Goal: Task Accomplishment & Management: Manage account settings

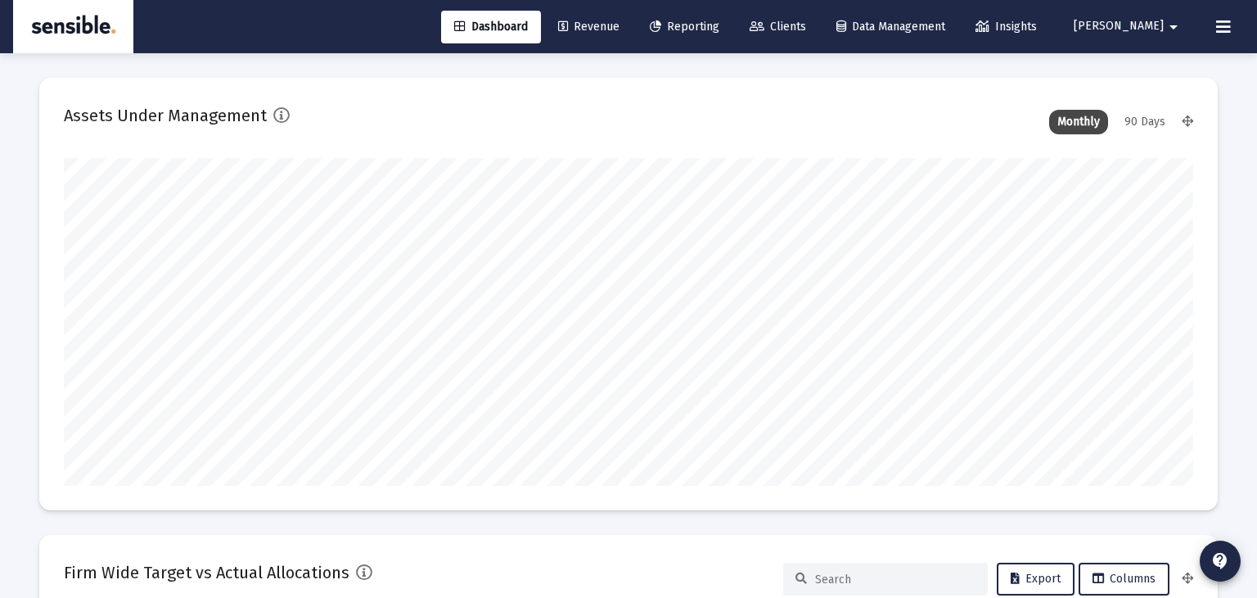
type input "[DATE]"
type input "2025-08-18"
click at [620, 31] on span "Revenue" at bounding box center [588, 27] width 61 height 14
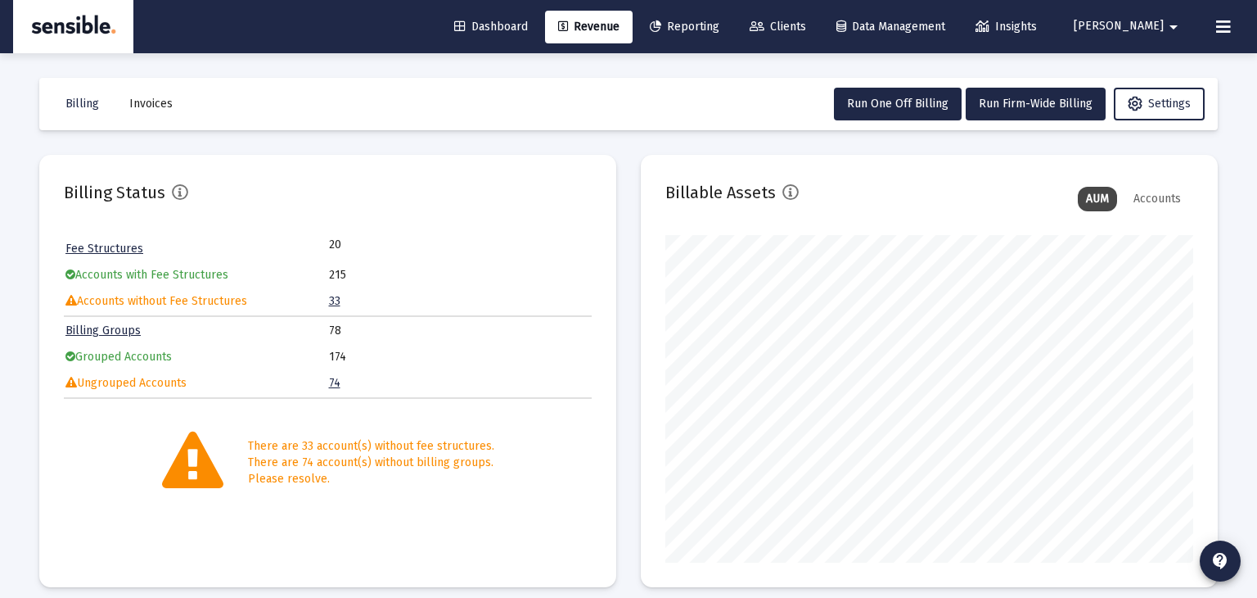
scroll to position [327, 528]
click at [886, 97] on span "Run One Off Billing" at bounding box center [897, 104] width 101 height 14
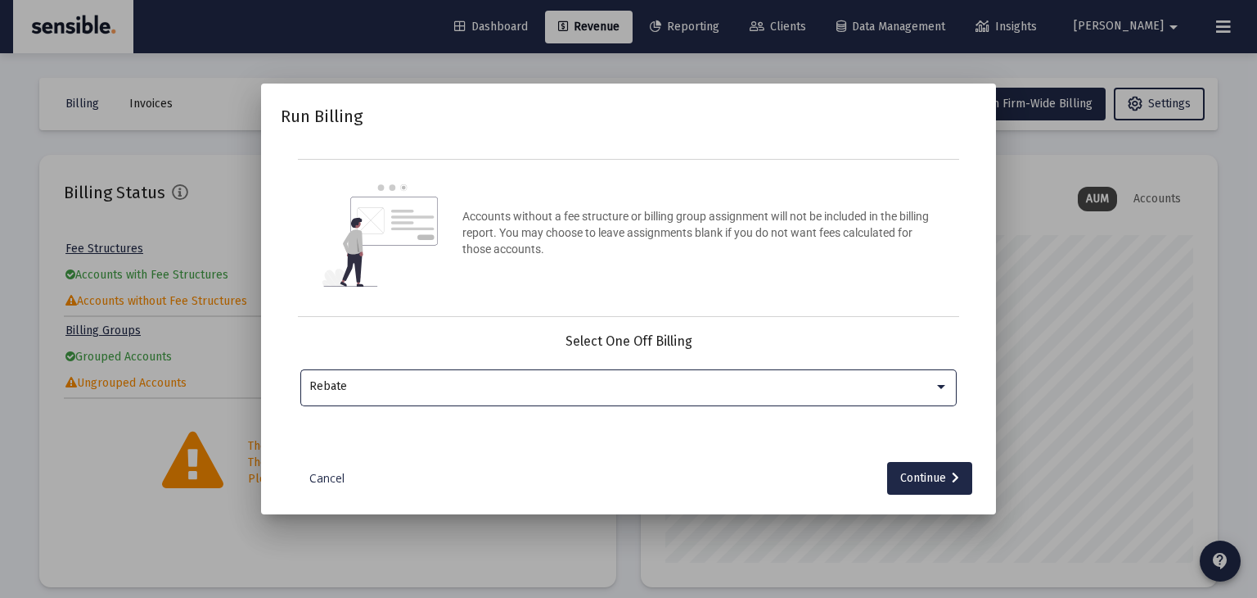
click at [324, 458] on div "Run Billing Accounts without a fee structure or billing group assignment will n…" at bounding box center [629, 299] width 696 height 392
click at [327, 475] on link "Cancel" at bounding box center [327, 478] width 82 height 16
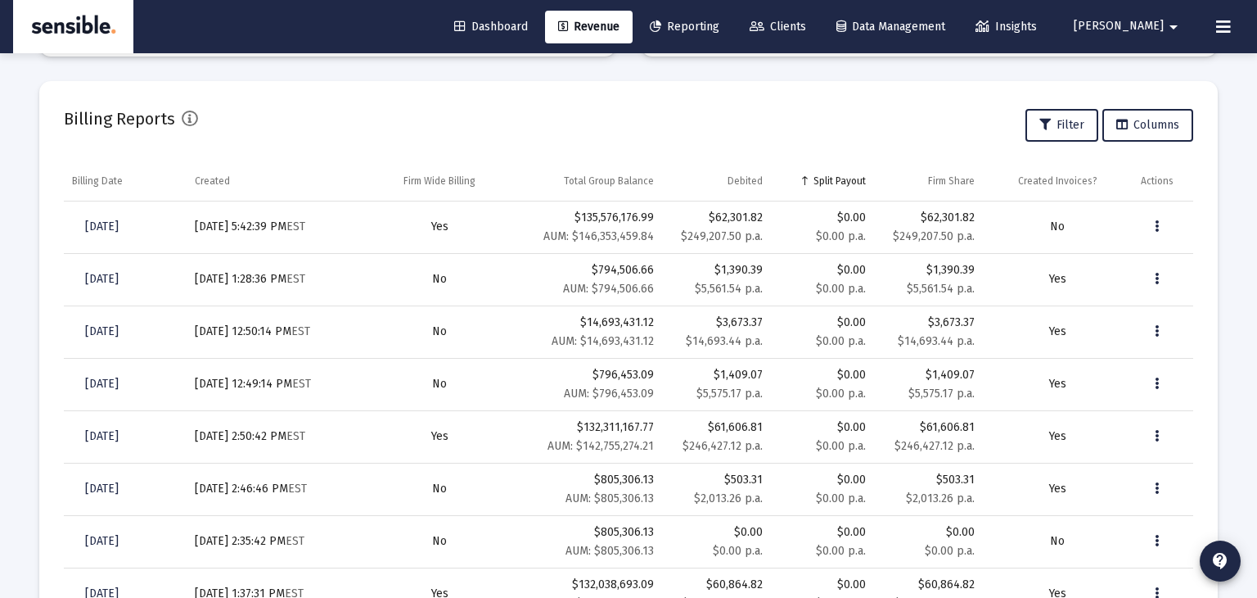
scroll to position [510, 0]
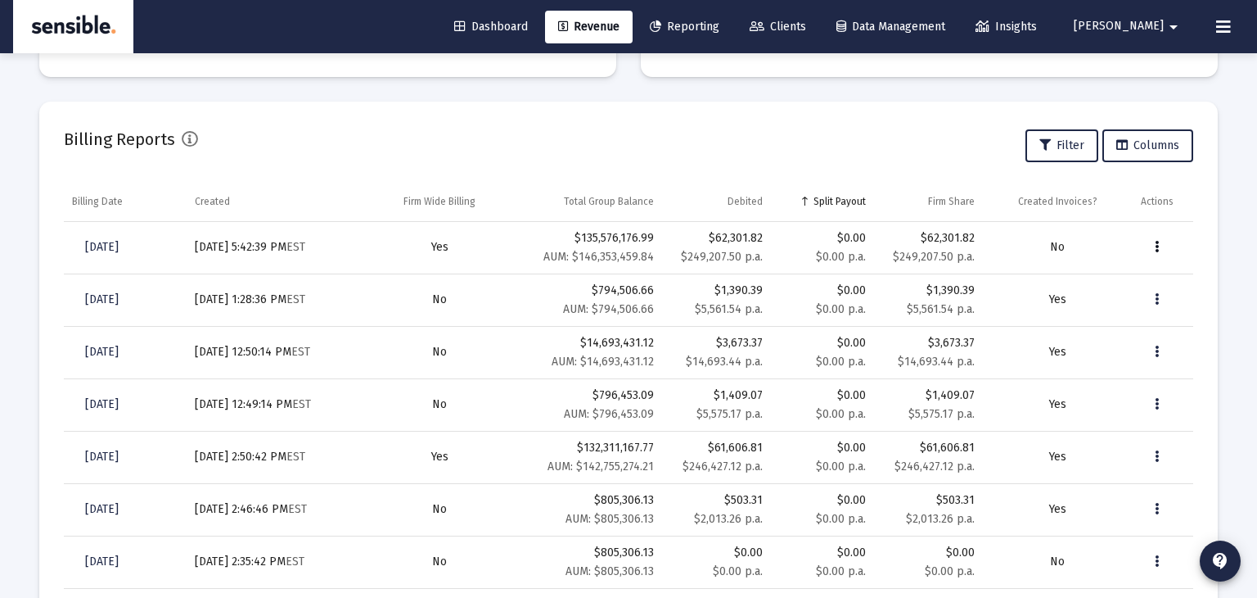
click at [1157, 246] on icon "Data grid" at bounding box center [1157, 247] width 4 height 20
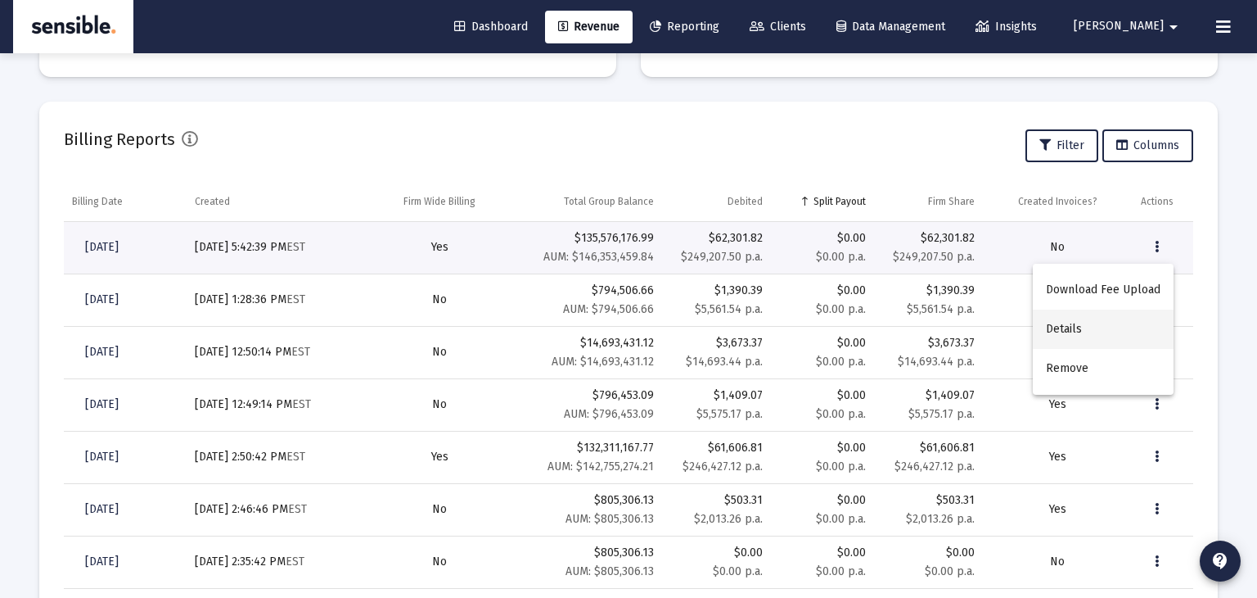
click at [1078, 331] on button "Details" at bounding box center [1103, 328] width 141 height 39
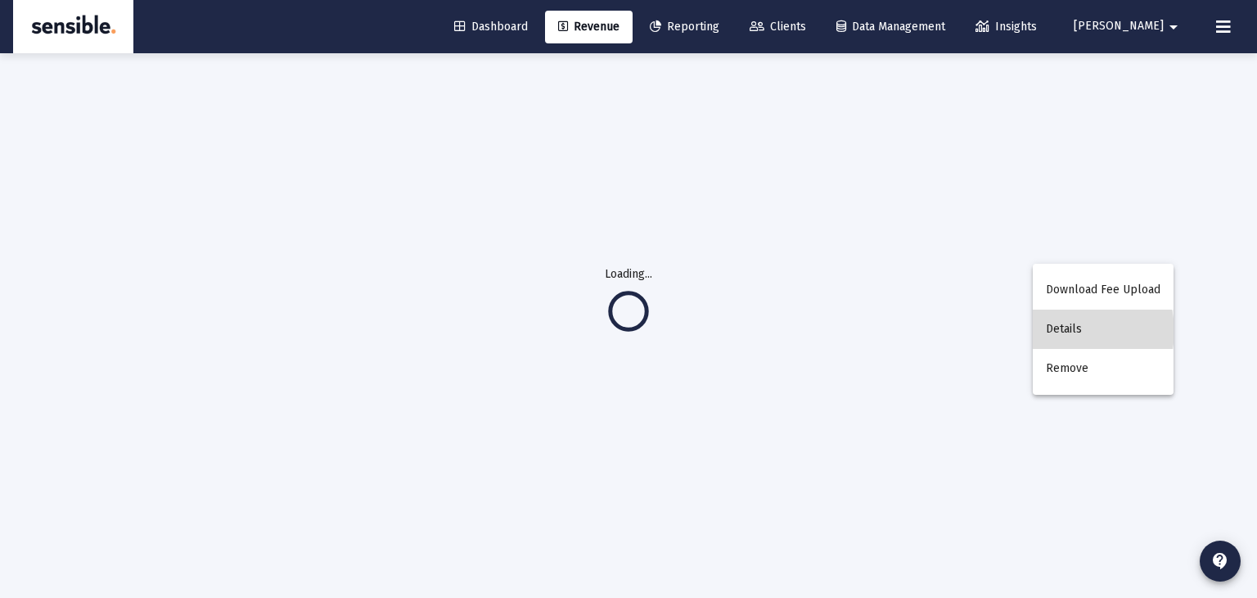
scroll to position [52, 0]
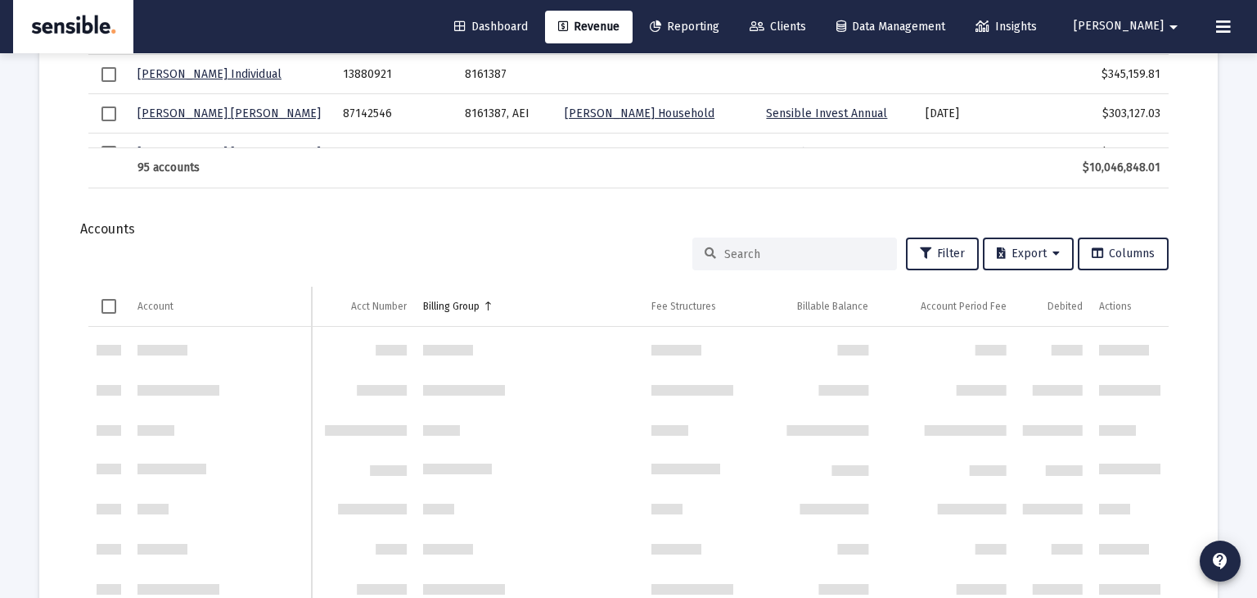
scroll to position [1689, 0]
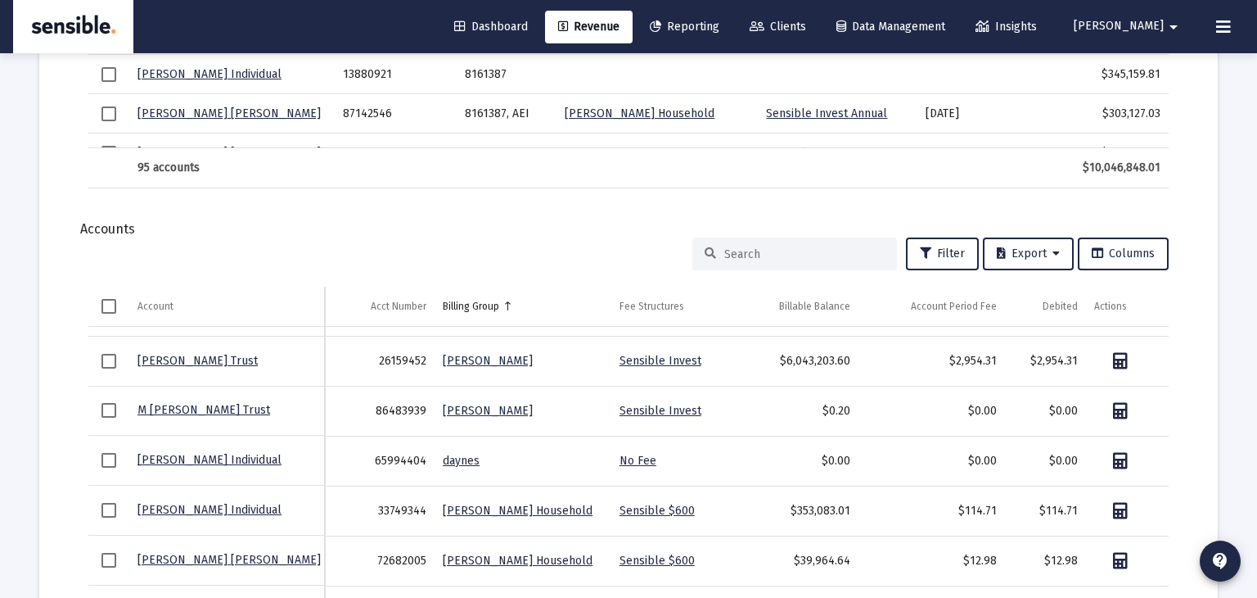
click at [749, 268] on div "Filter Export Columns Account Account Acct Number Billing Group Fee Structures …" at bounding box center [629, 466] width 1130 height 458
click at [755, 249] on input at bounding box center [804, 254] width 160 height 14
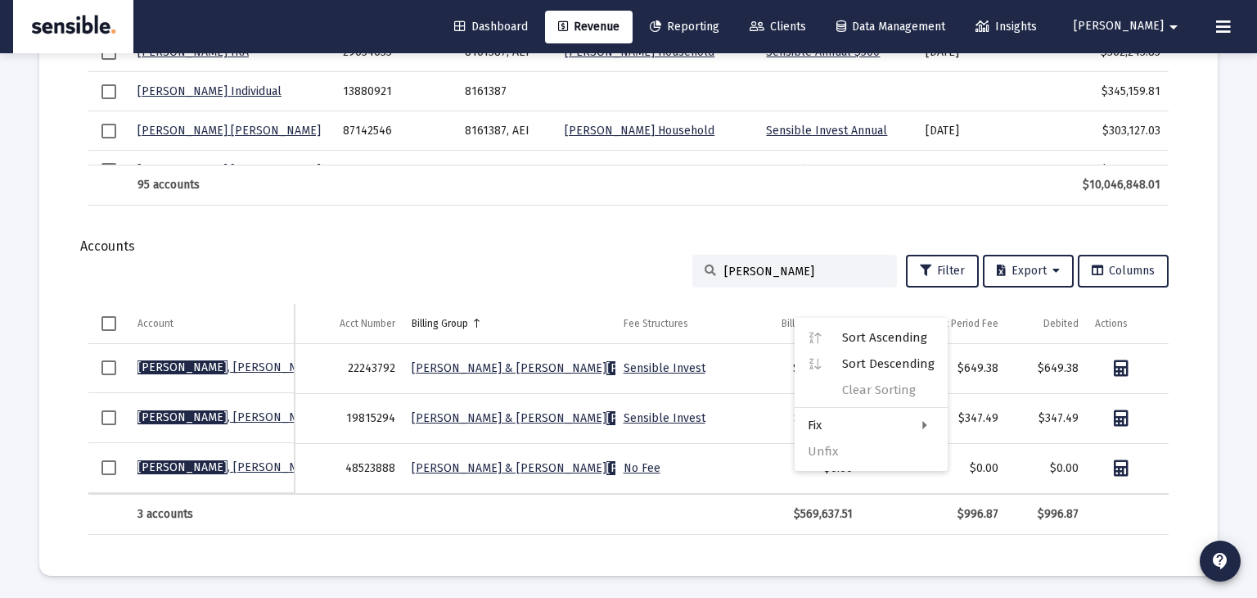
click at [741, 520] on td "$569,637.51" at bounding box center [797, 513] width 128 height 39
click at [781, 272] on input "horner" at bounding box center [804, 271] width 160 height 14
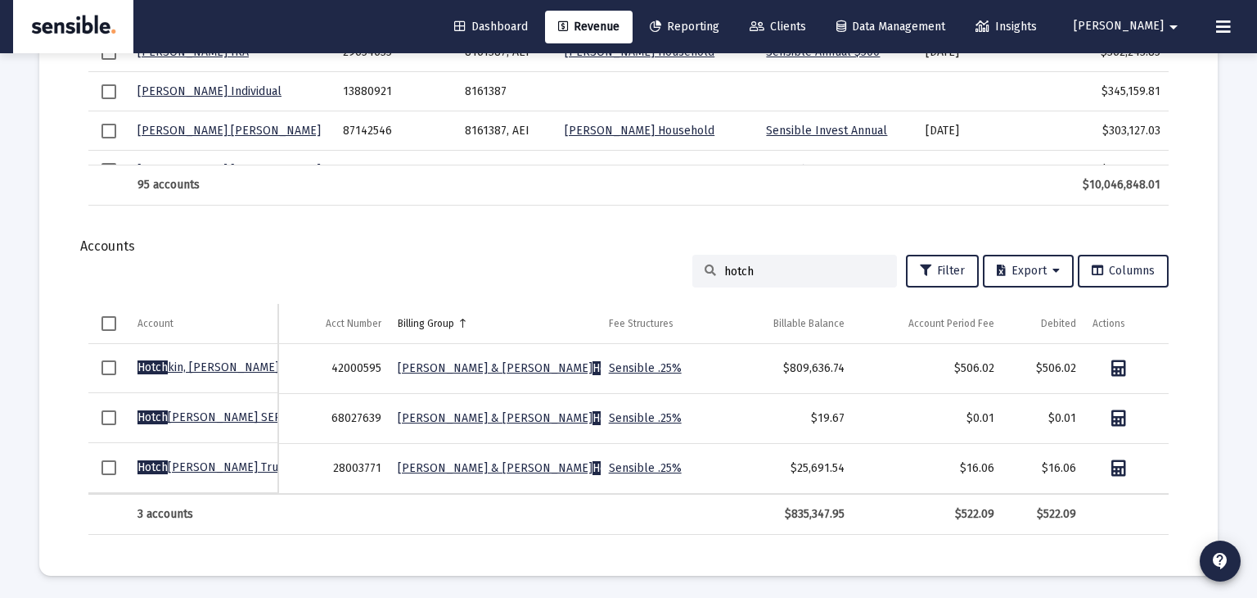
click at [782, 261] on div "hotch" at bounding box center [794, 271] width 205 height 33
click at [747, 270] on input "hotch" at bounding box center [804, 271] width 160 height 14
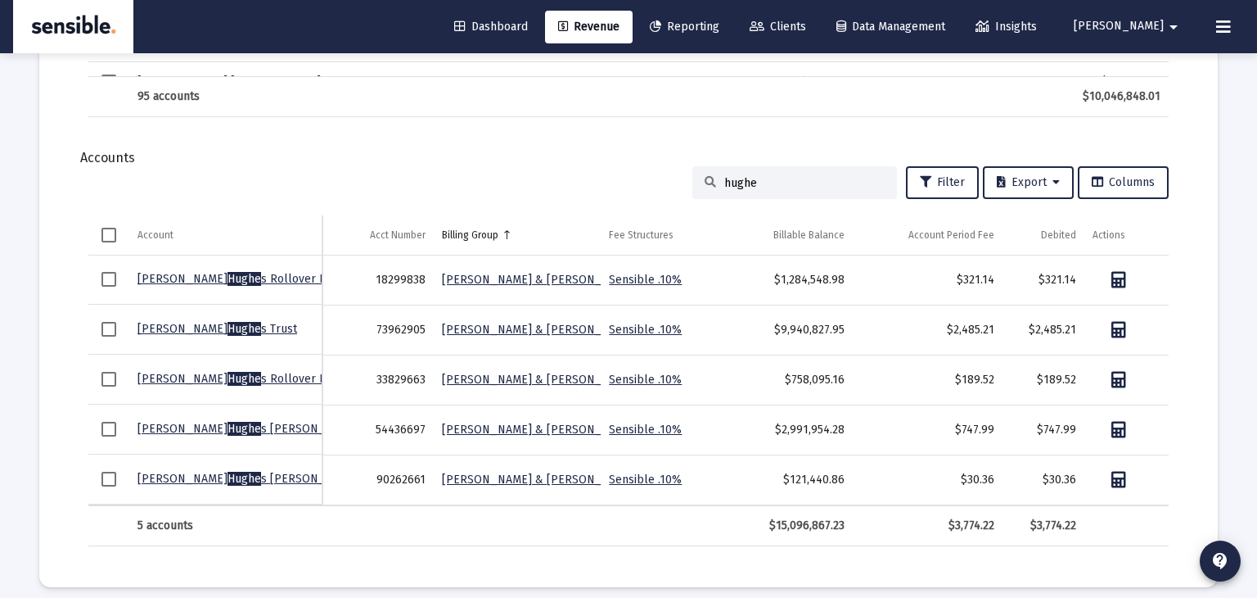
scroll to position [2017, 0]
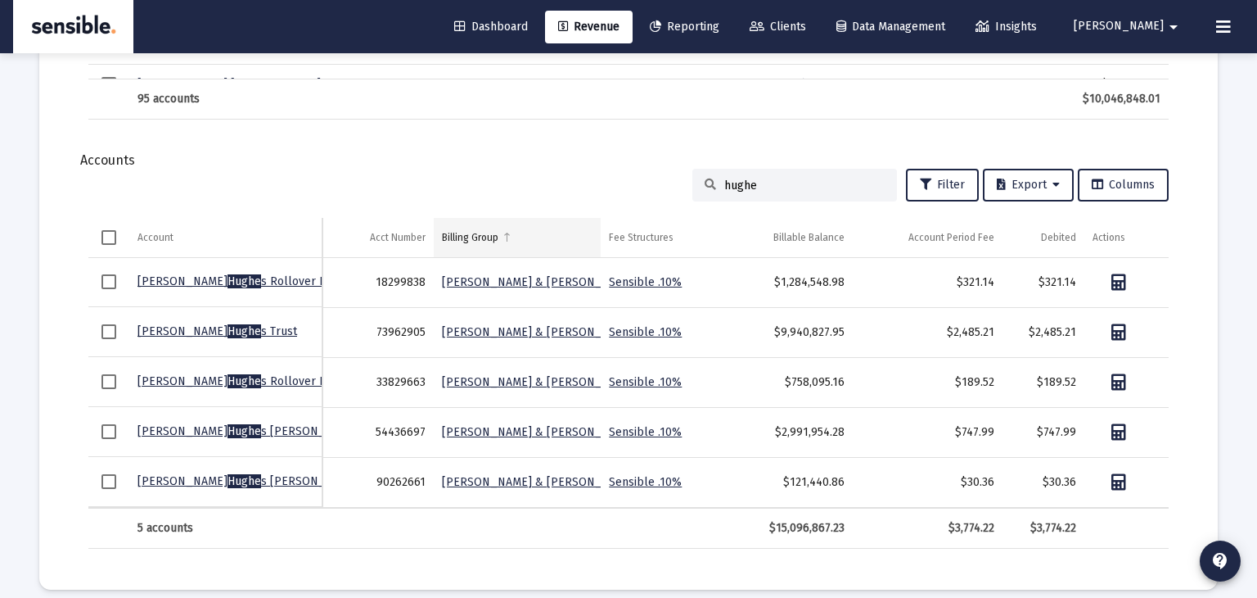
click at [494, 243] on td "Billing Group" at bounding box center [517, 237] width 167 height 39
click at [767, 184] on input "hughe" at bounding box center [804, 185] width 160 height 14
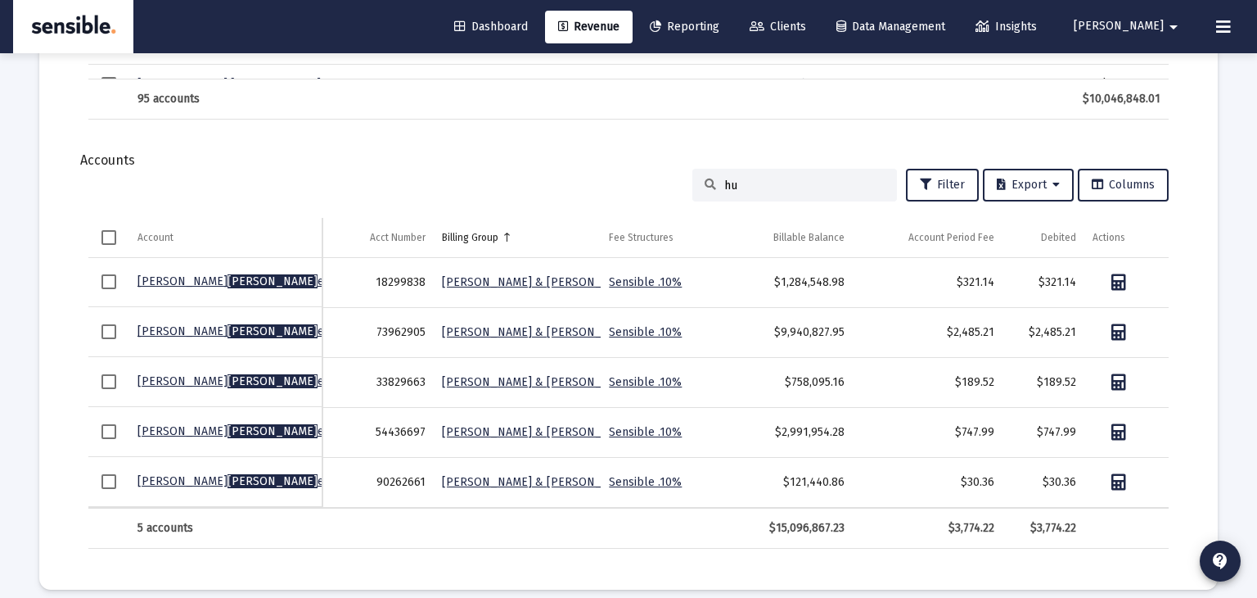
type input "h"
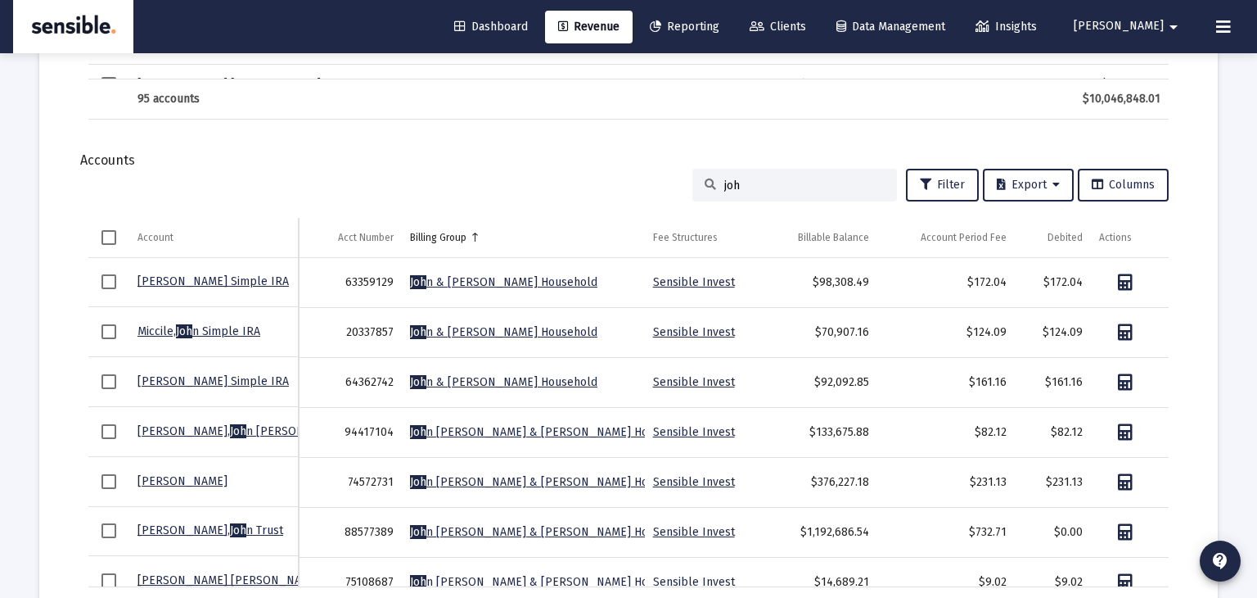
type input "john"
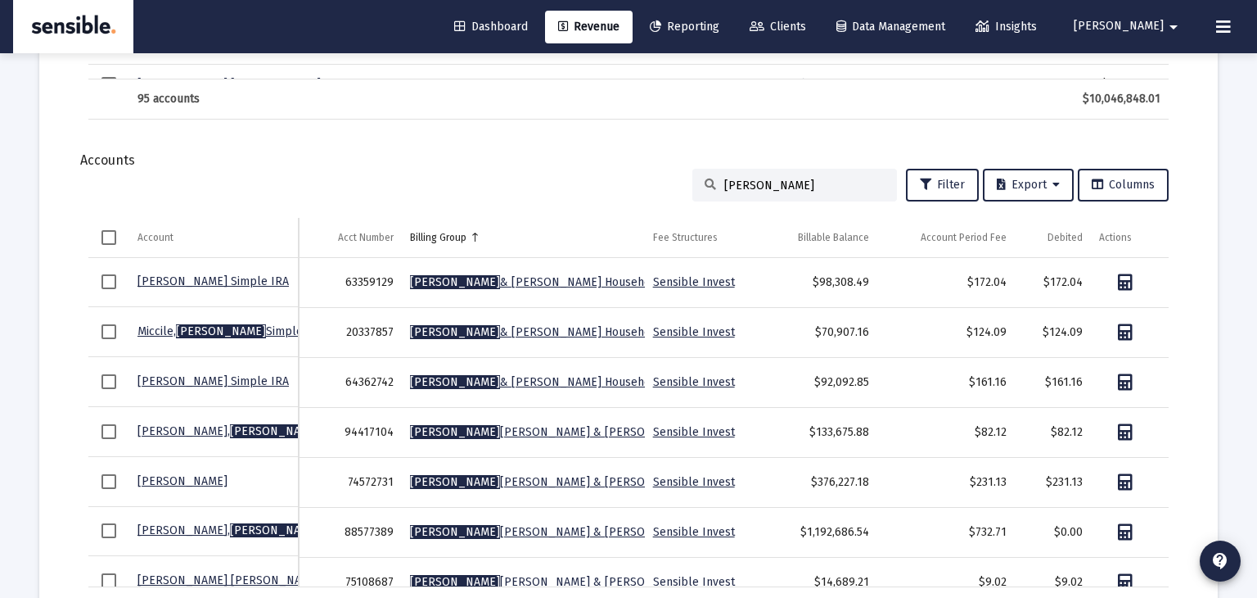
click at [521, 428] on link "John Beatty & Kathleen Akers Household" at bounding box center [582, 432] width 345 height 14
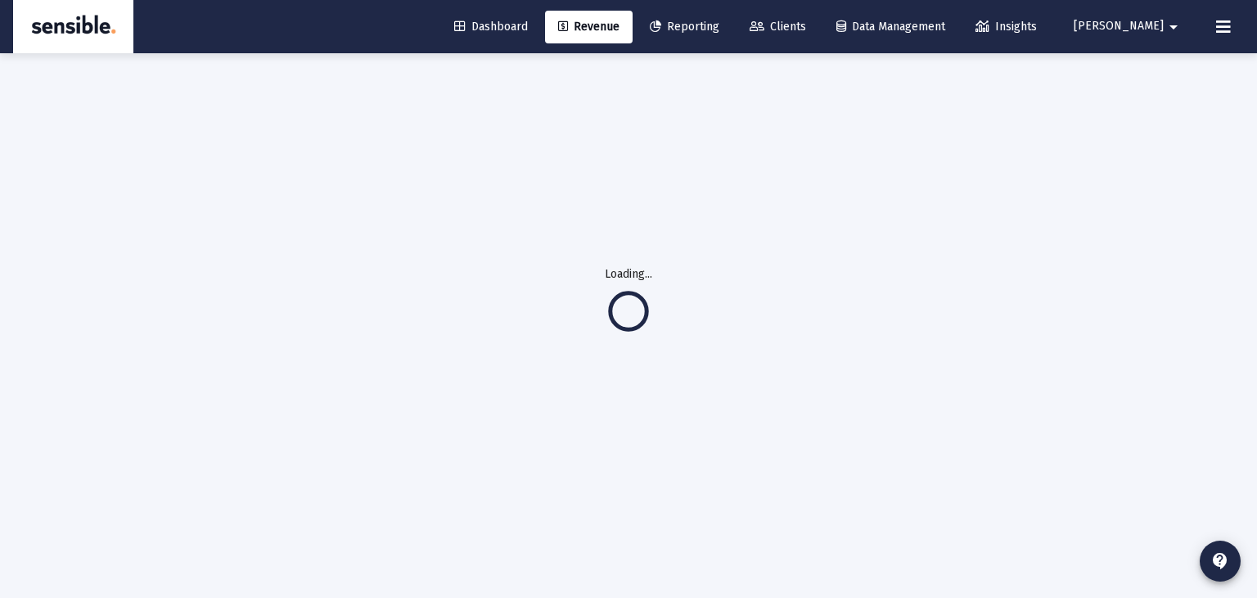
scroll to position [52, 0]
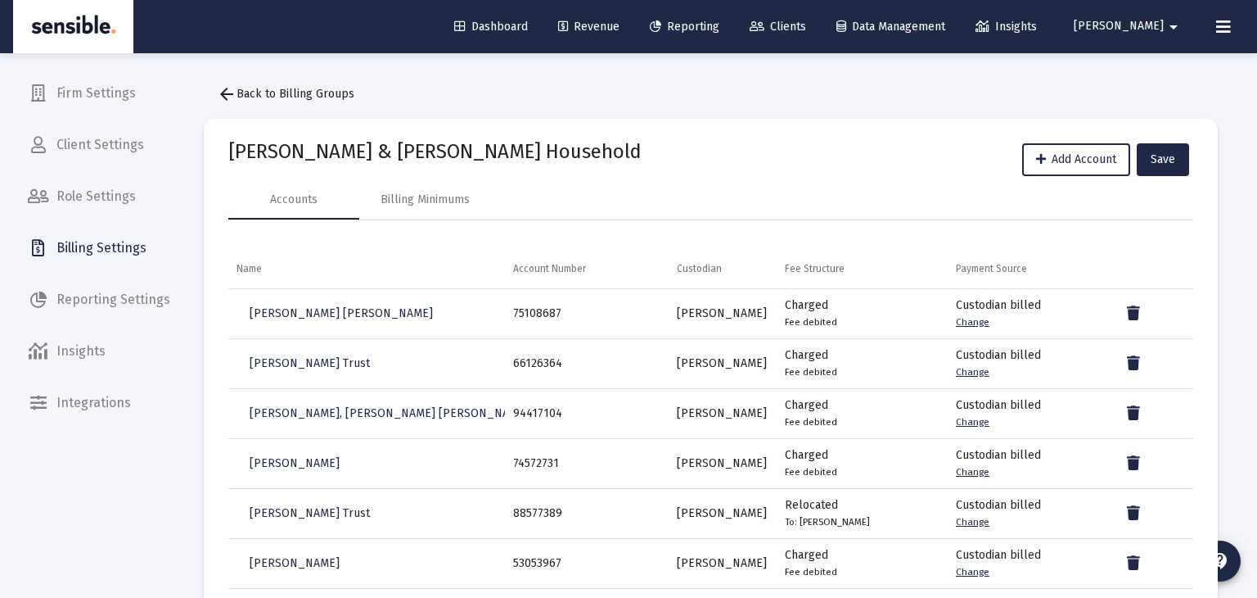
click at [806, 28] on span "Clients" at bounding box center [778, 27] width 56 height 14
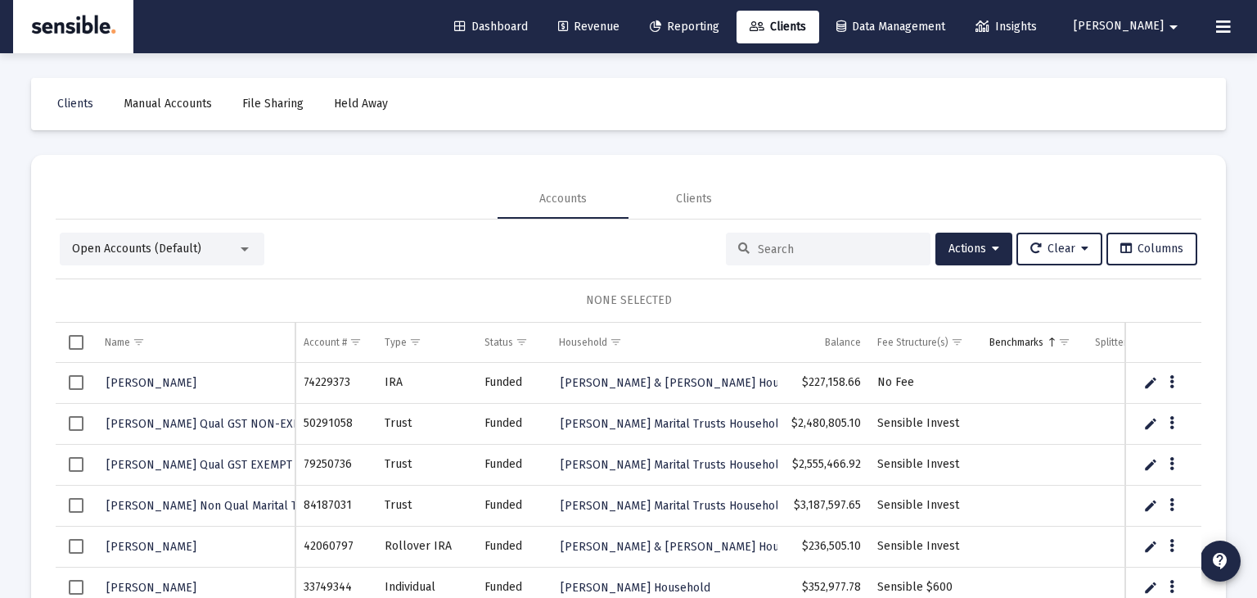
click at [792, 253] on input at bounding box center [838, 249] width 160 height 14
type input "beatty"
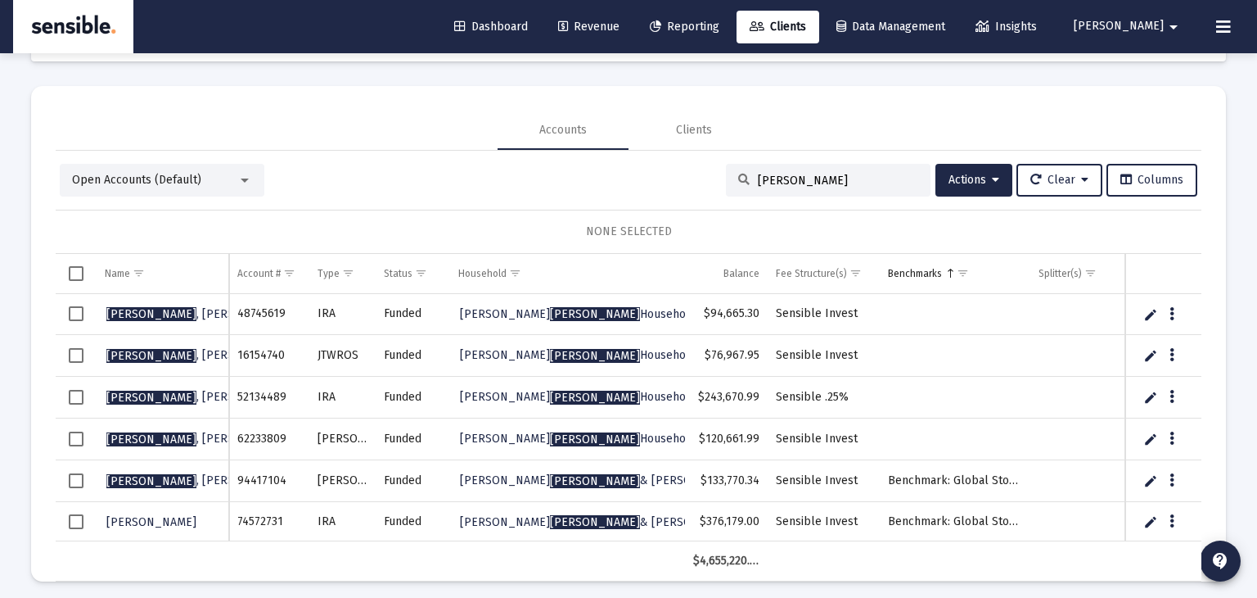
scroll to position [77, 0]
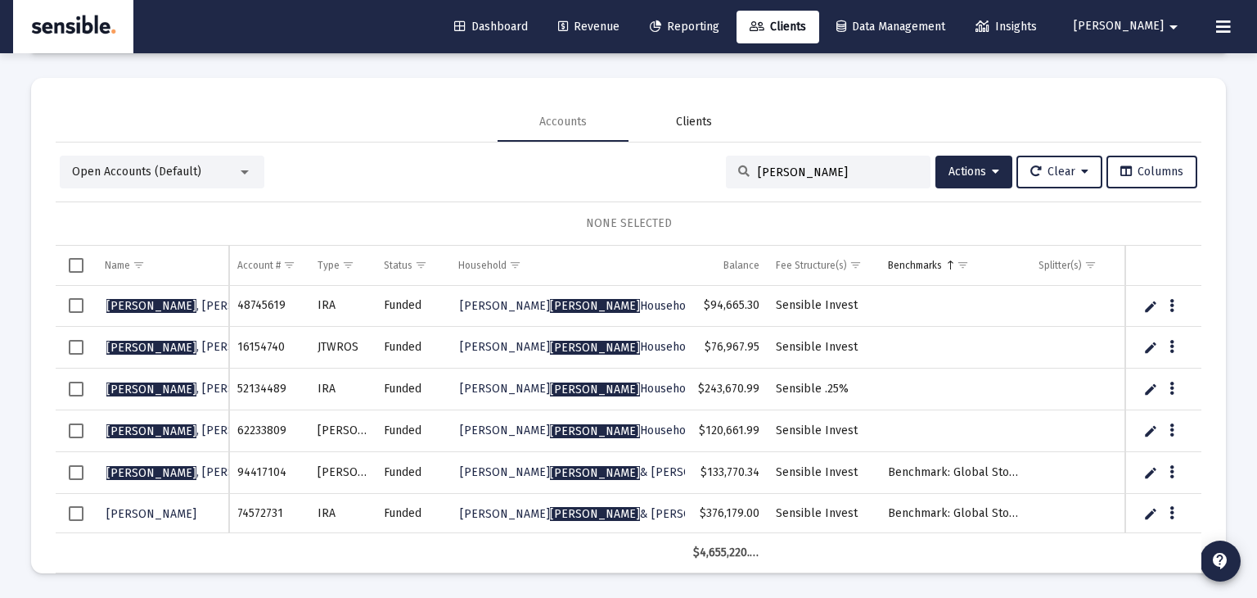
click at [694, 123] on div "Clients" at bounding box center [694, 122] width 36 height 16
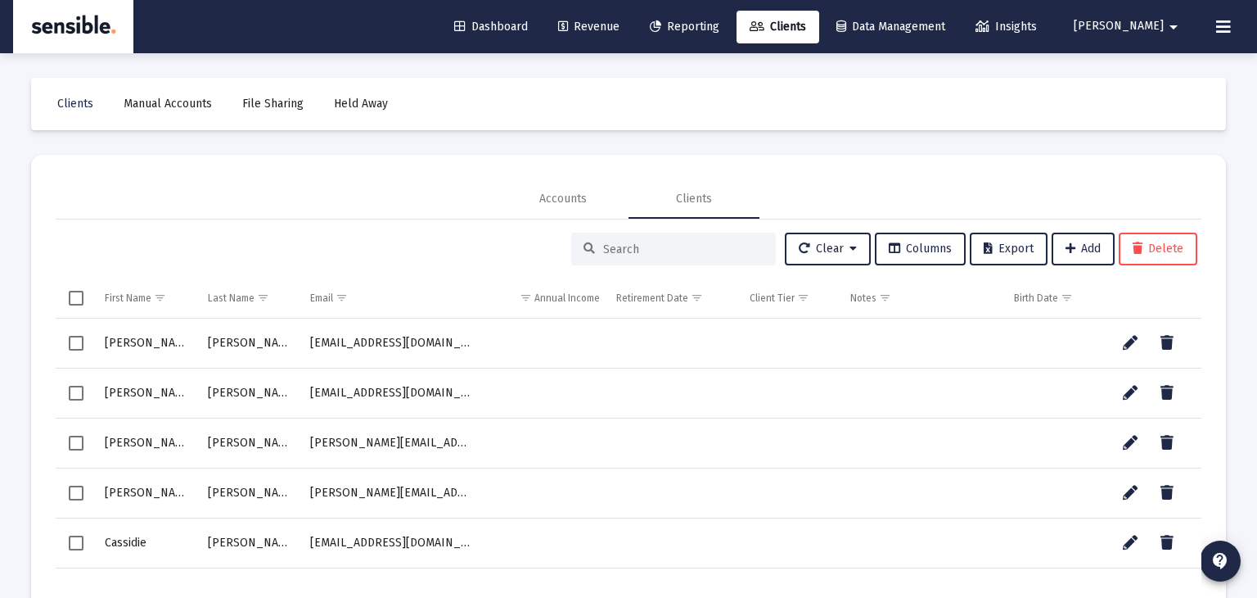
click at [719, 29] on span "Reporting" at bounding box center [685, 27] width 70 height 14
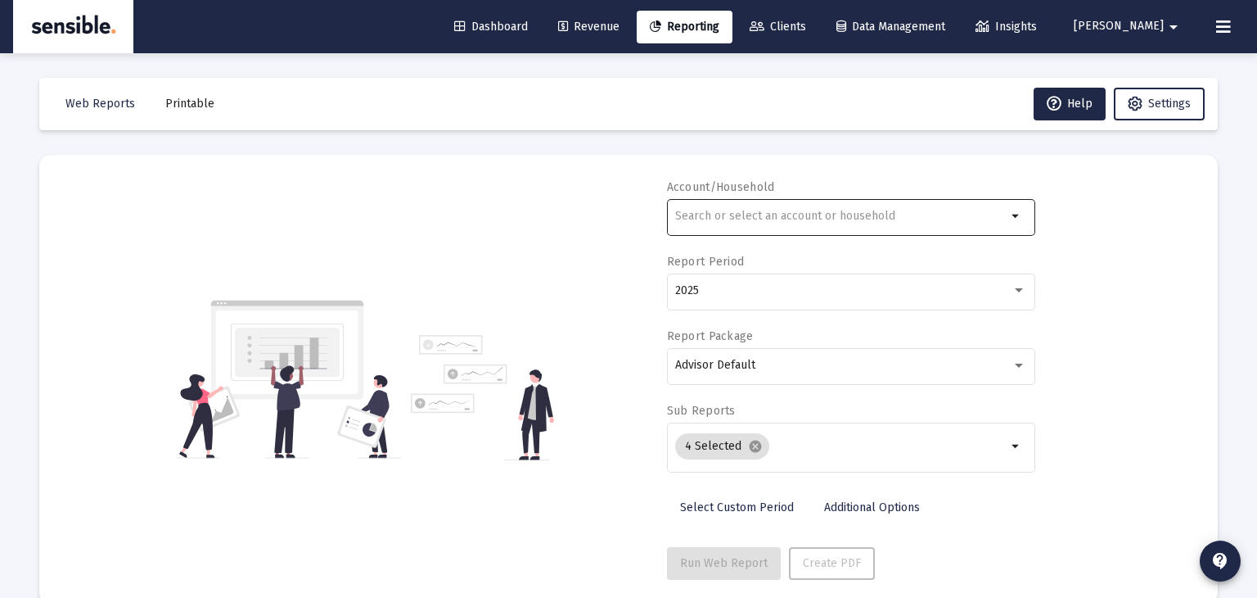
click at [706, 220] on input "text" at bounding box center [840, 216] width 331 height 13
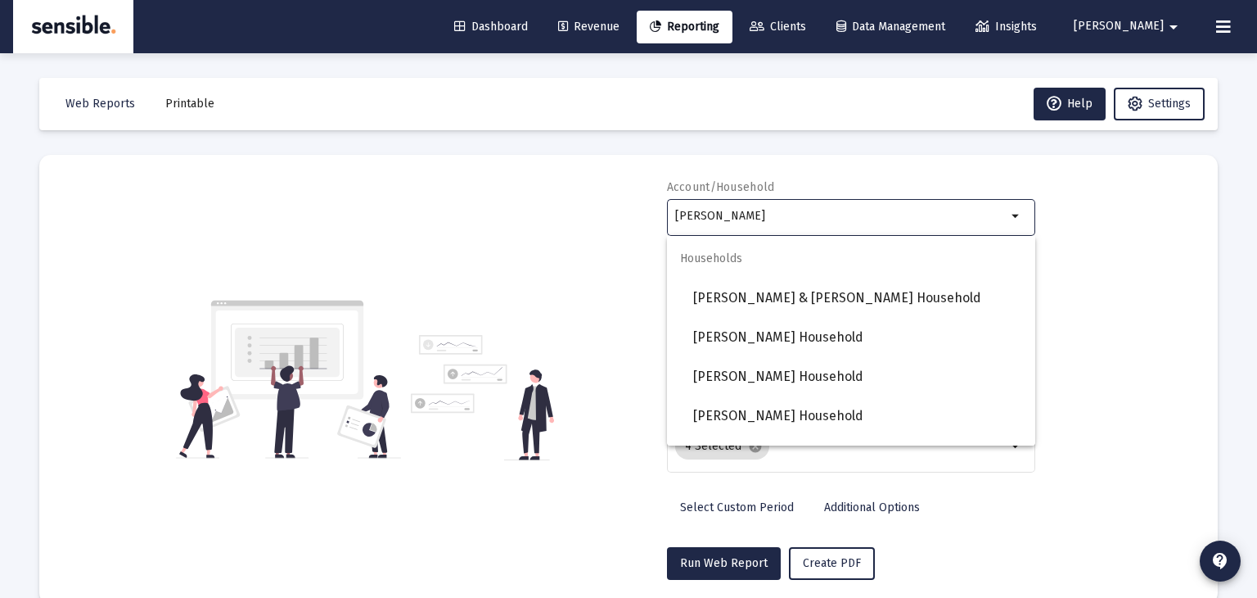
scroll to position [832, 0]
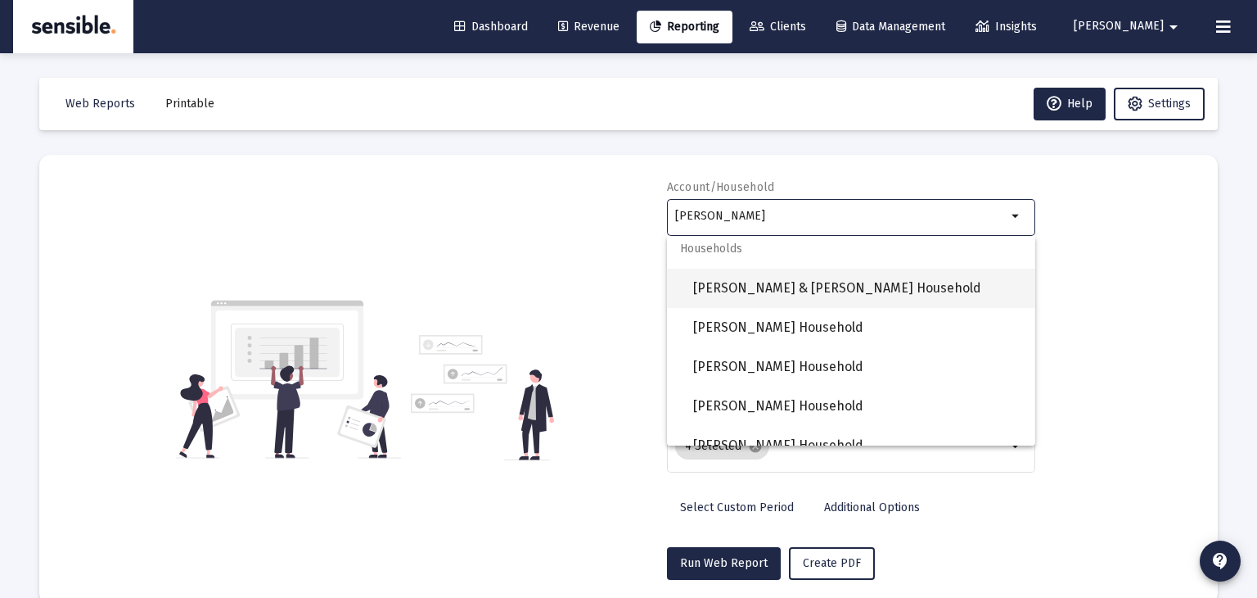
click at [775, 289] on span "[PERSON_NAME] & [PERSON_NAME] Household" at bounding box center [857, 287] width 329 height 39
type input "[PERSON_NAME] & [PERSON_NAME] Household"
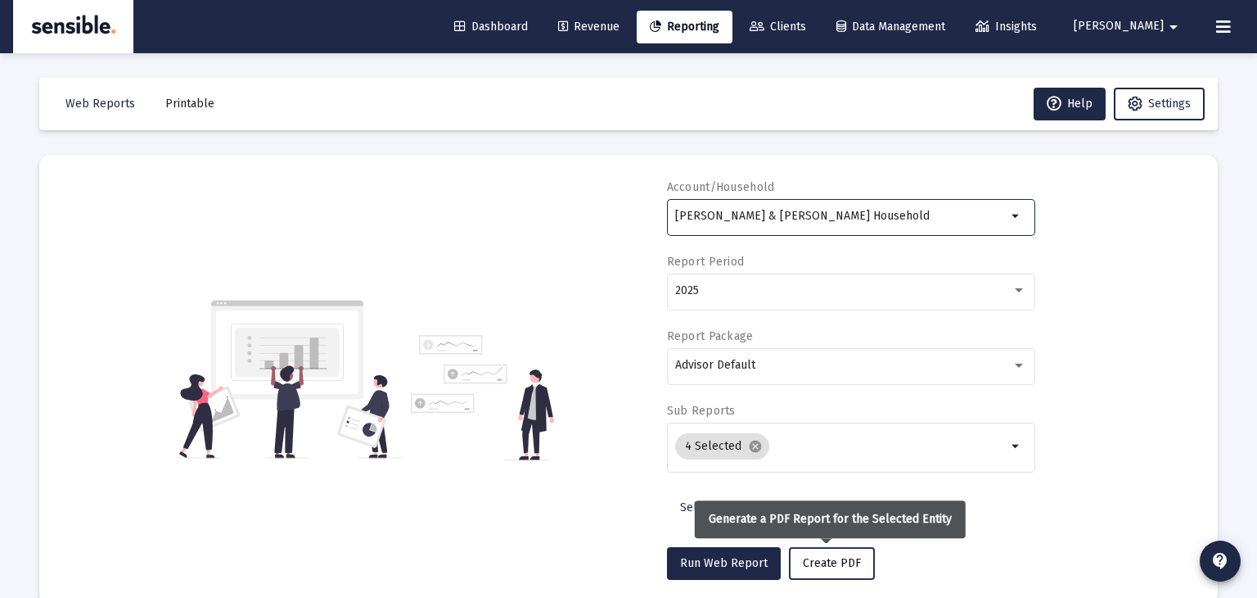
click at [812, 562] on span "Create PDF" at bounding box center [832, 563] width 58 height 14
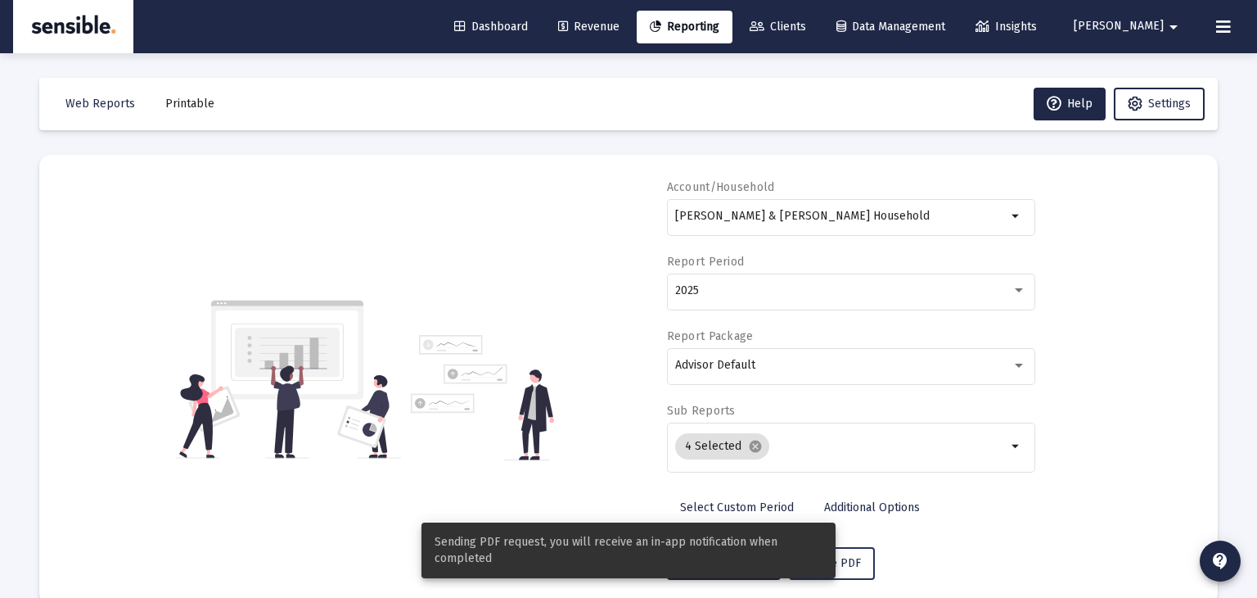
click at [812, 562] on span "Sending PDF request, you will receive an in-app notification when completed" at bounding box center [629, 550] width 389 height 33
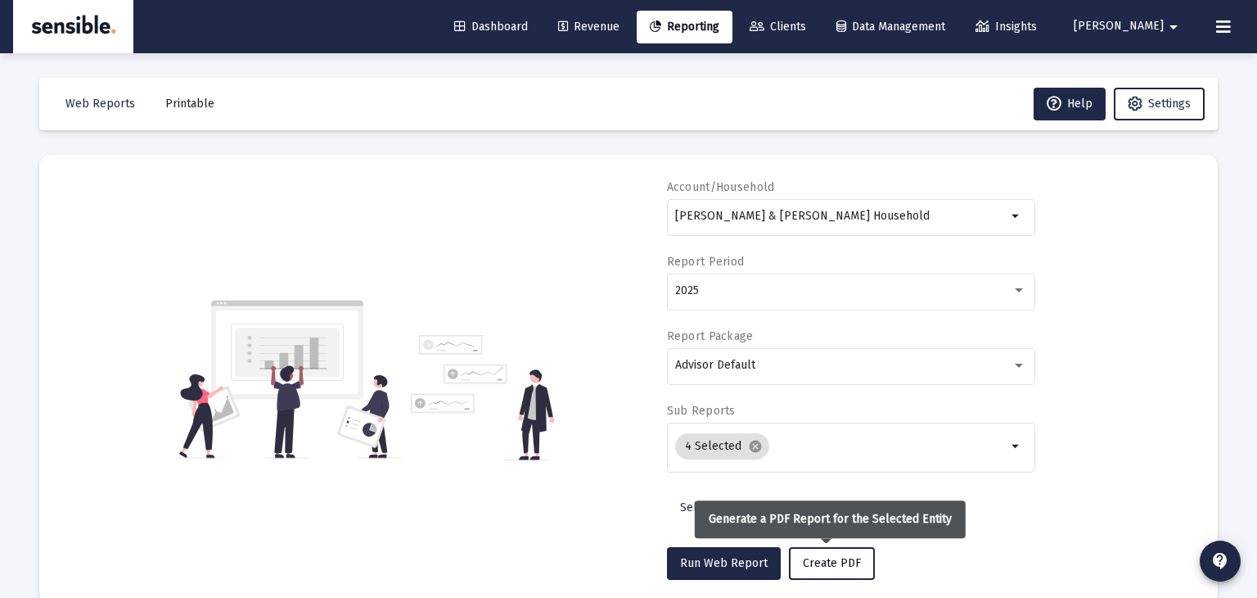
click at [849, 566] on span "Create PDF" at bounding box center [832, 563] width 58 height 14
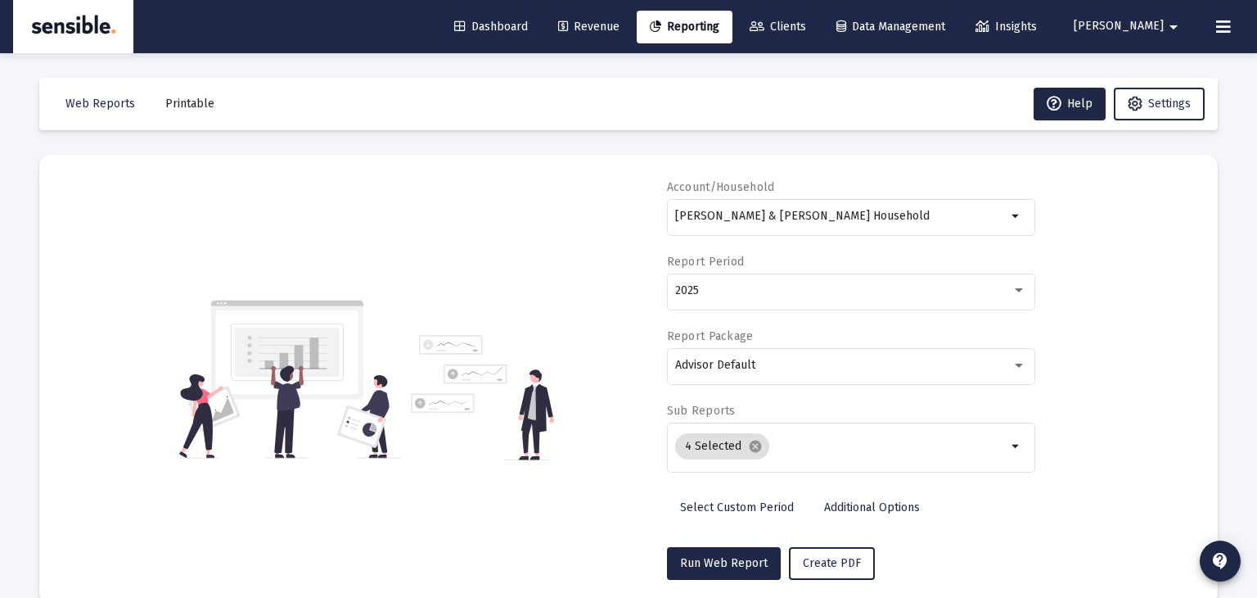
click at [175, 106] on span "Printable" at bounding box center [189, 104] width 49 height 14
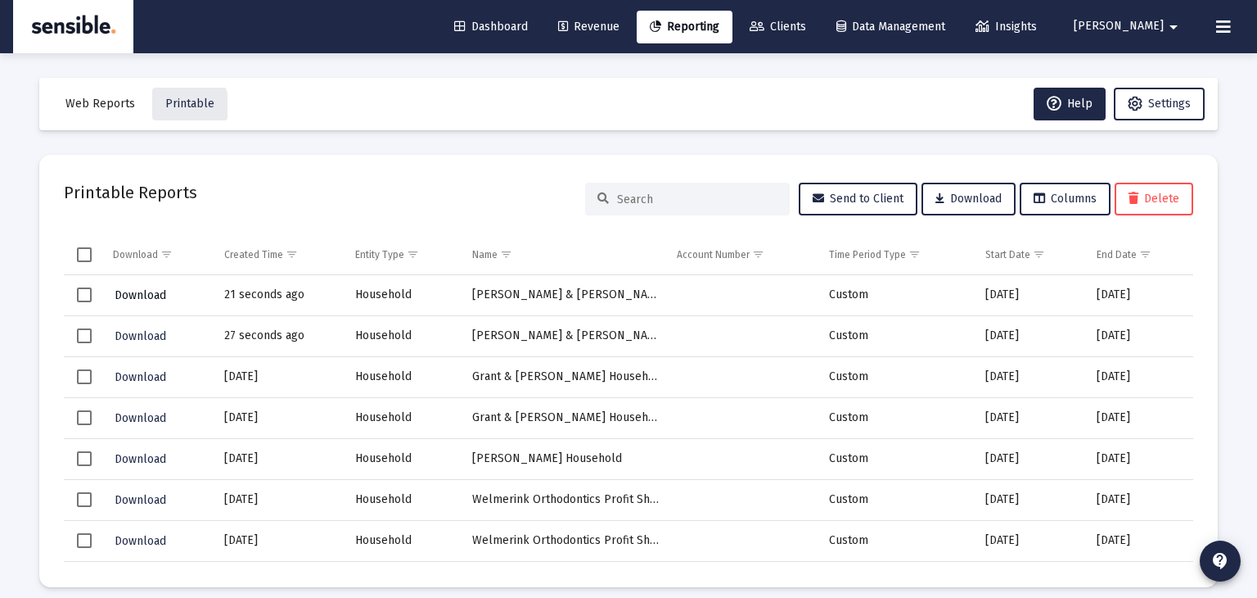
click at [151, 293] on span "Download" at bounding box center [141, 295] width 52 height 14
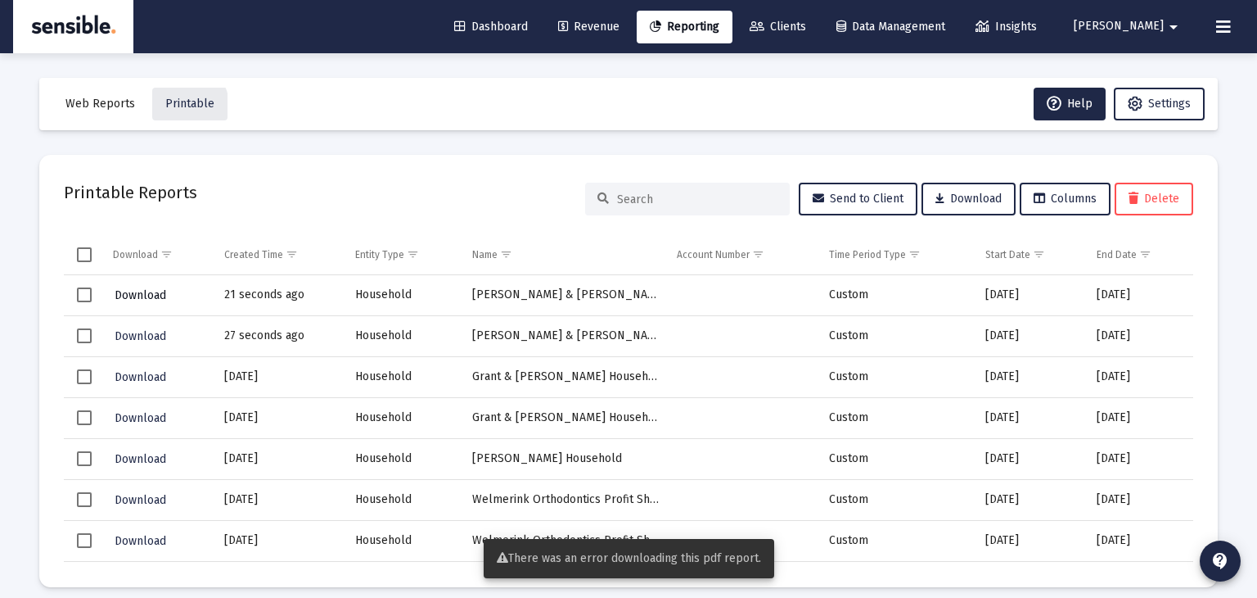
click at [151, 300] on span "Download" at bounding box center [141, 295] width 52 height 14
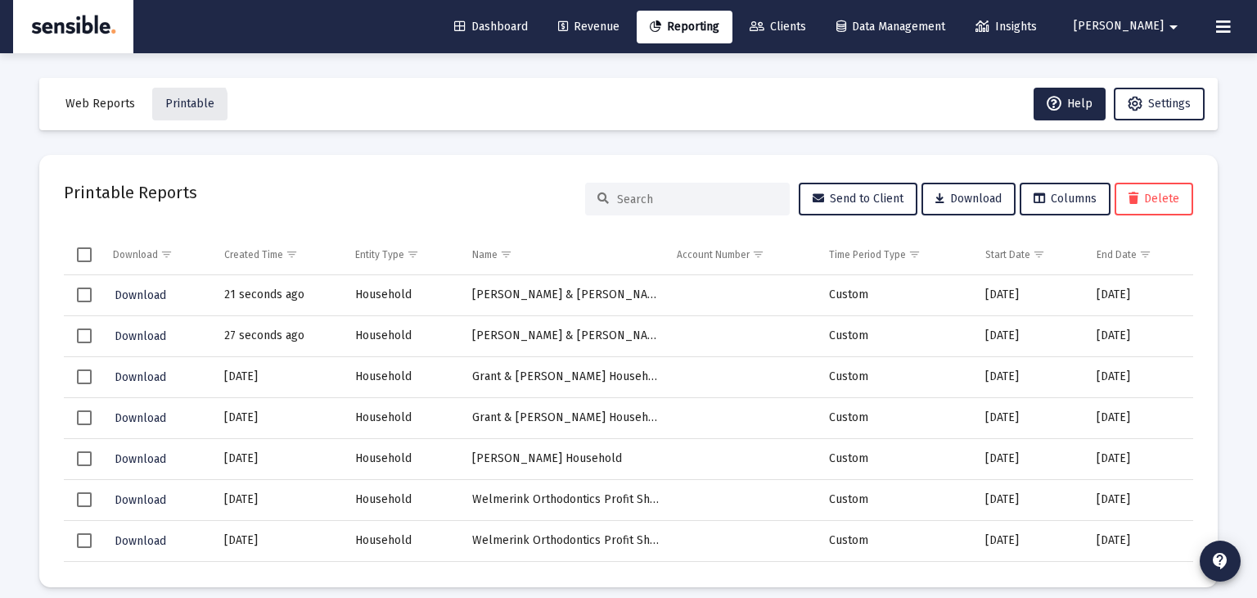
click at [620, 25] on span "Revenue" at bounding box center [588, 27] width 61 height 14
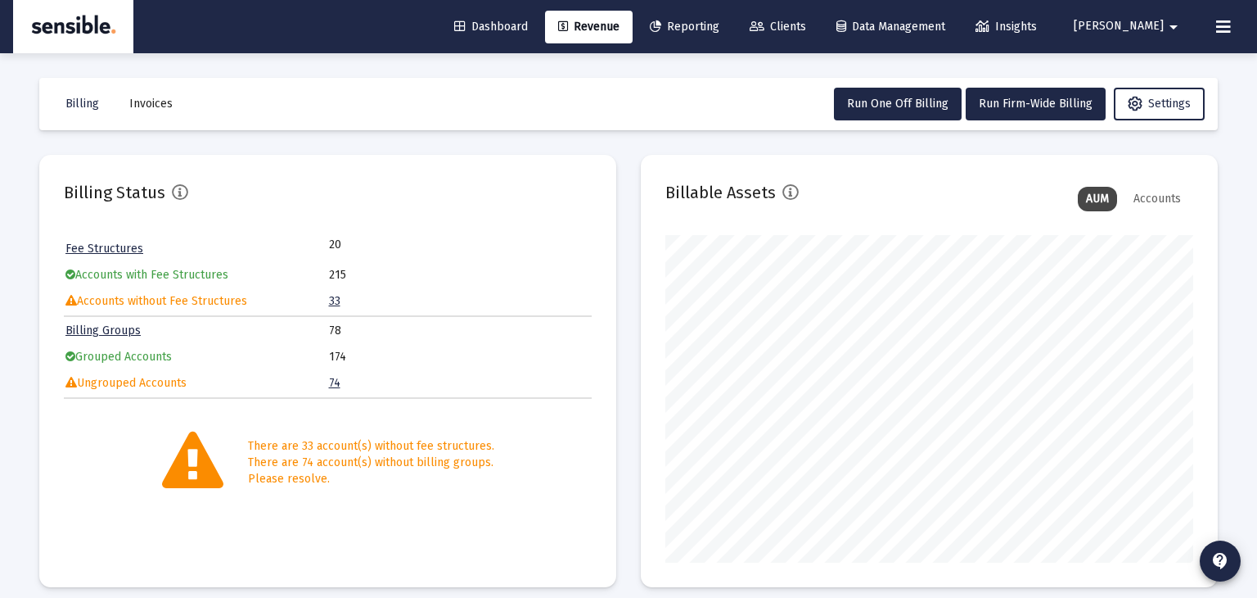
scroll to position [327, 528]
click at [913, 101] on span "Run One Off Billing" at bounding box center [897, 104] width 101 height 14
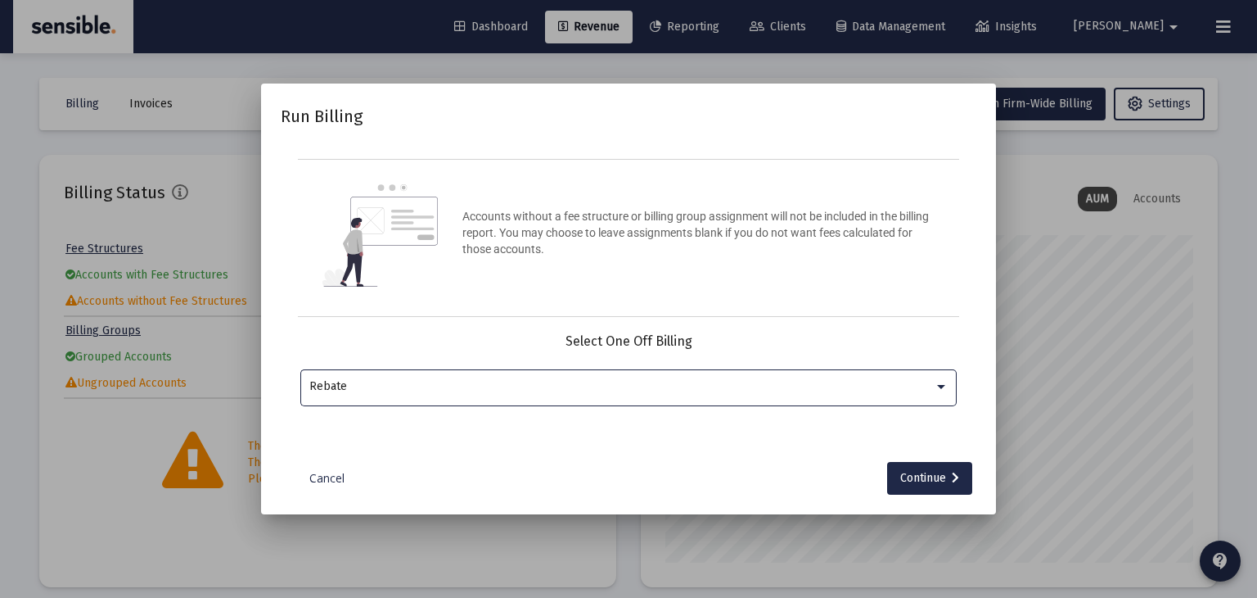
click at [810, 382] on div "Rebate" at bounding box center [621, 386] width 625 height 13
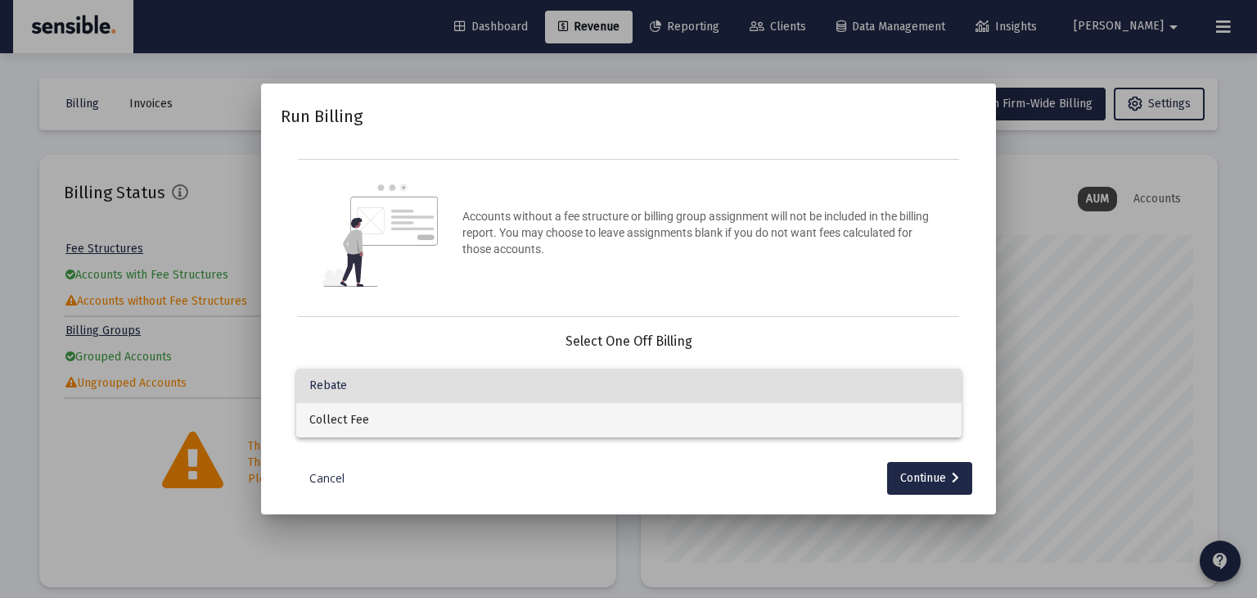
click at [796, 408] on span "Collect Fee" at bounding box center [628, 420] width 639 height 34
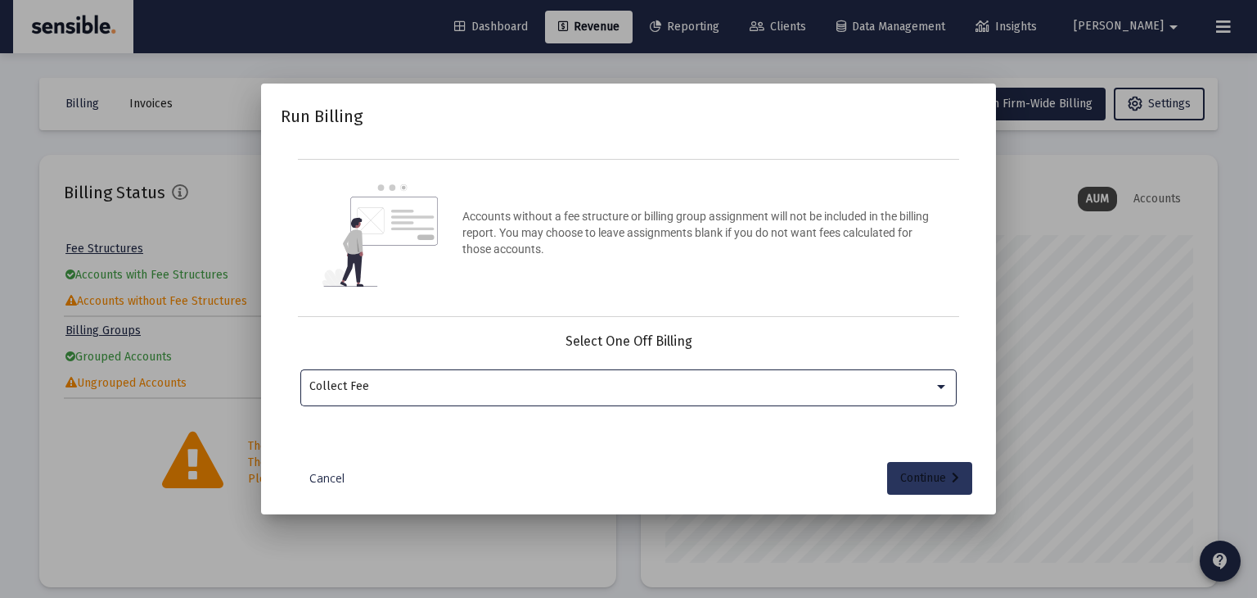
click at [928, 476] on div "Continue" at bounding box center [929, 478] width 59 height 33
click at [733, 377] on div "Selection" at bounding box center [619, 387] width 626 height 20
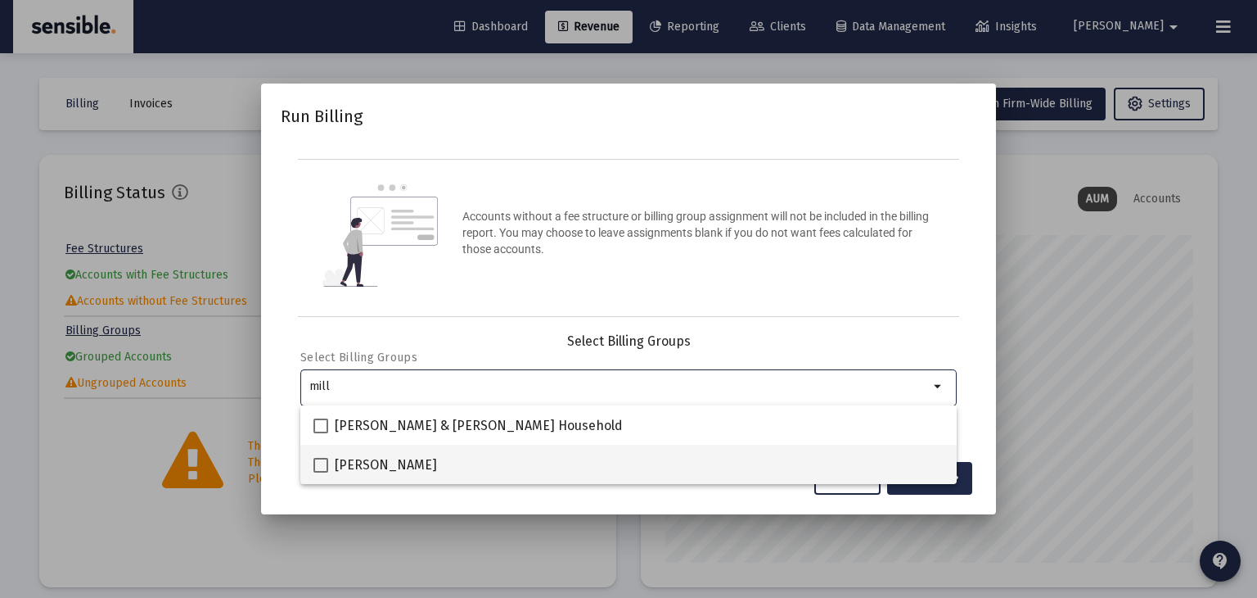
type input "mill"
click at [386, 462] on span "[PERSON_NAME]" at bounding box center [386, 465] width 102 height 20
click at [321, 472] on input "[PERSON_NAME]" at bounding box center [320, 472] width 1 height 1
checkbox input "true"
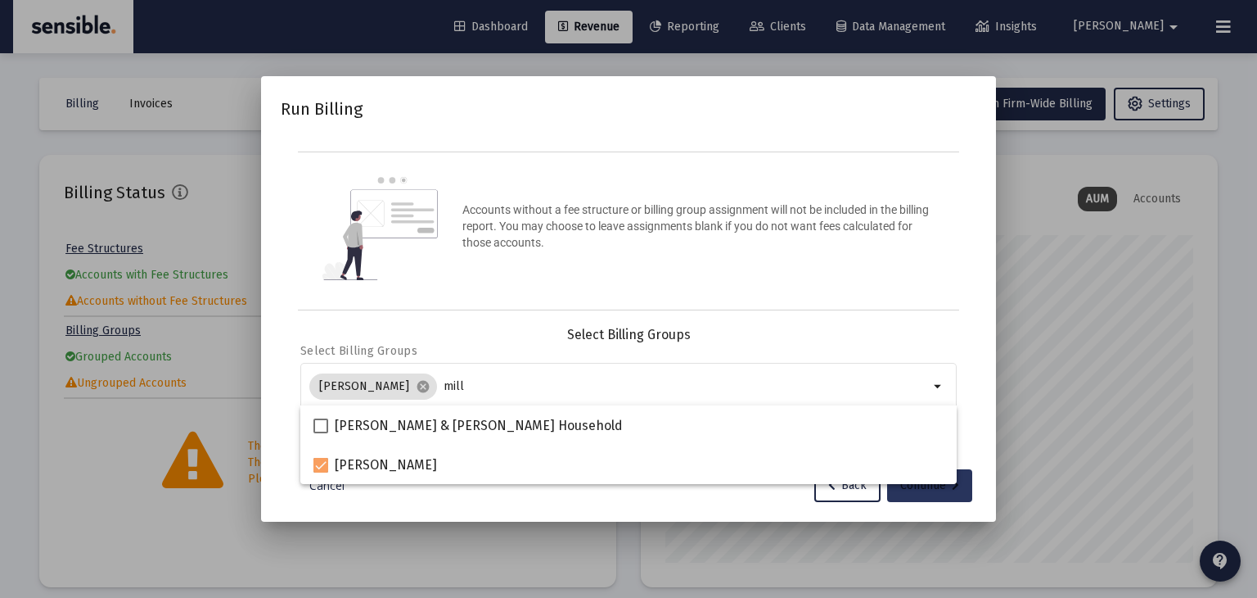
click at [919, 491] on div "Continue" at bounding box center [929, 485] width 59 height 33
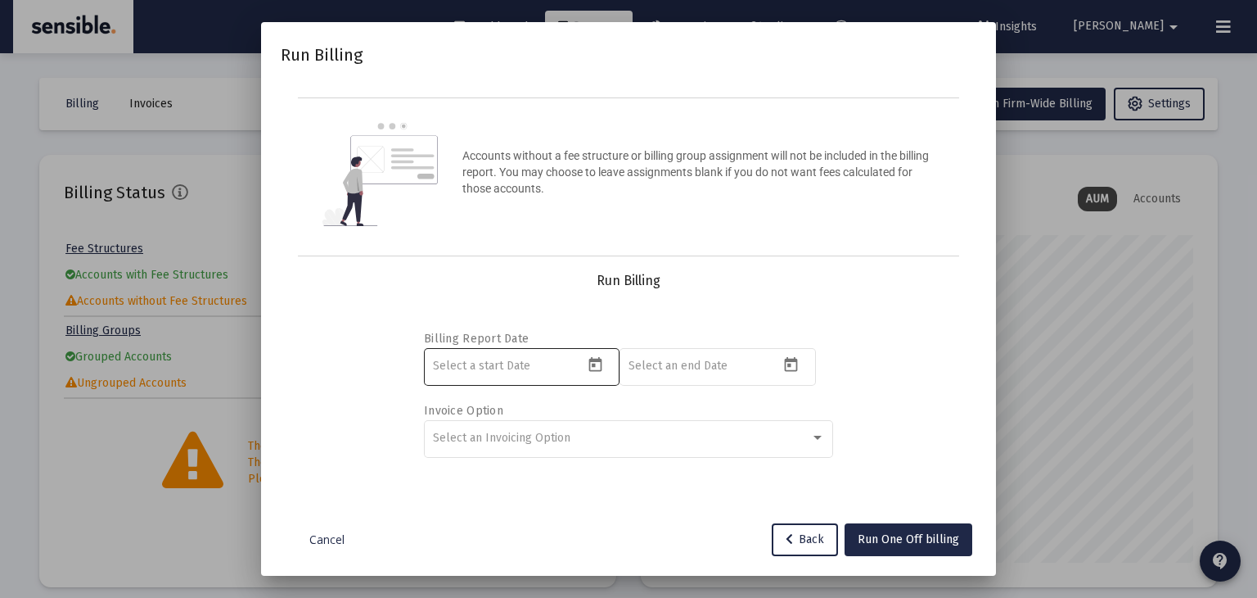
click at [588, 362] on icon "Open calendar" at bounding box center [595, 364] width 17 height 17
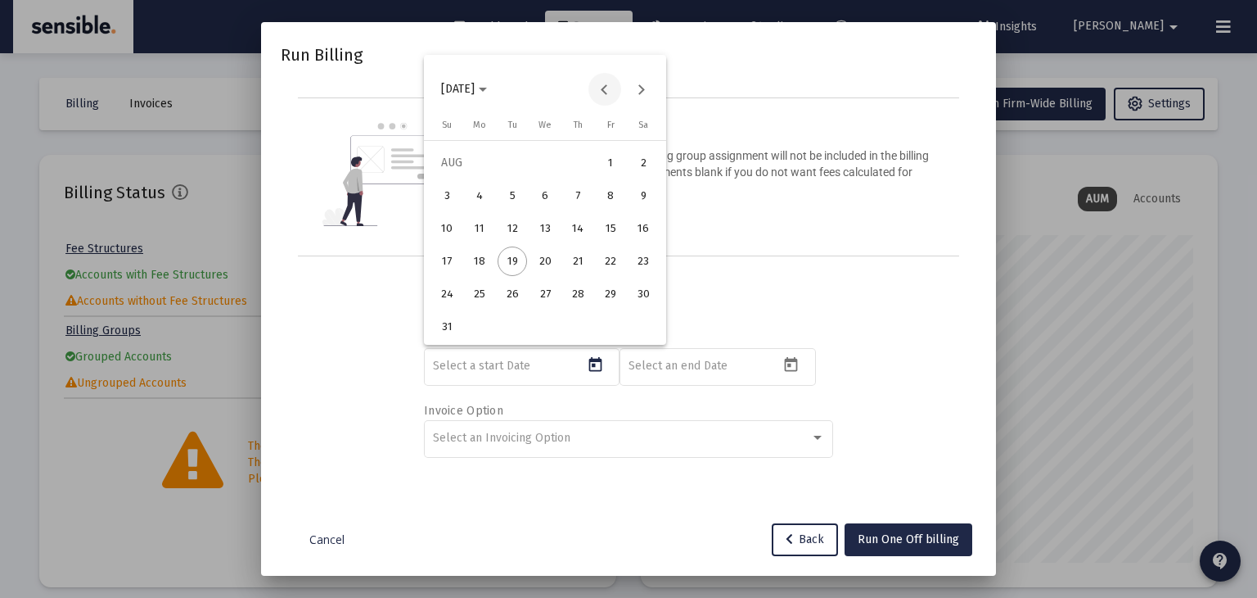
click at [606, 100] on button "Previous month" at bounding box center [605, 89] width 33 height 33
click at [638, 93] on button "Next month" at bounding box center [641, 89] width 33 height 33
click at [520, 192] on div "1" at bounding box center [512, 195] width 29 height 29
type input "2025-07-01"
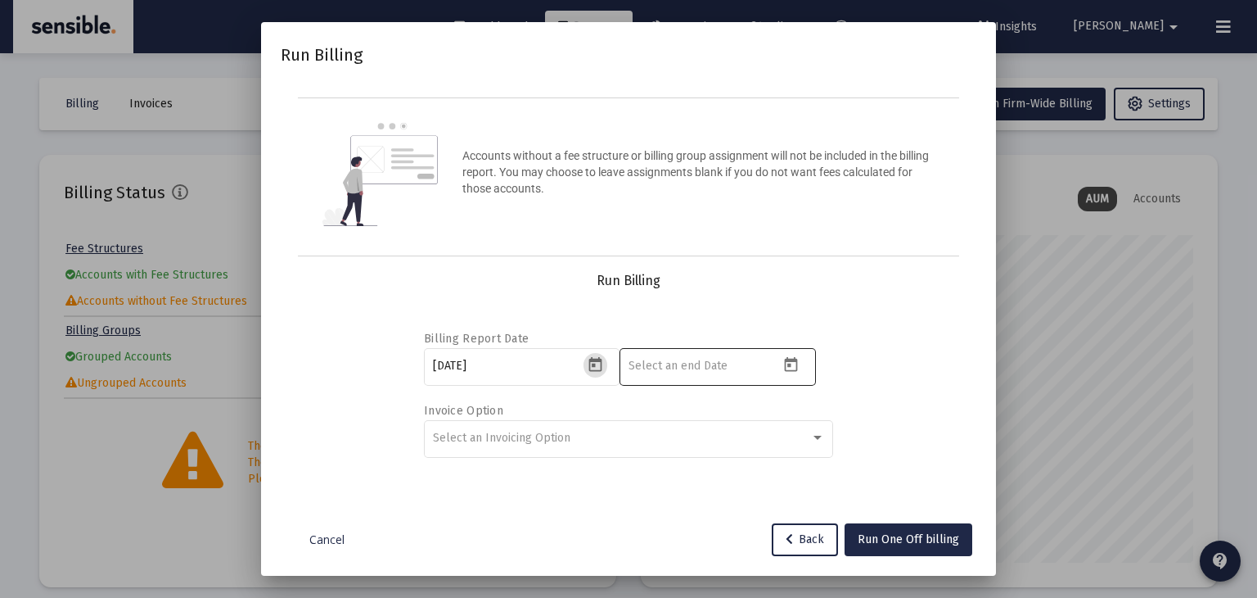
click at [796, 366] on icon "Open calendar" at bounding box center [791, 364] width 13 height 15
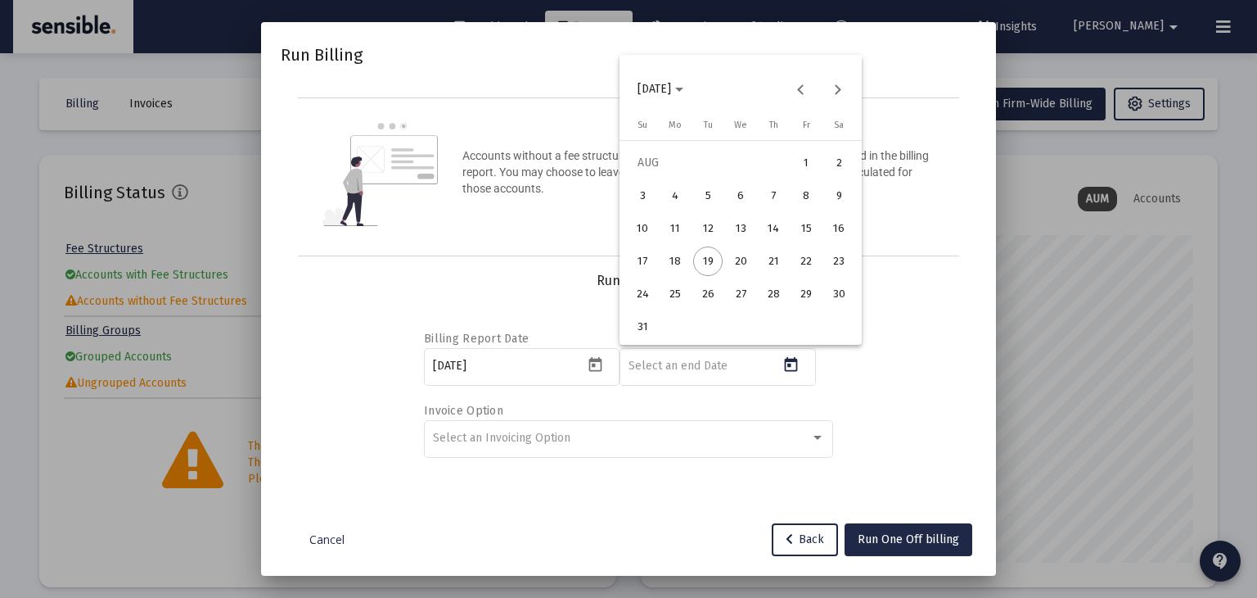
click at [650, 322] on div "31" at bounding box center [642, 326] width 29 height 29
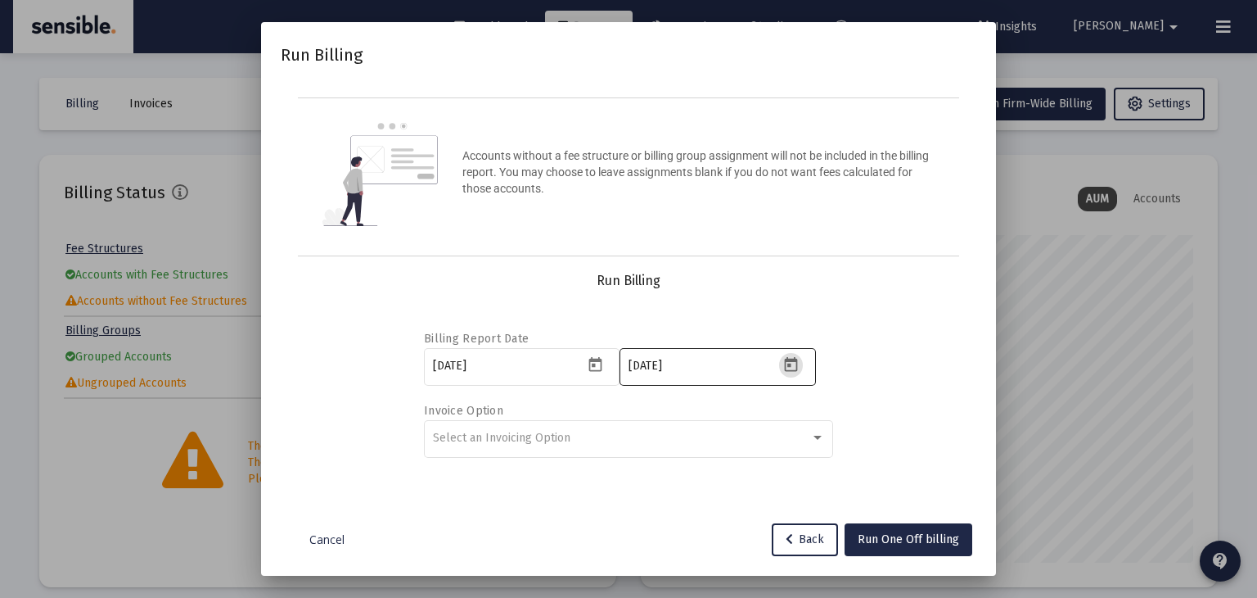
click at [794, 364] on icon "Open calendar" at bounding box center [790, 364] width 17 height 17
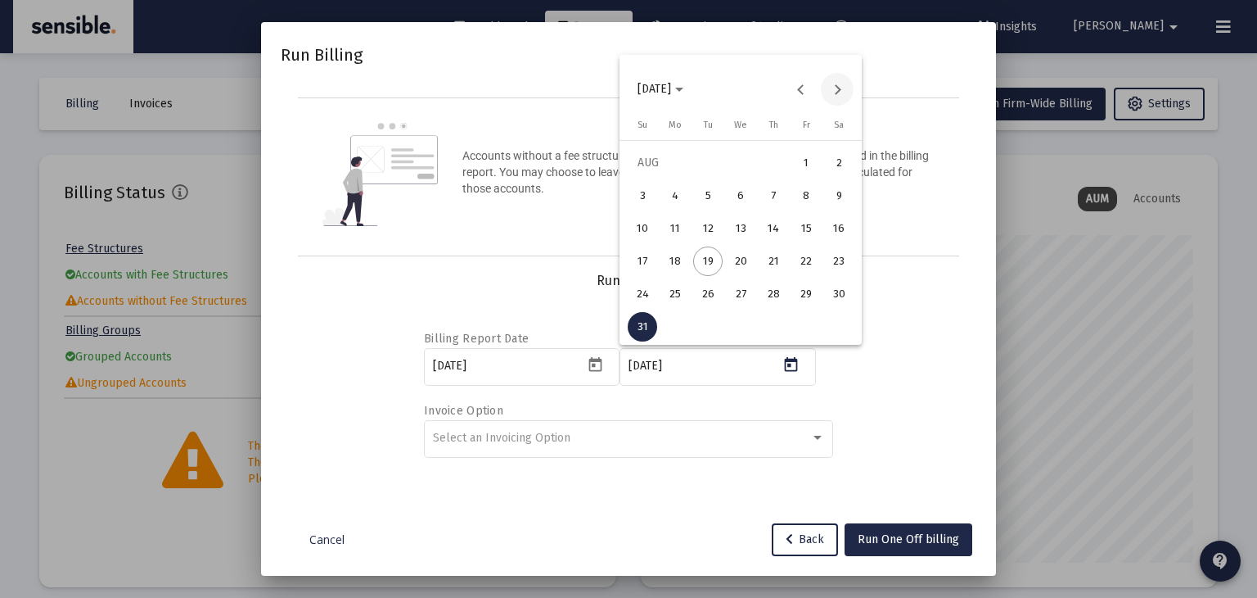
click at [840, 83] on button "Next month" at bounding box center [837, 89] width 33 height 33
click at [716, 313] on button "30" at bounding box center [708, 326] width 33 height 33
type input "2025-09-30"
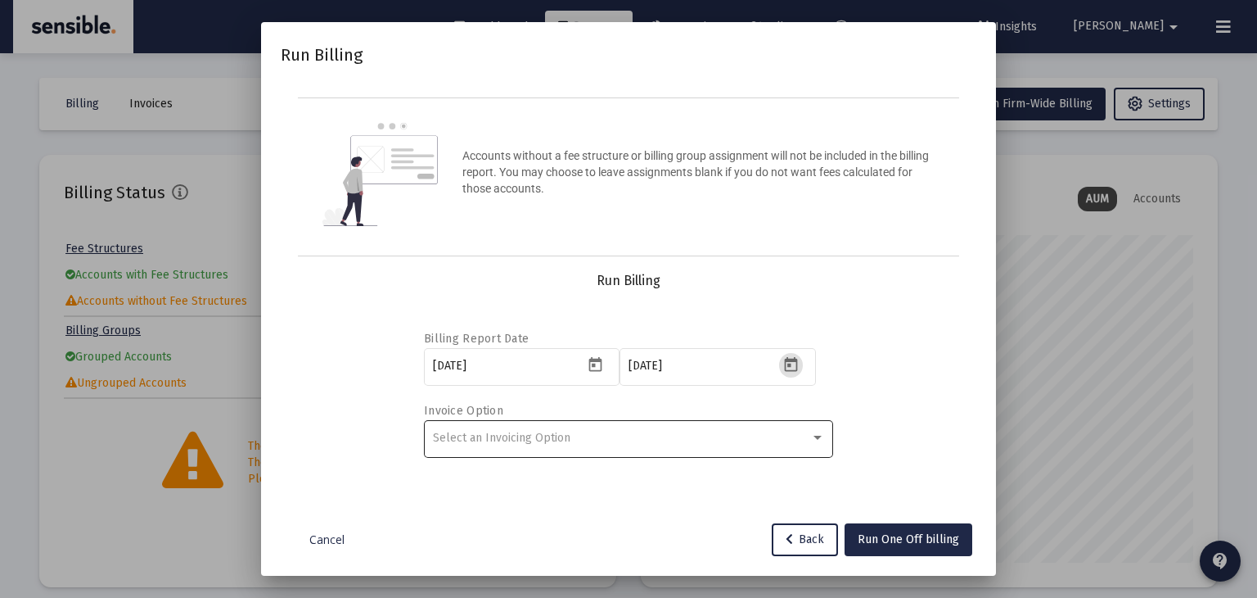
click at [575, 443] on div "Select an Invoicing Option" at bounding box center [621, 437] width 377 height 13
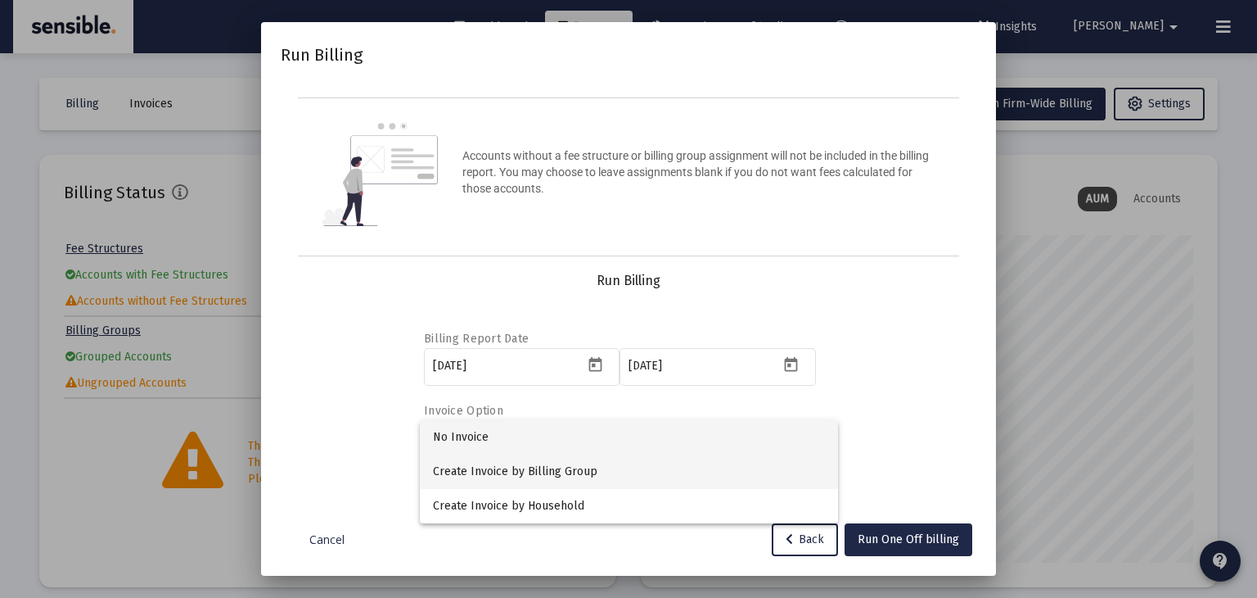
click at [559, 469] on span "Create Invoice by Billing Group" at bounding box center [629, 471] width 392 height 34
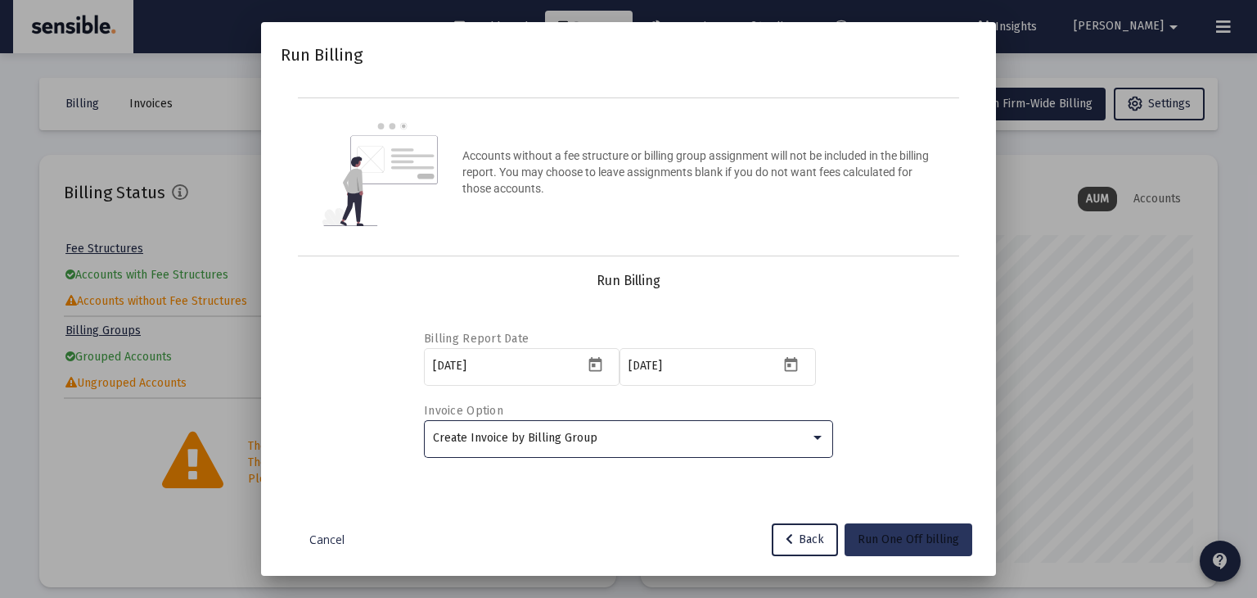
click at [890, 536] on span "Run One Off billing" at bounding box center [908, 539] width 101 height 14
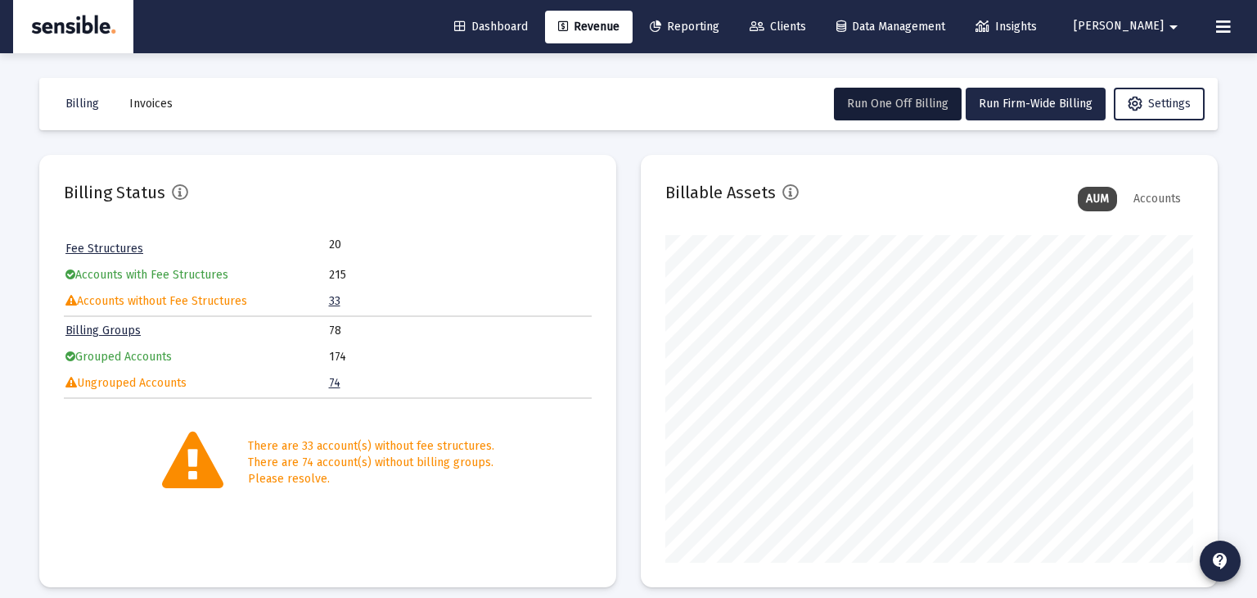
click at [140, 101] on span "Invoices" at bounding box center [150, 104] width 43 height 14
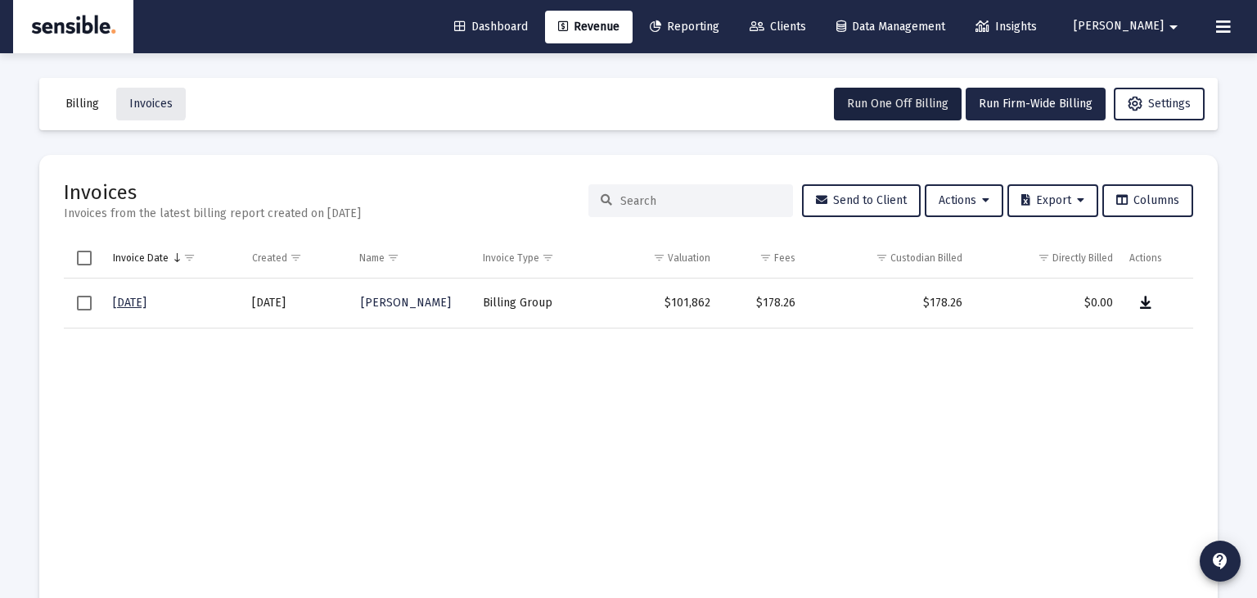
click at [1149, 307] on icon "Data grid" at bounding box center [1145, 303] width 11 height 20
click at [396, 304] on span "[PERSON_NAME]" at bounding box center [406, 302] width 90 height 14
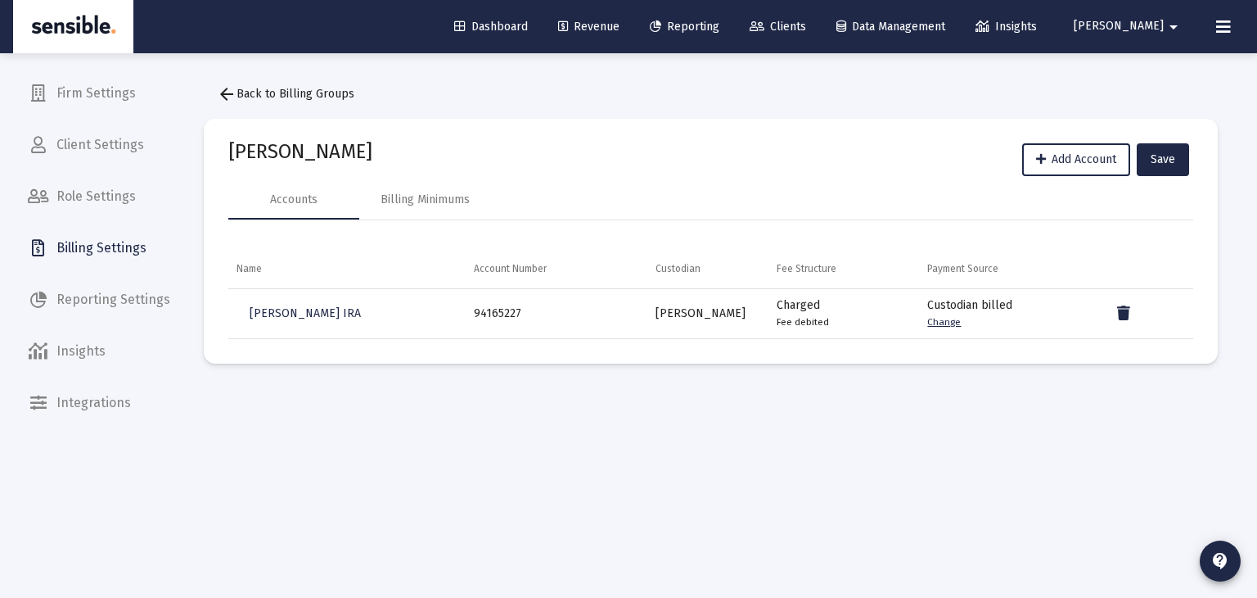
click at [1152, 22] on span "[PERSON_NAME]" at bounding box center [1119, 27] width 90 height 14
click at [1148, 72] on span "Settings" at bounding box center [1169, 69] width 48 height 39
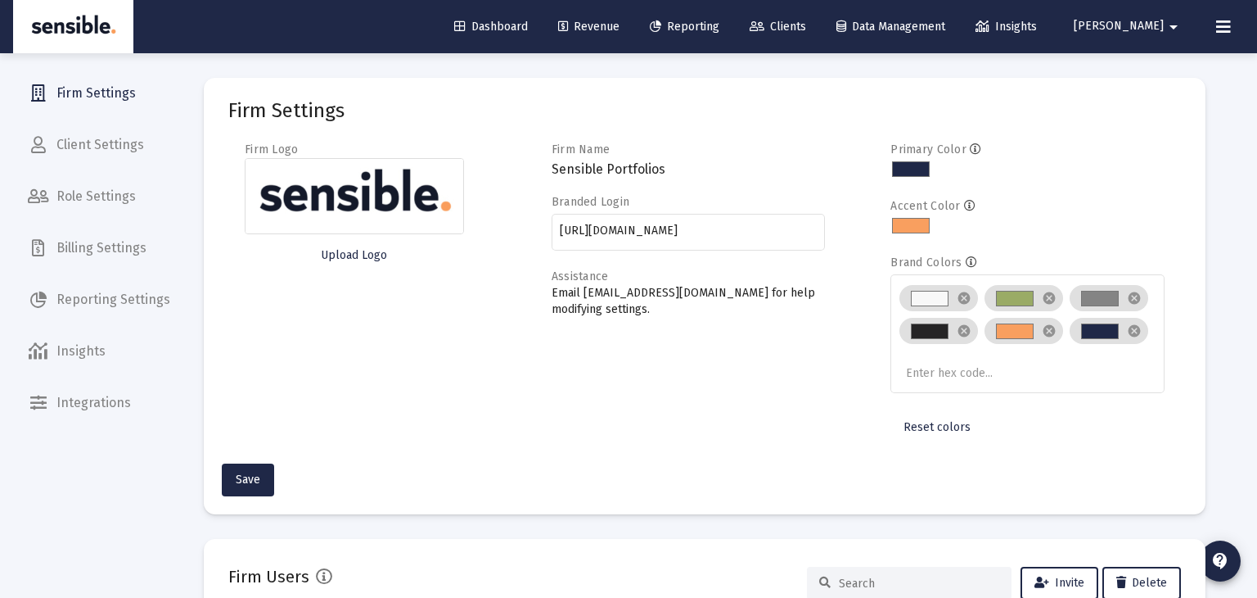
click at [108, 251] on span "Billing Settings" at bounding box center [99, 247] width 169 height 39
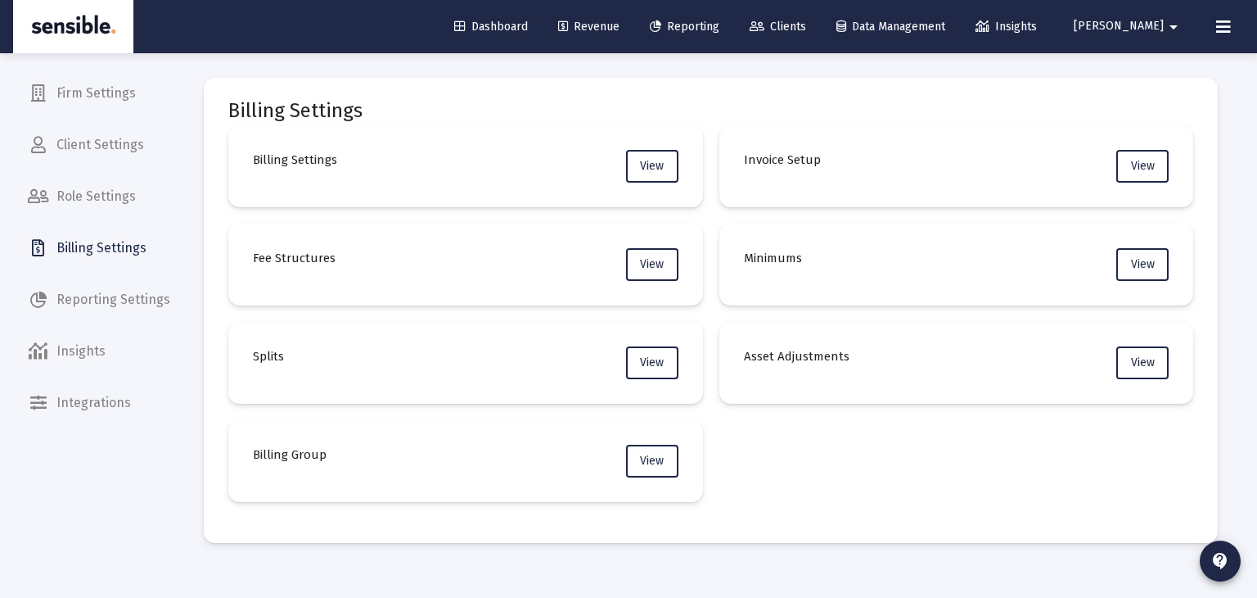
click at [376, 462] on mat-card "Billing Group View" at bounding box center [465, 461] width 475 height 82
click at [659, 453] on span "View" at bounding box center [652, 460] width 24 height 14
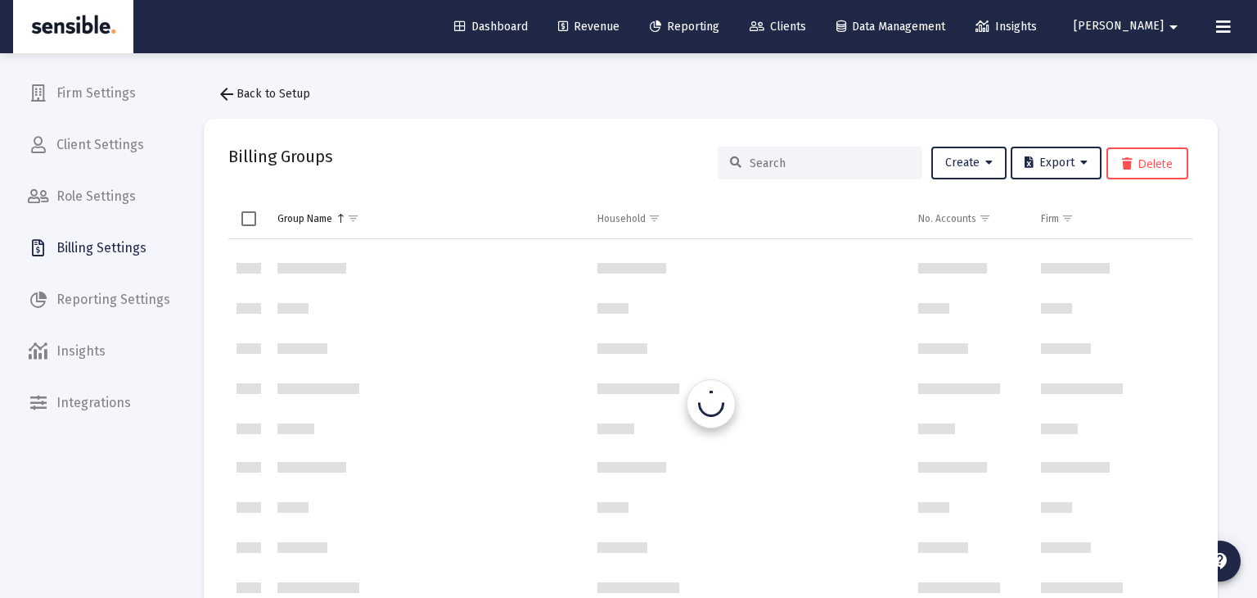
scroll to position [786, 0]
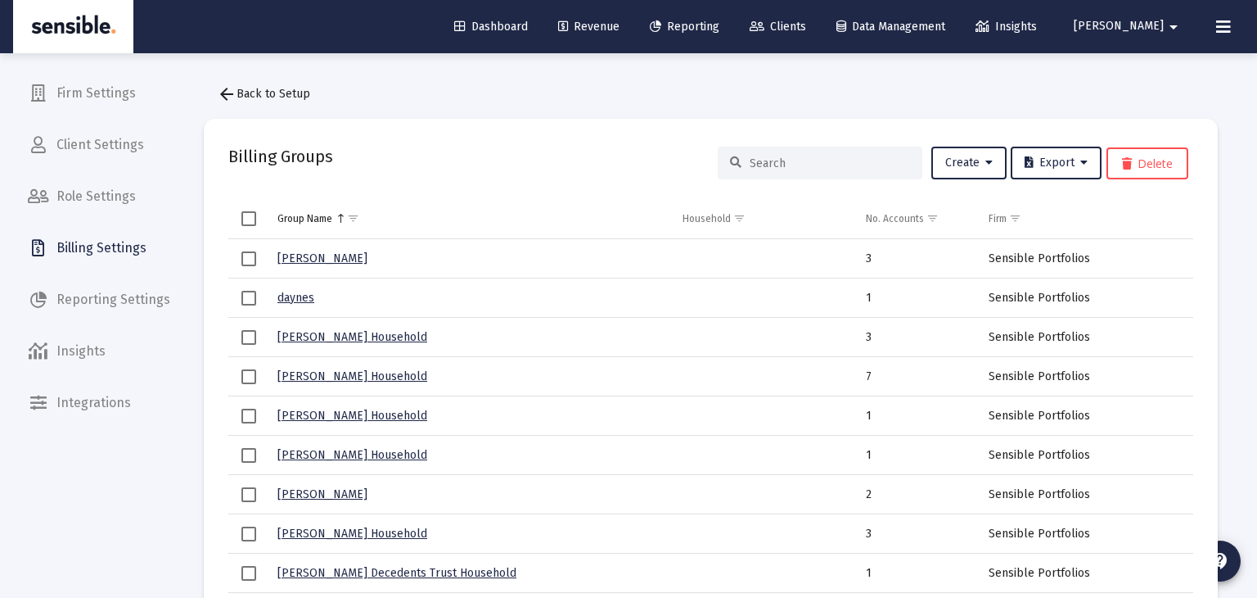
click at [851, 160] on input at bounding box center [830, 163] width 160 height 14
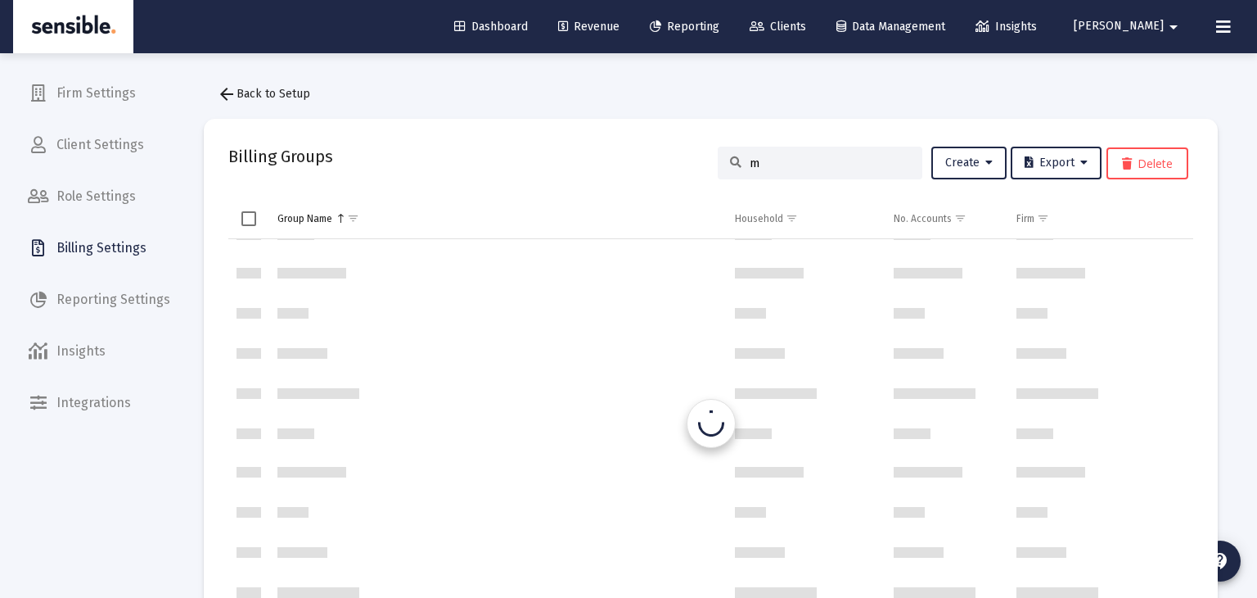
scroll to position [0, 0]
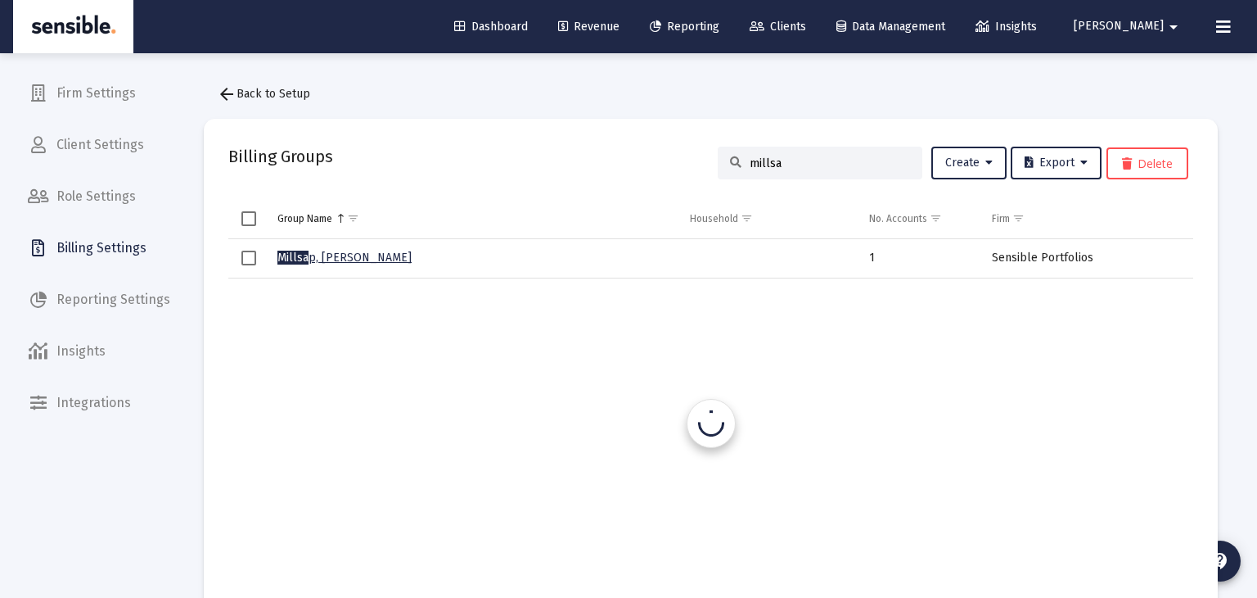
type input "millsap"
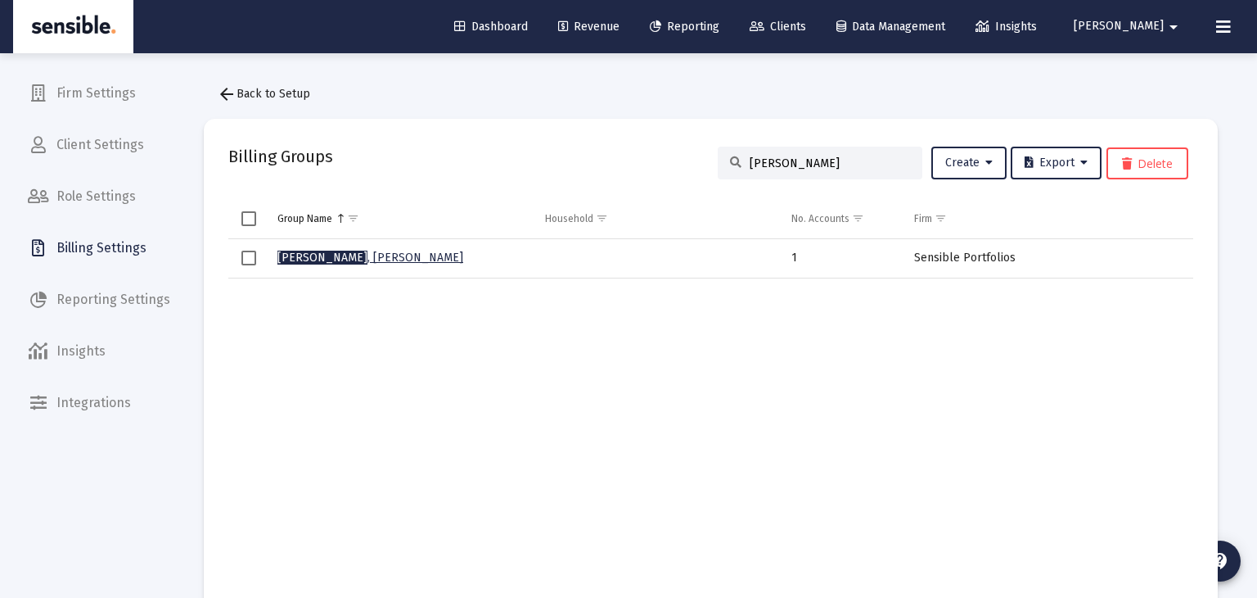
click at [283, 255] on span "Millsap" at bounding box center [322, 257] width 90 height 14
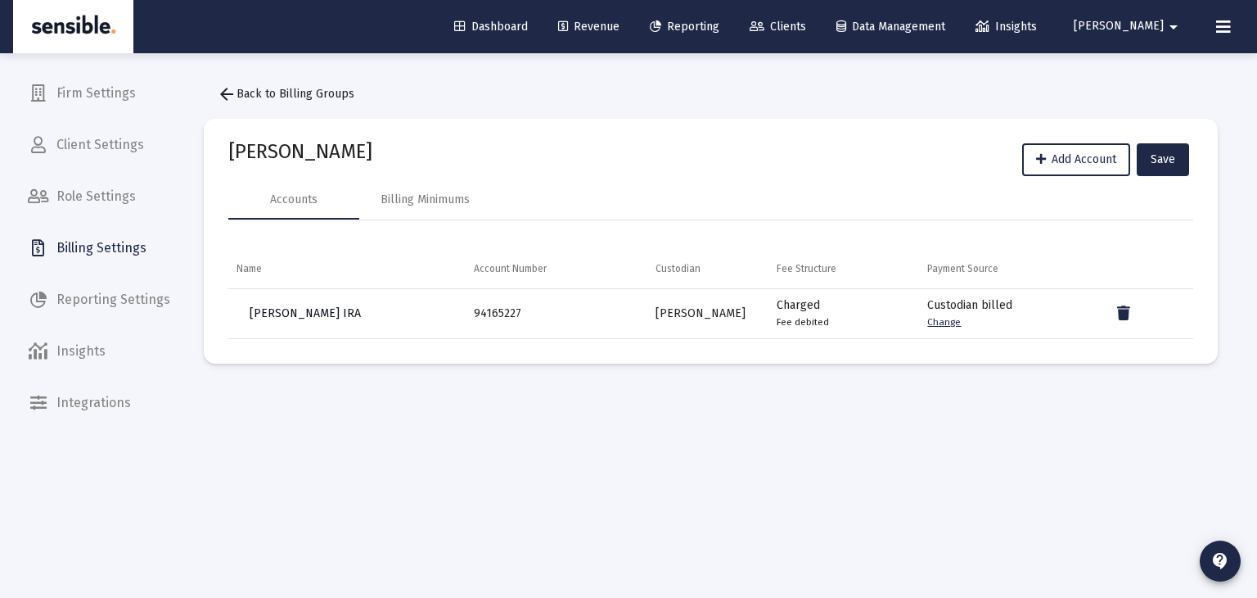
click at [309, 319] on span "[PERSON_NAME] IRA" at bounding box center [305, 313] width 111 height 14
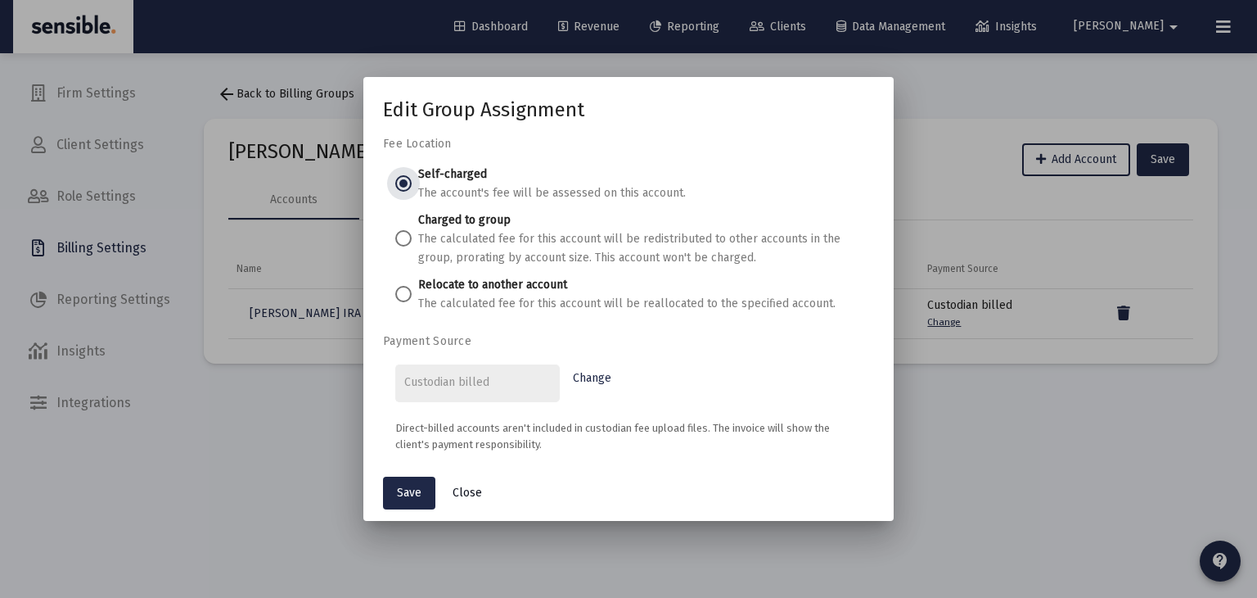
click at [474, 488] on span "Close" at bounding box center [467, 492] width 29 height 14
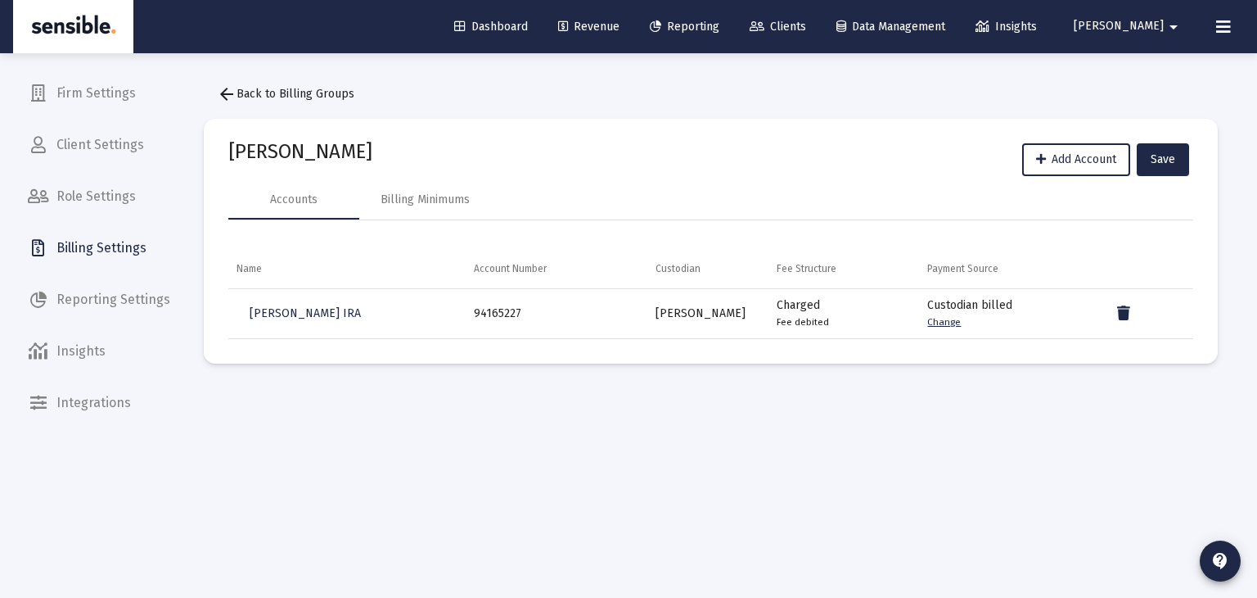
click at [806, 20] on span "Clients" at bounding box center [778, 27] width 56 height 14
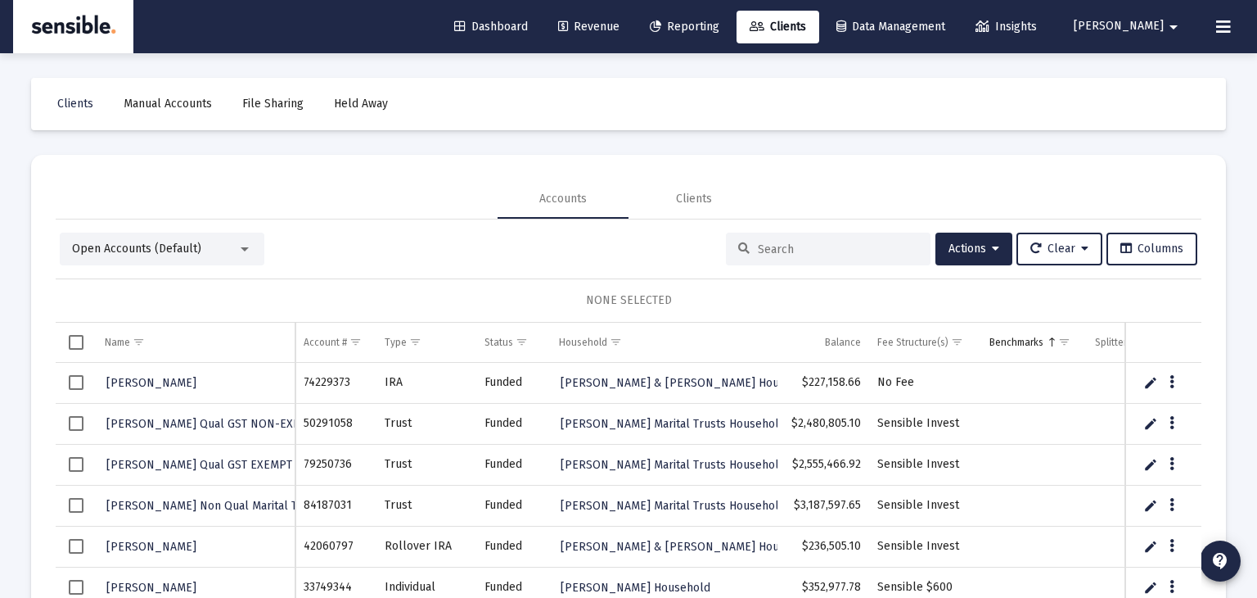
click at [751, 231] on div "Open Accounts (Default) Actions Clear Columns NONE SELECTED Name Name Account #…" at bounding box center [629, 434] width 1146 height 431
click at [765, 248] on input at bounding box center [838, 249] width 160 height 14
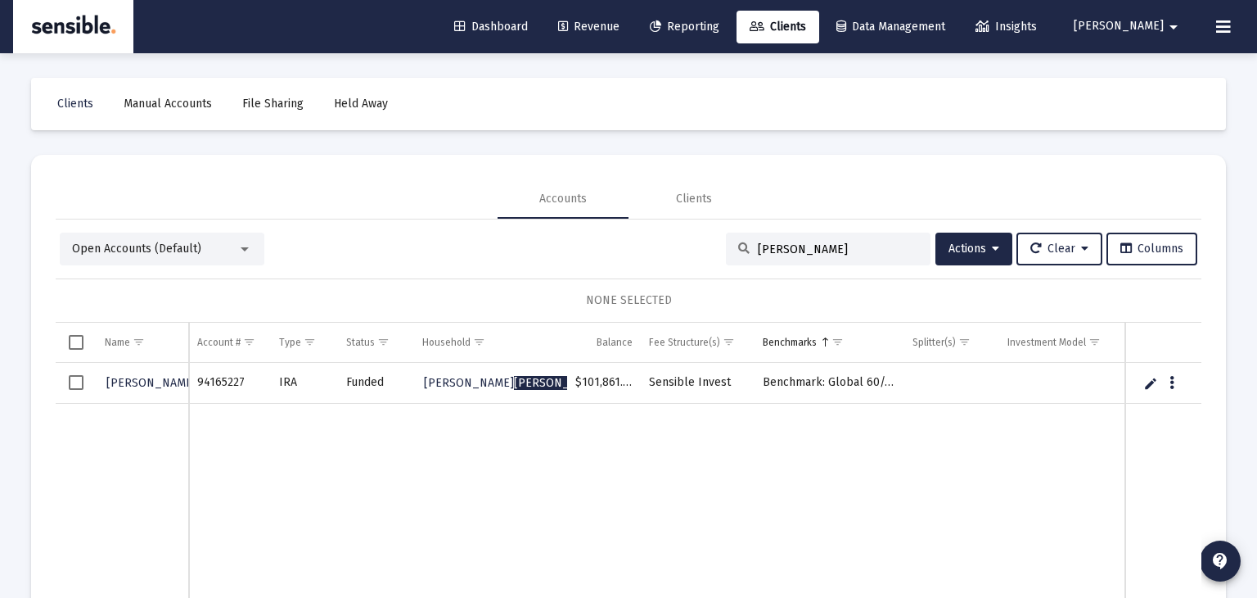
type input "millsap"
click at [77, 381] on span "Select row" at bounding box center [76, 382] width 15 height 15
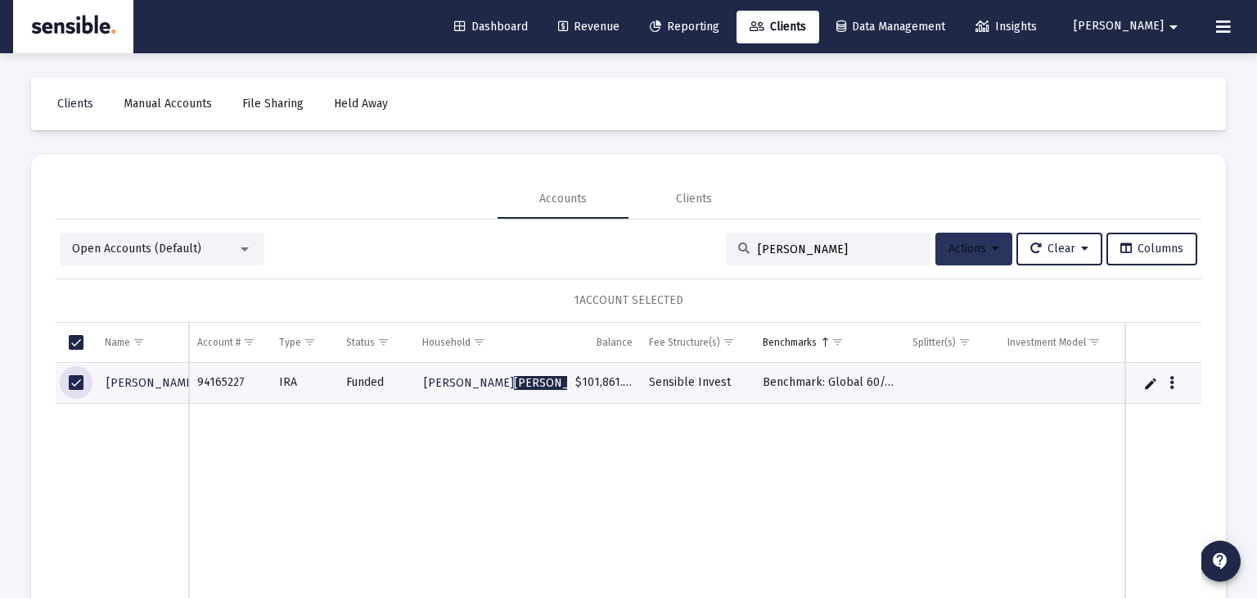
click at [992, 244] on icon at bounding box center [995, 248] width 7 height 11
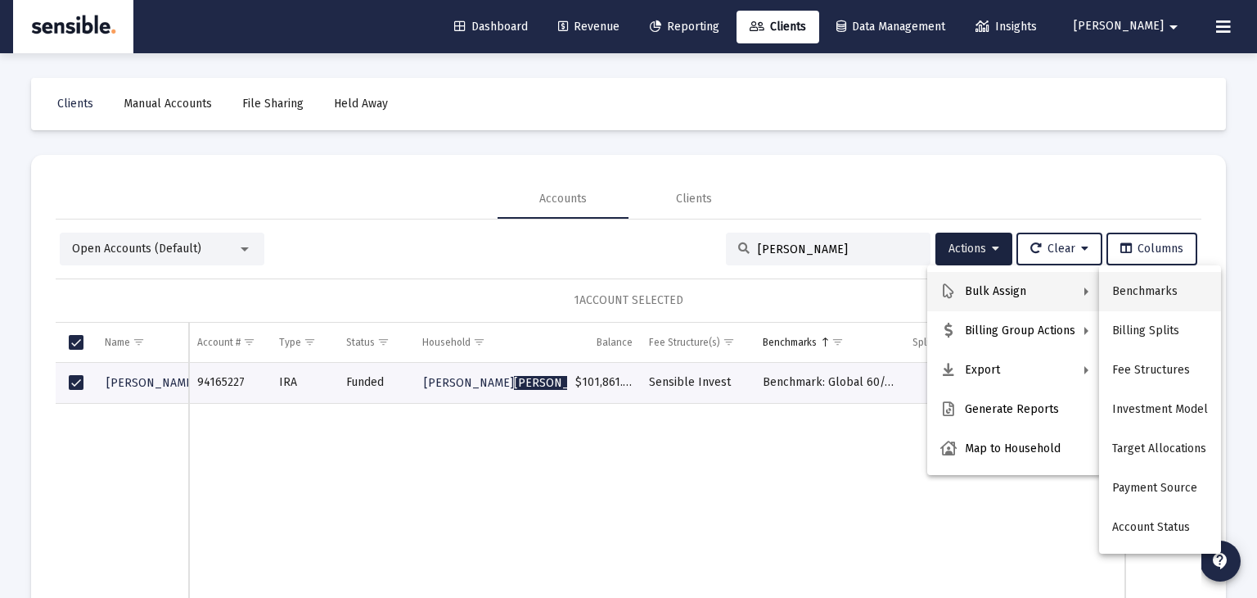
click at [1155, 286] on button "Benchmarks" at bounding box center [1160, 291] width 122 height 39
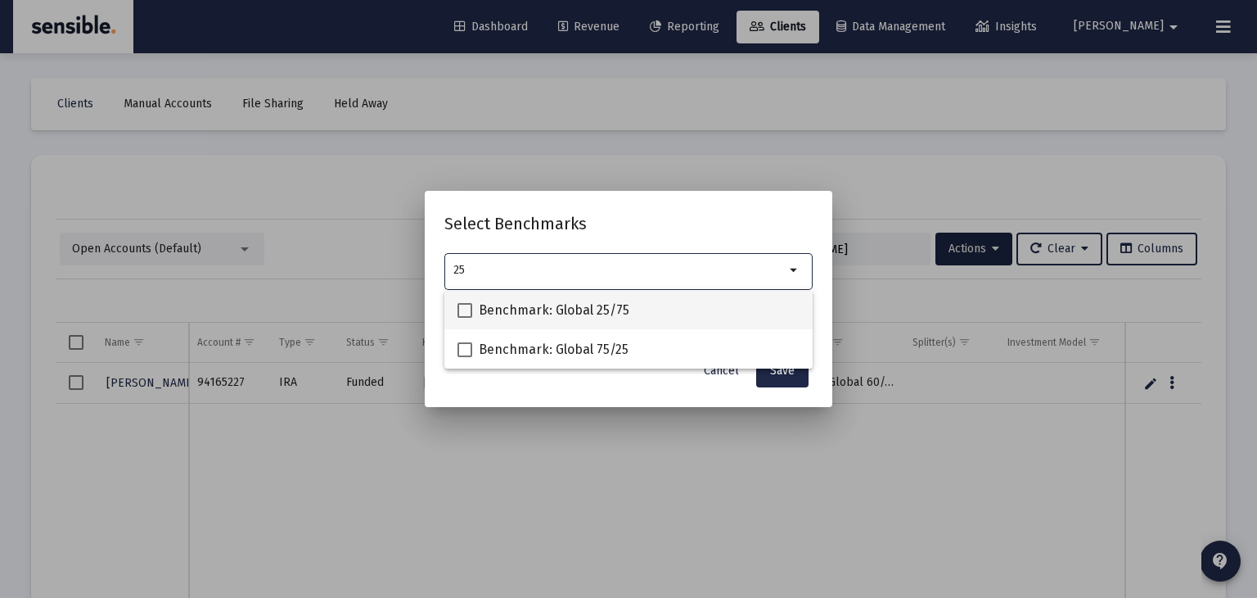
type input "25"
click at [593, 307] on span "Benchmark: Global 25/75" at bounding box center [554, 310] width 151 height 20
click at [465, 318] on input "Benchmark: Global 25/75" at bounding box center [464, 318] width 1 height 1
checkbox input "true"
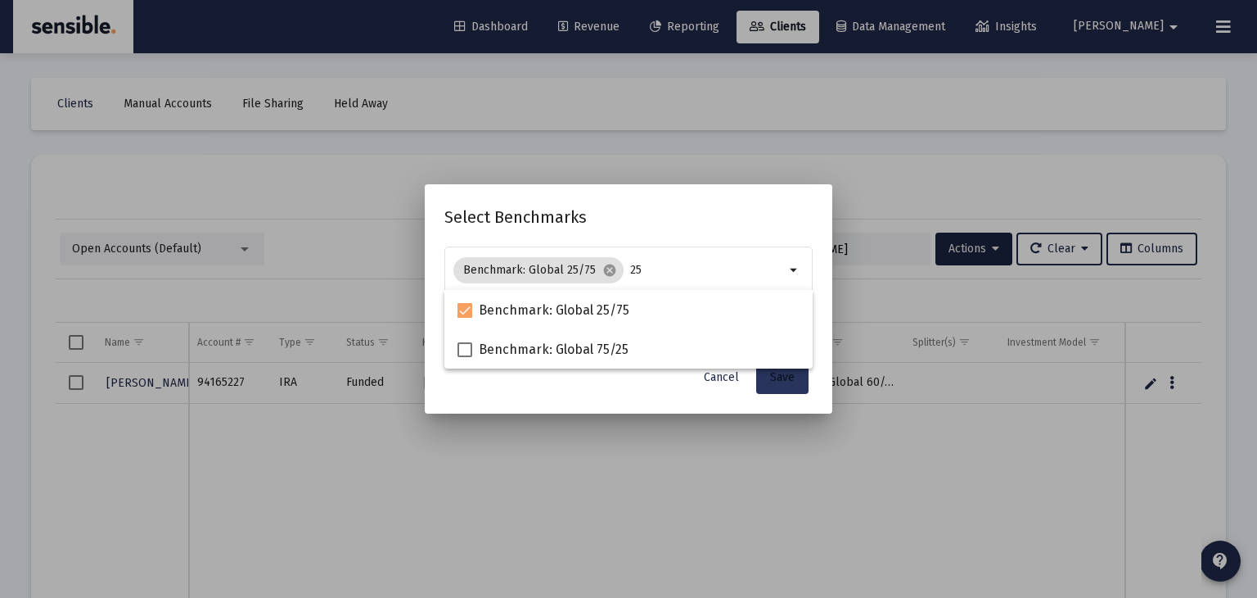
click at [786, 382] on span "Save" at bounding box center [782, 377] width 25 height 14
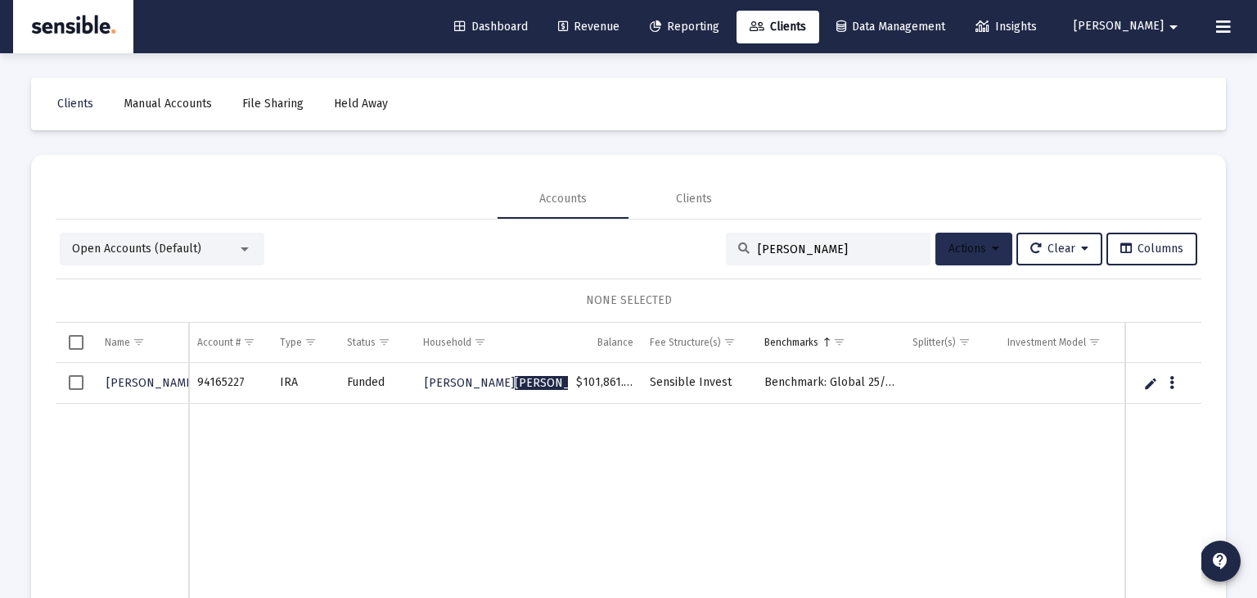
click at [958, 251] on span "Actions" at bounding box center [974, 248] width 51 height 14
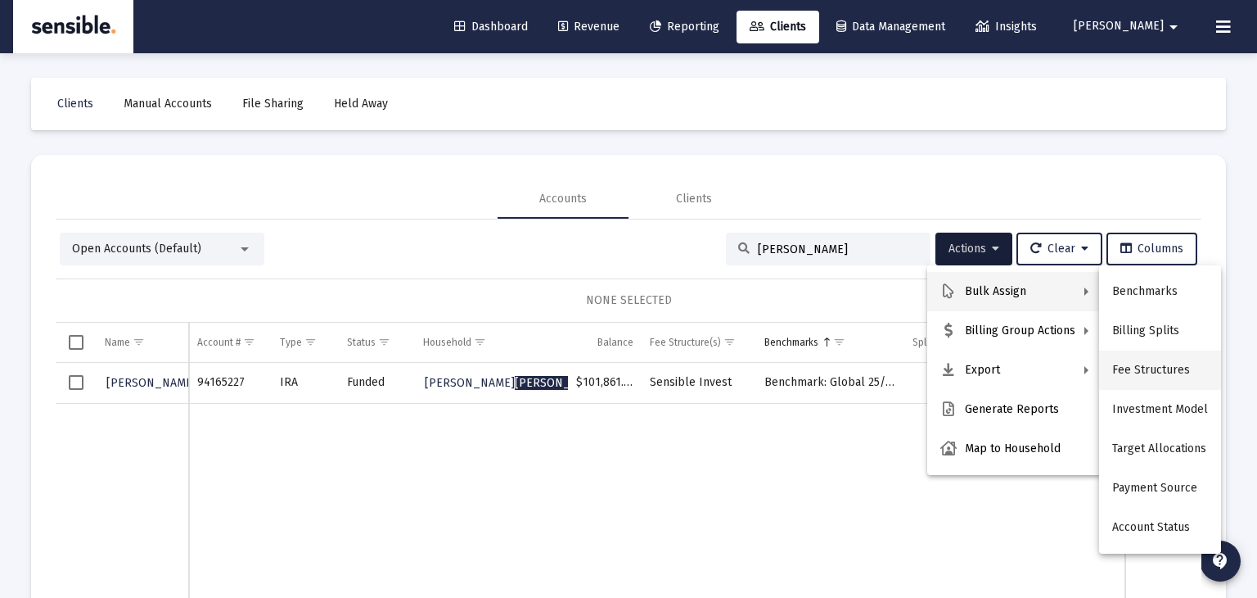
click at [1151, 367] on button "Fee Structures" at bounding box center [1160, 369] width 122 height 39
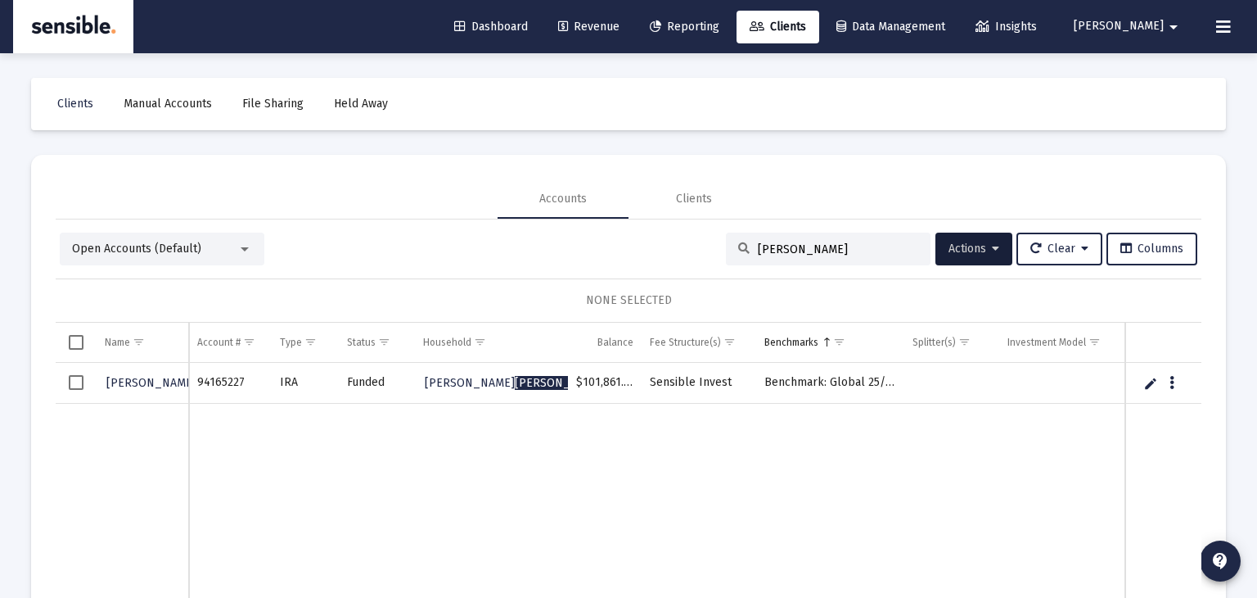
click at [81, 379] on span "Select row" at bounding box center [76, 382] width 15 height 15
click at [958, 251] on span "Actions" at bounding box center [974, 248] width 51 height 14
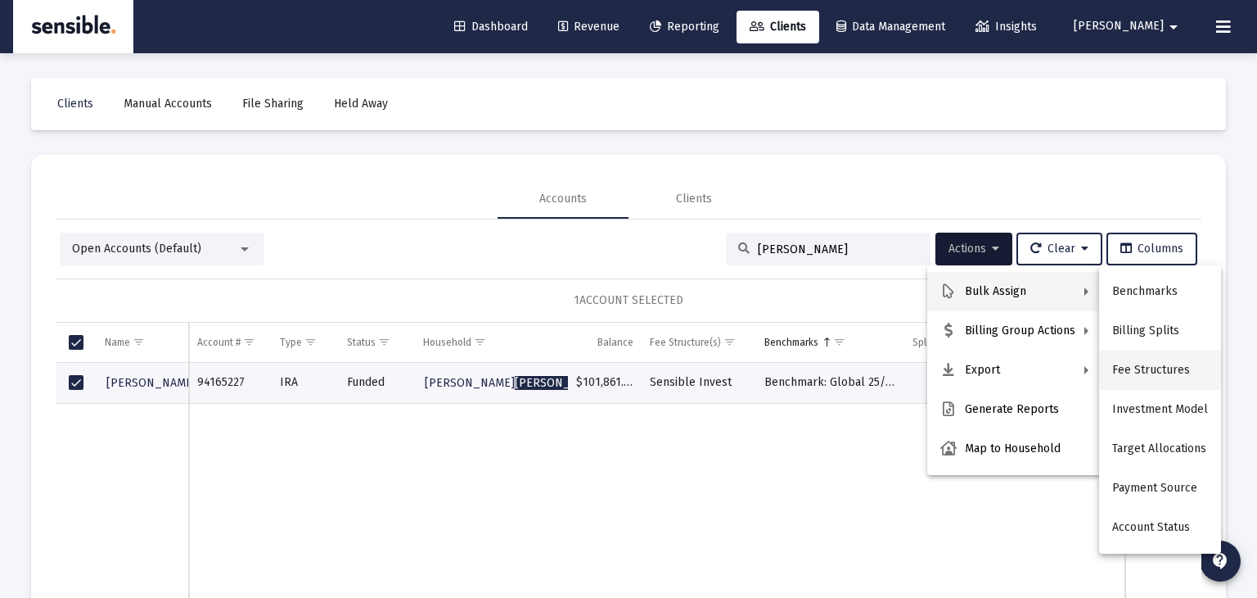
click at [1141, 358] on button "Fee Structures" at bounding box center [1160, 369] width 122 height 39
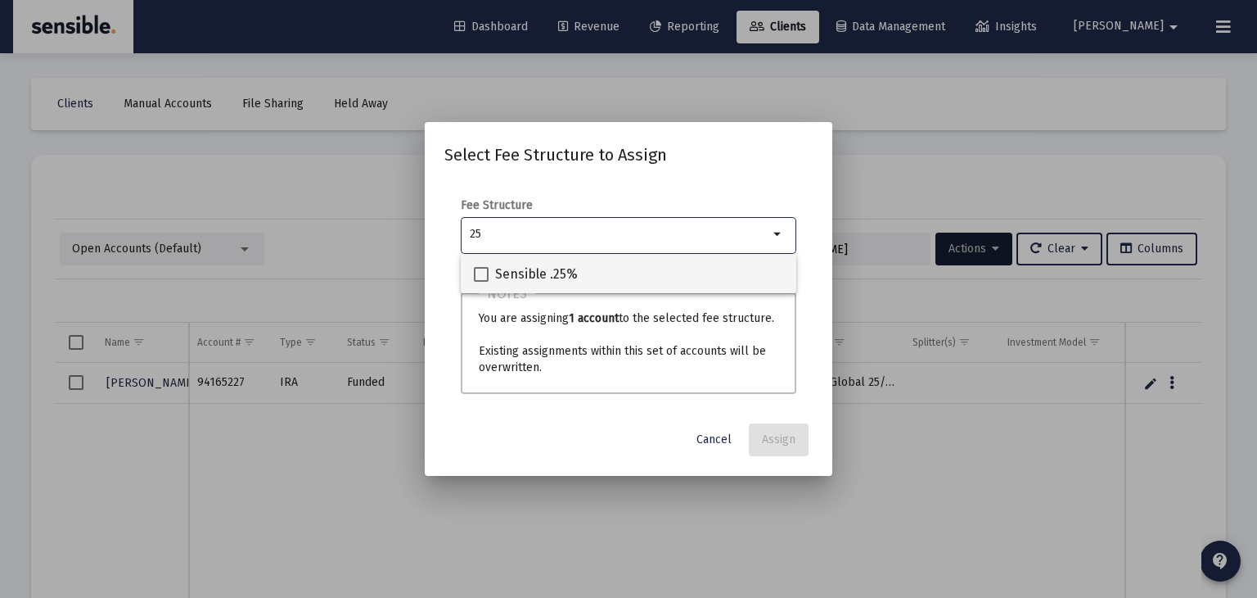
type input "25"
click at [522, 283] on span "Sensible .25%" at bounding box center [536, 274] width 83 height 20
click at [481, 282] on input "Sensible .25%" at bounding box center [480, 282] width 1 height 1
checkbox input "true"
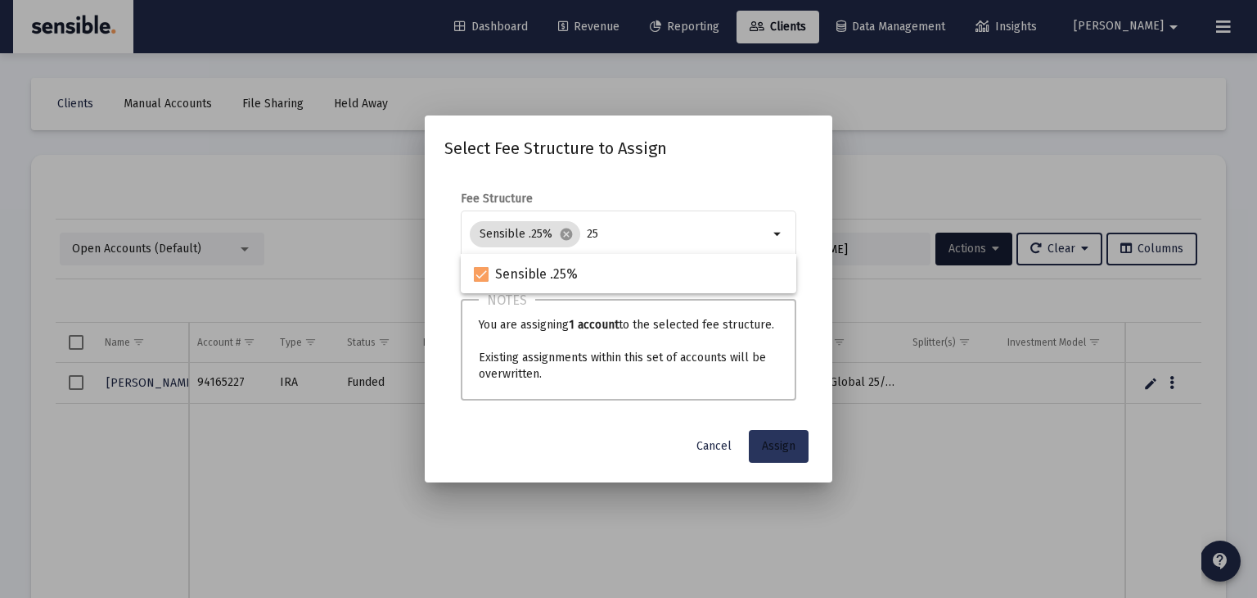
click at [782, 445] on span "Assign" at bounding box center [779, 446] width 34 height 14
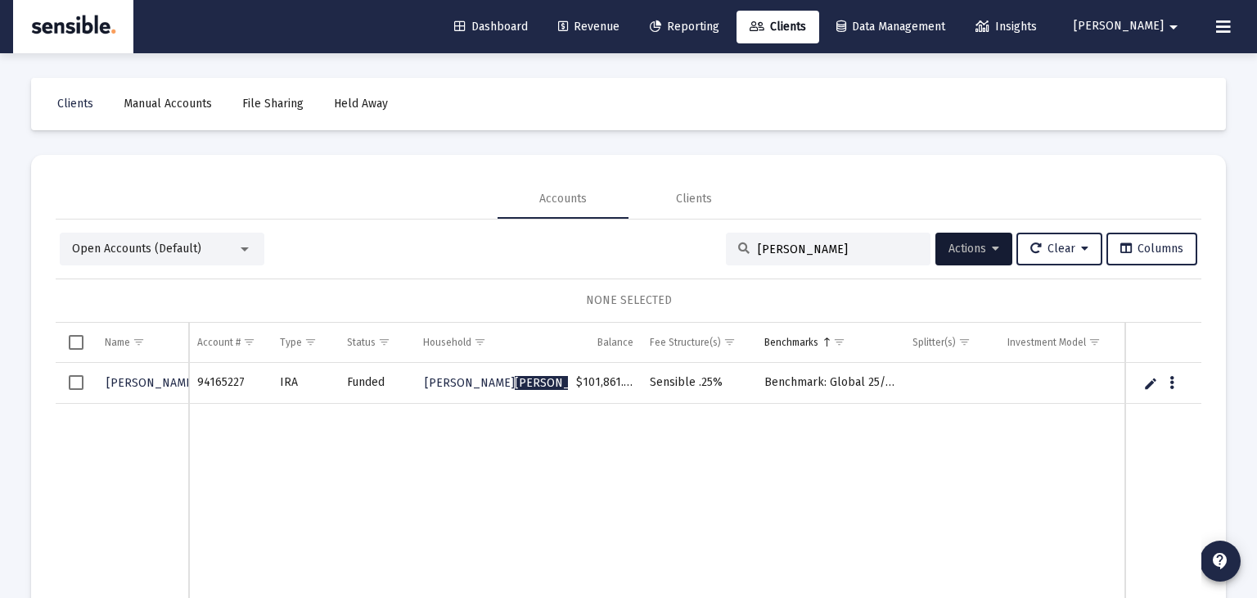
click at [620, 23] on span "Revenue" at bounding box center [588, 27] width 61 height 14
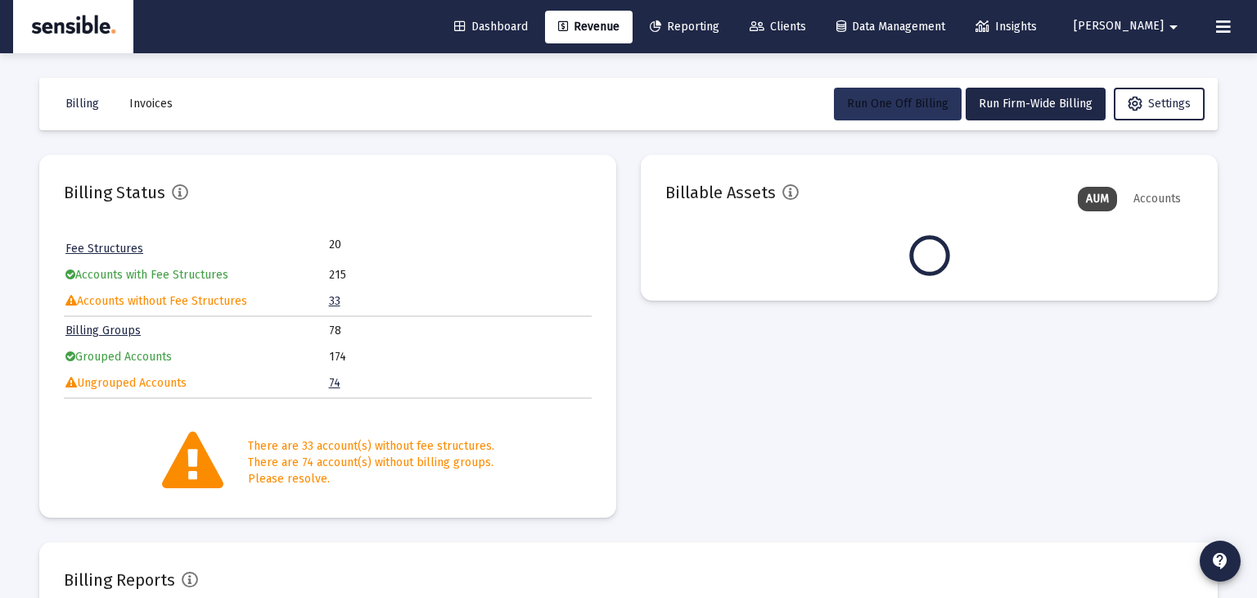
click at [937, 104] on span "Run One Off Billing" at bounding box center [897, 104] width 101 height 14
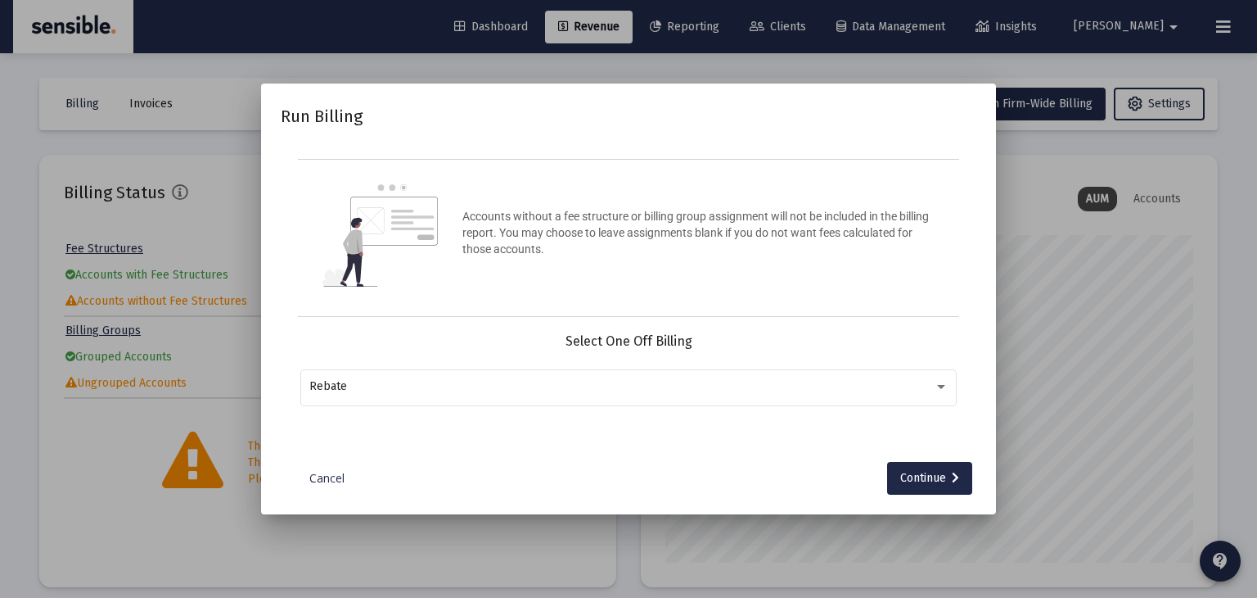
scroll to position [327, 528]
click at [790, 386] on div "Rebate" at bounding box center [621, 386] width 625 height 13
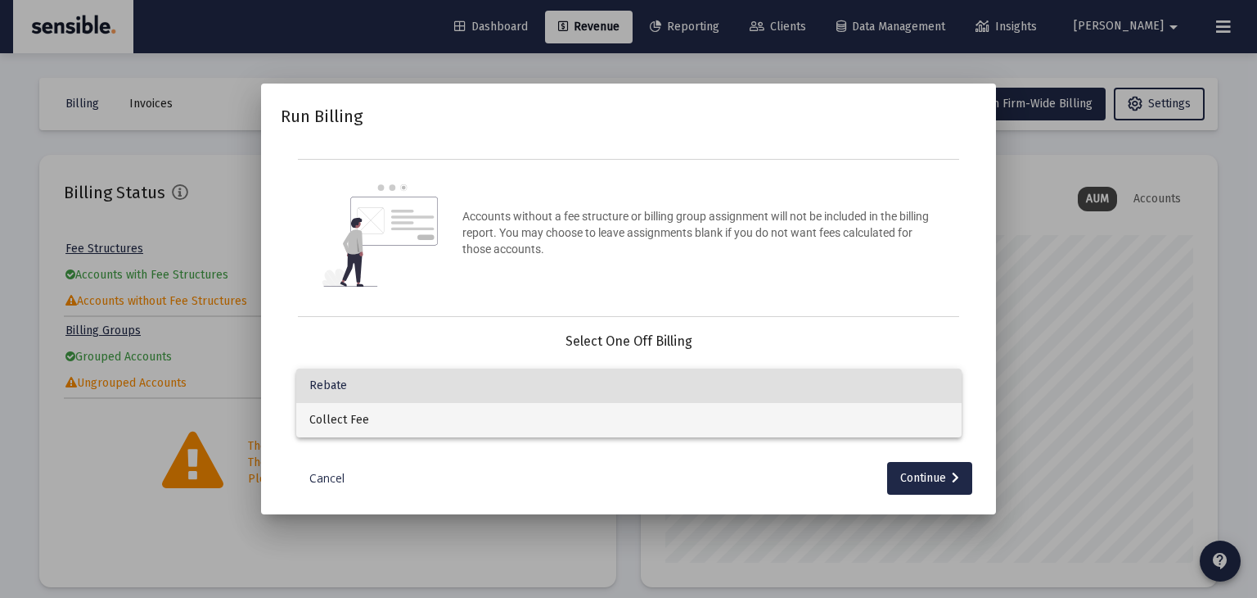
click at [792, 412] on span "Collect Fee" at bounding box center [628, 420] width 639 height 34
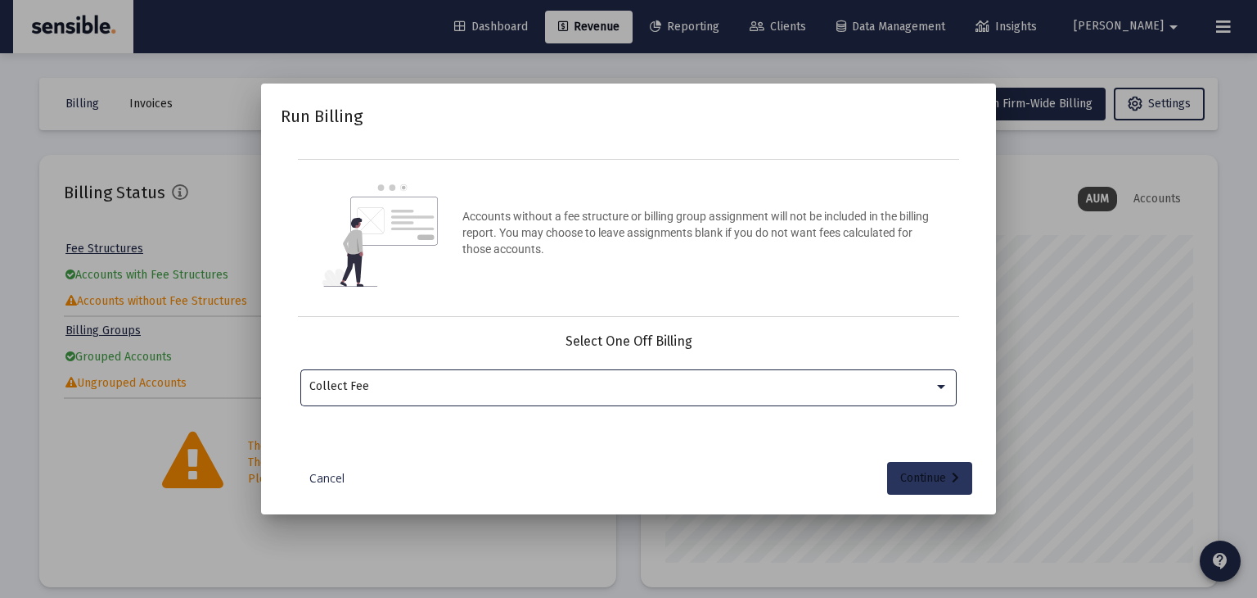
click at [927, 486] on div "Continue" at bounding box center [929, 478] width 59 height 33
click at [667, 374] on div at bounding box center [619, 386] width 620 height 40
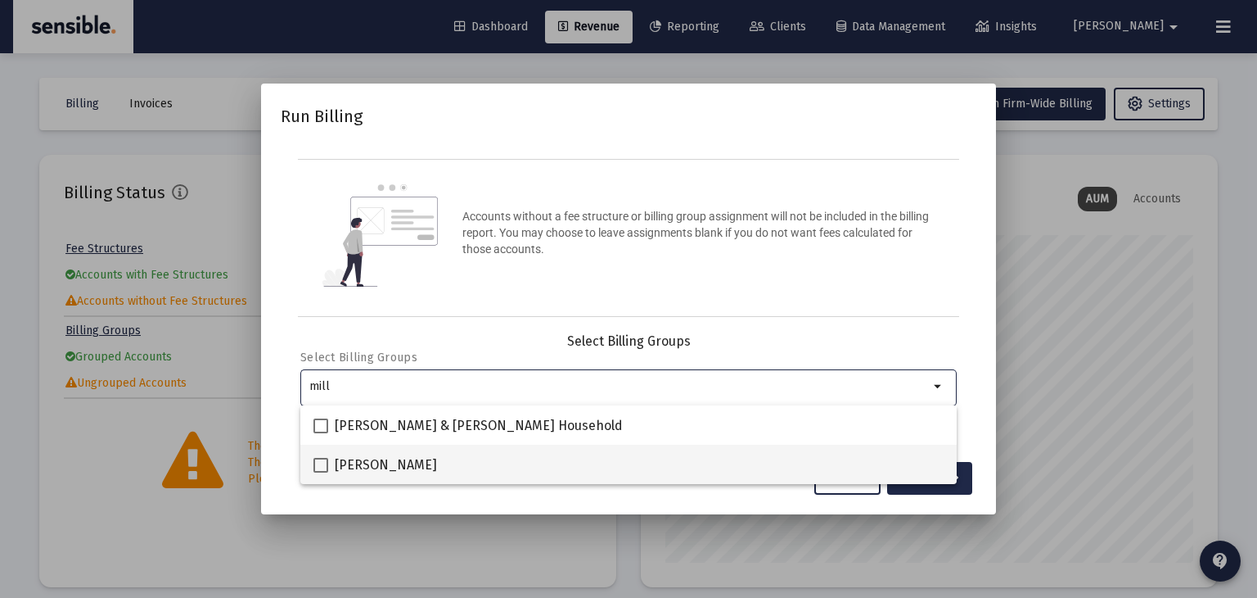
type input "mill"
click at [400, 466] on span "[PERSON_NAME]" at bounding box center [386, 465] width 102 height 20
click at [321, 472] on input "[PERSON_NAME]" at bounding box center [320, 472] width 1 height 1
checkbox input "true"
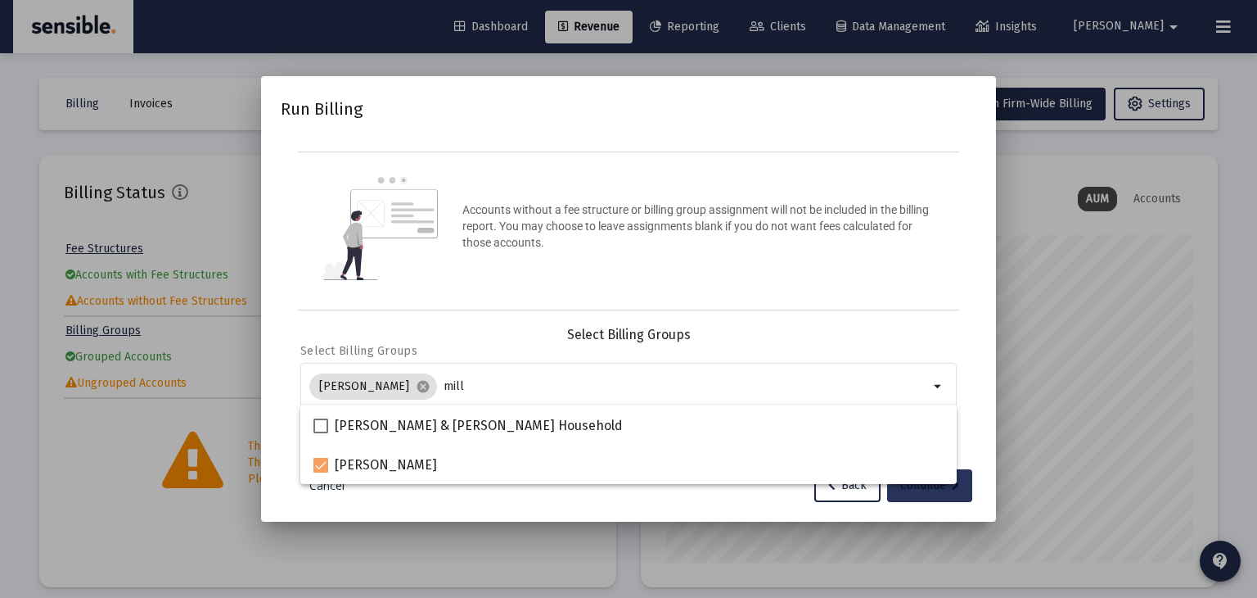
click at [952, 489] on icon at bounding box center [955, 485] width 7 height 11
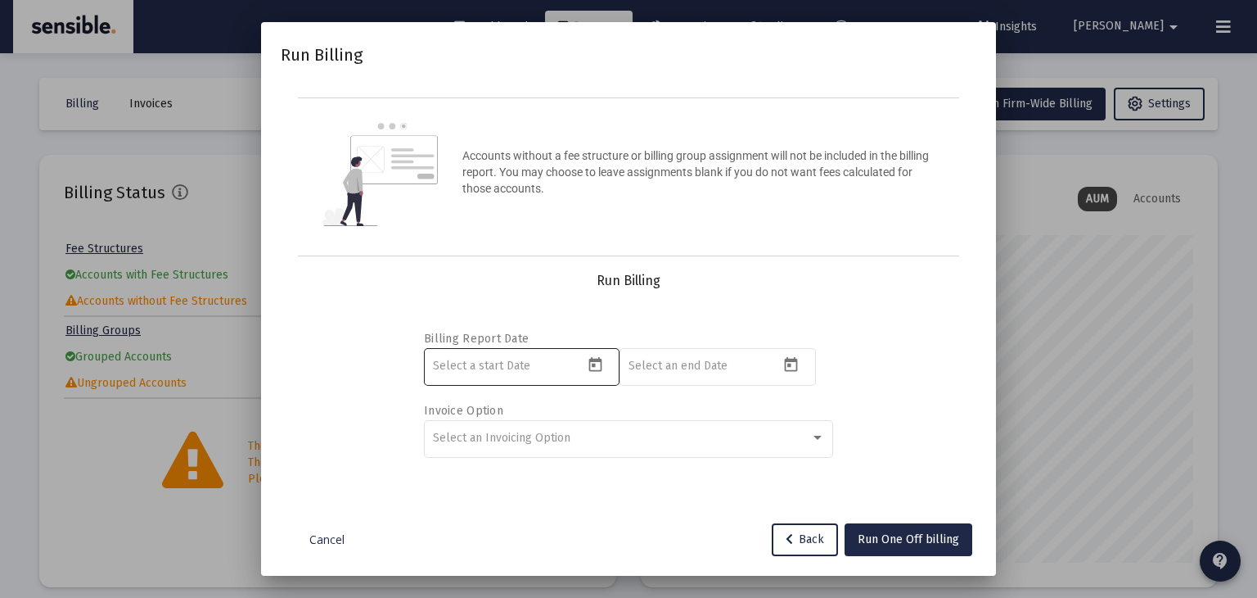
click at [507, 363] on input at bounding box center [508, 365] width 151 height 13
click at [602, 361] on icon "Open calendar" at bounding box center [595, 364] width 17 height 17
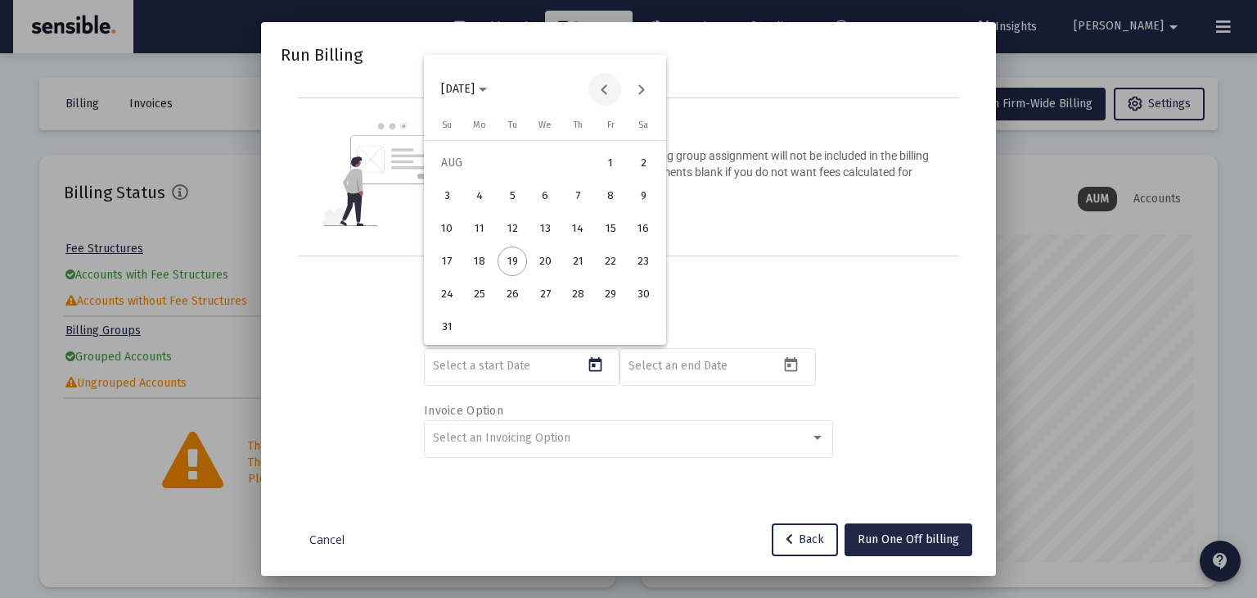
click at [604, 85] on button "Previous month" at bounding box center [605, 89] width 33 height 33
click at [643, 88] on button "Next month" at bounding box center [641, 89] width 33 height 33
click at [521, 196] on div "1" at bounding box center [512, 195] width 29 height 29
type input "2025-07-01"
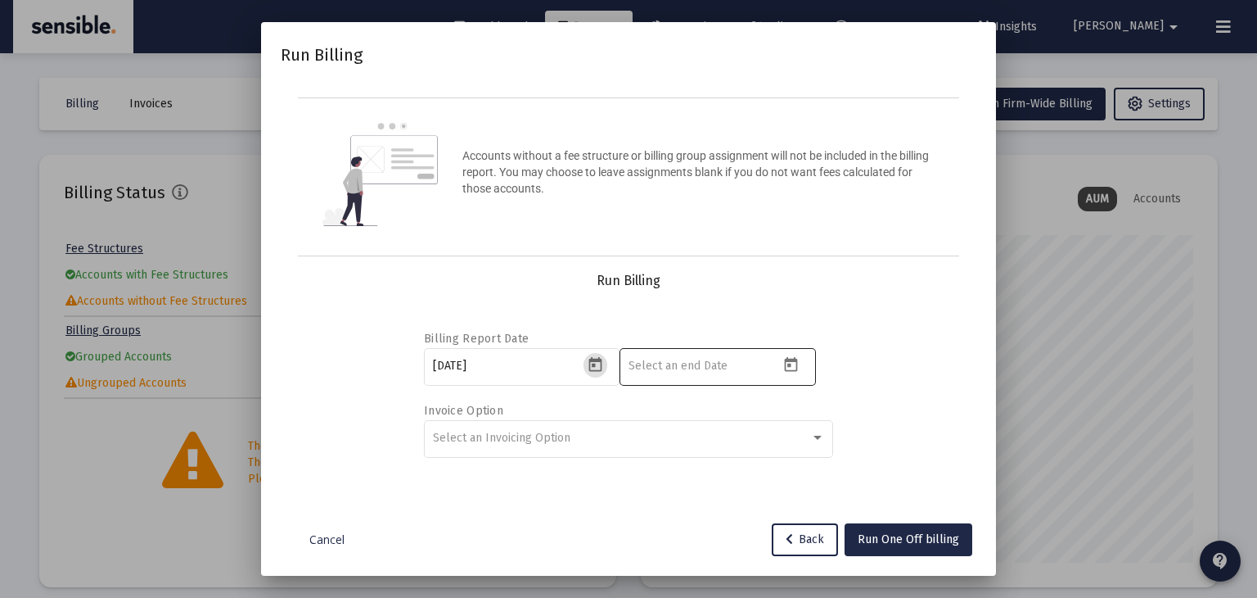
click at [795, 368] on icon "Open calendar" at bounding box center [790, 364] width 17 height 17
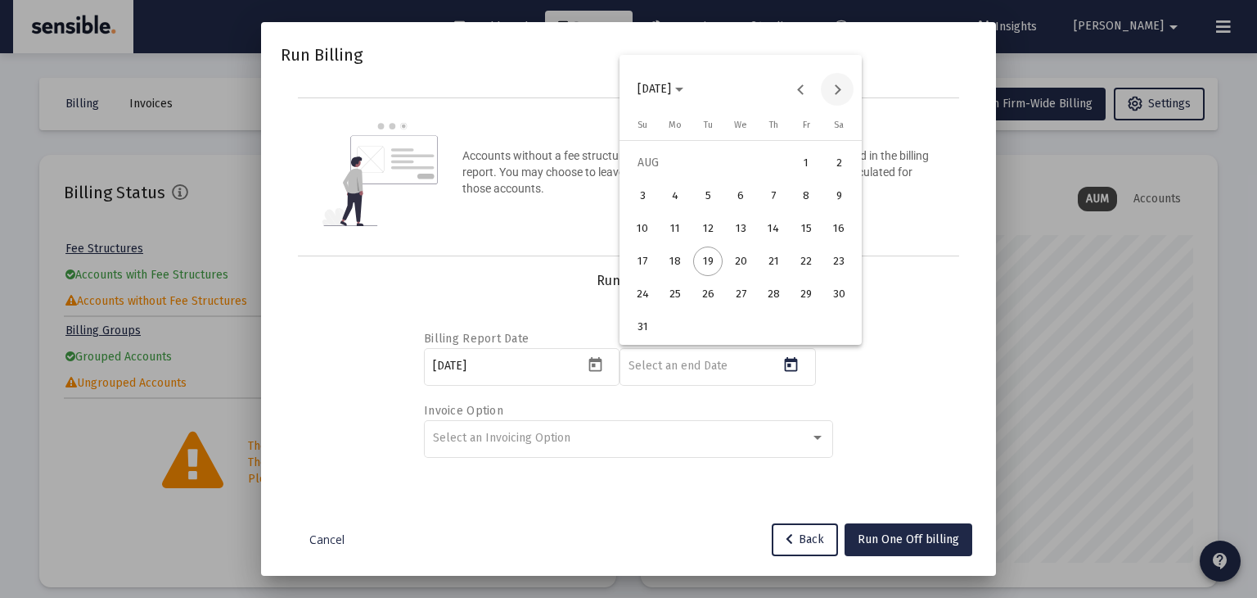
click at [827, 94] on button "Next month" at bounding box center [837, 89] width 33 height 33
click at [701, 326] on div "30" at bounding box center [707, 326] width 29 height 29
type input "2025-09-30"
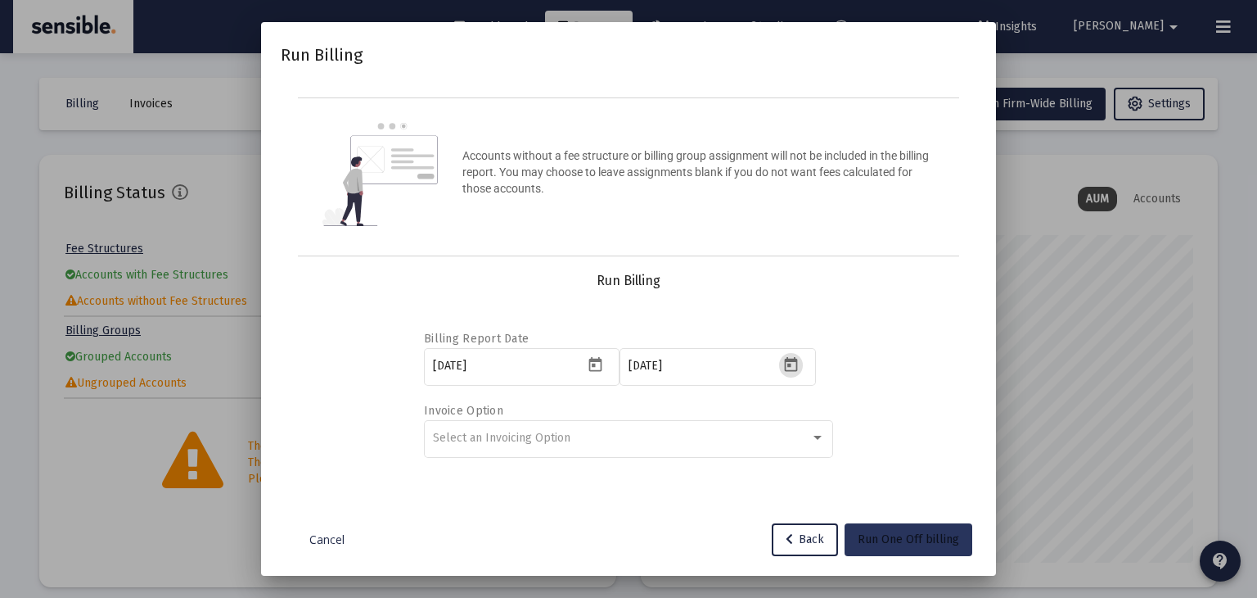
click at [893, 532] on span "Run One Off billing" at bounding box center [908, 539] width 101 height 14
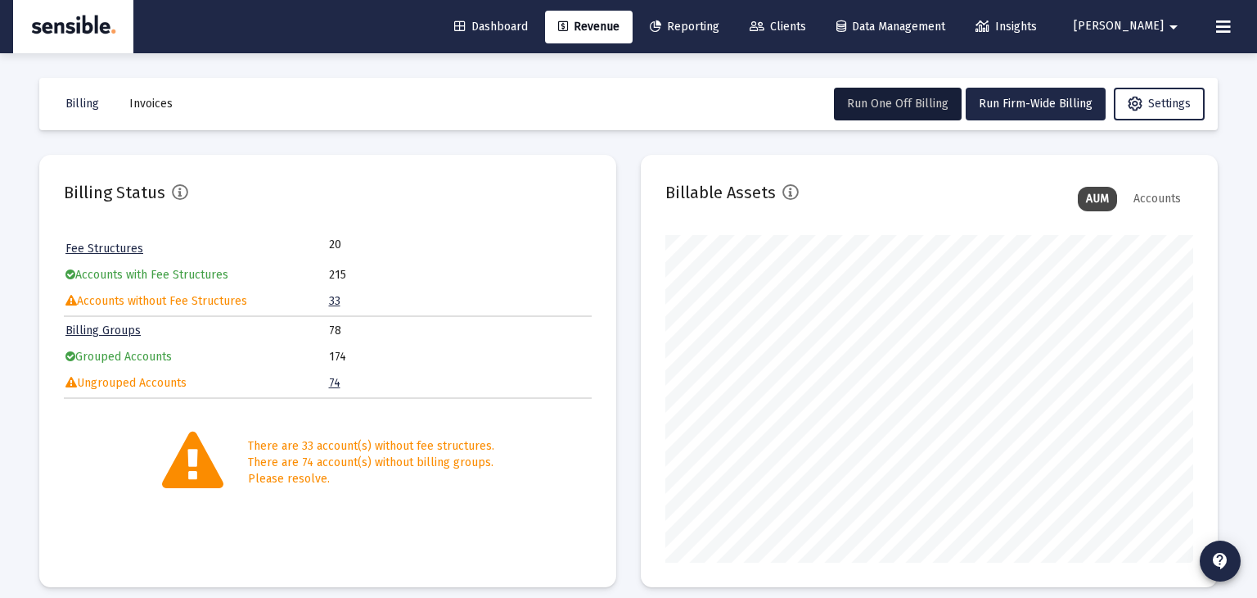
click at [165, 98] on span "Invoices" at bounding box center [150, 104] width 43 height 14
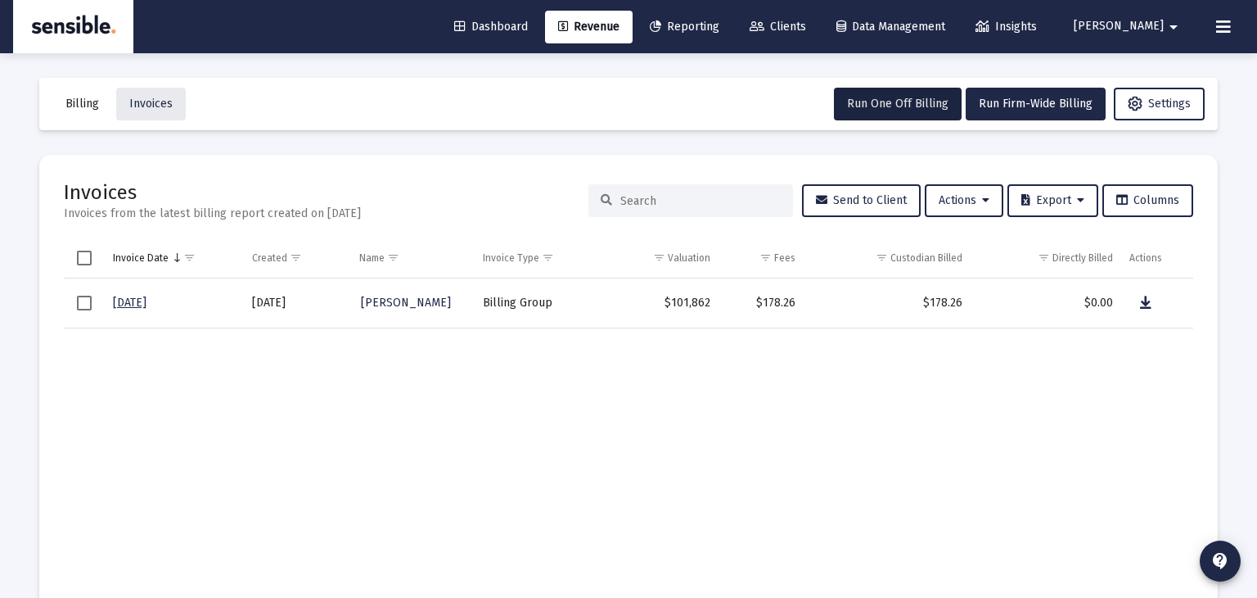
click at [1231, 22] on button at bounding box center [1223, 27] width 33 height 33
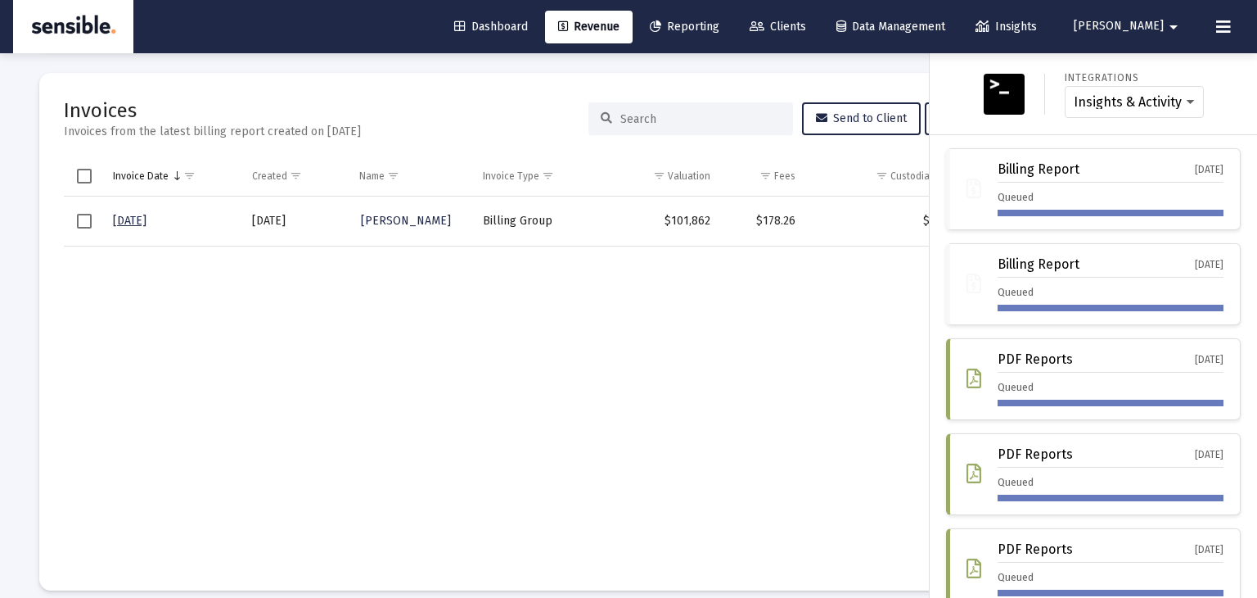
click at [560, 490] on div at bounding box center [628, 299] width 1257 height 598
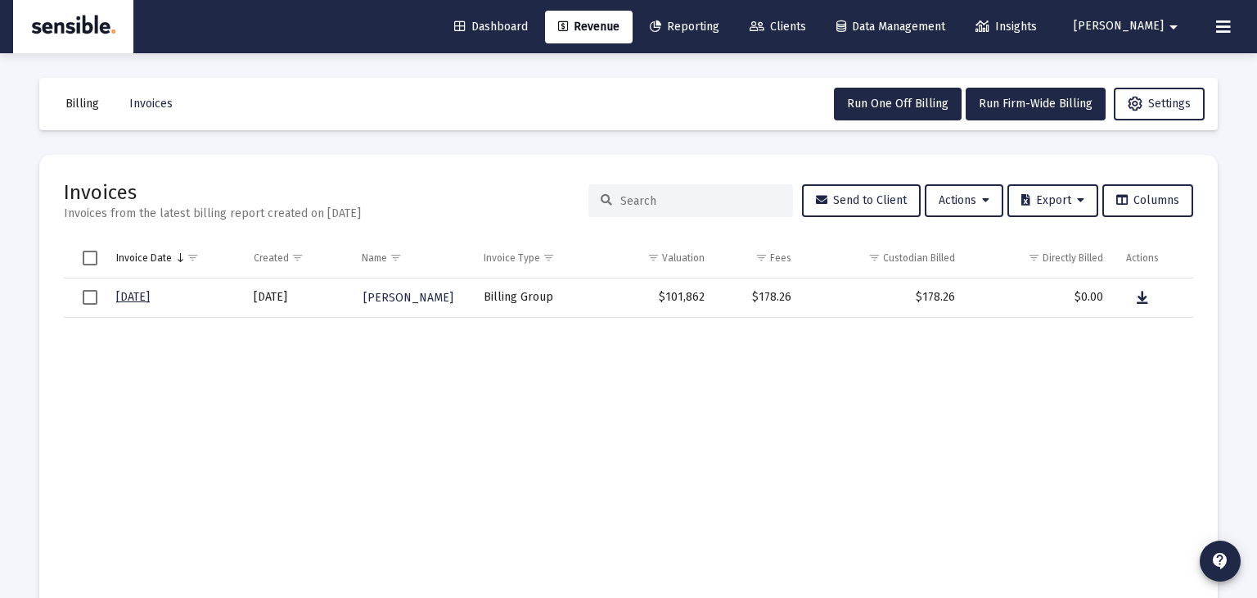
click at [689, 196] on input at bounding box center [700, 201] width 160 height 14
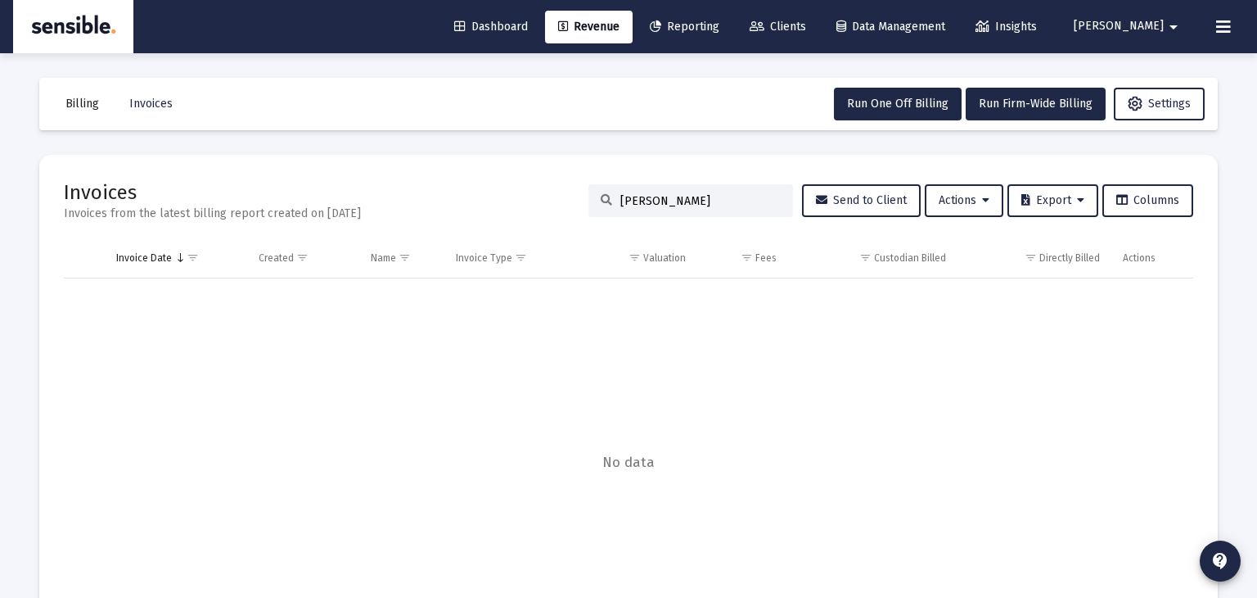
type input "ochoa"
click at [147, 100] on span "Invoices" at bounding box center [150, 104] width 43 height 14
click at [94, 103] on span "Billing" at bounding box center [82, 104] width 34 height 14
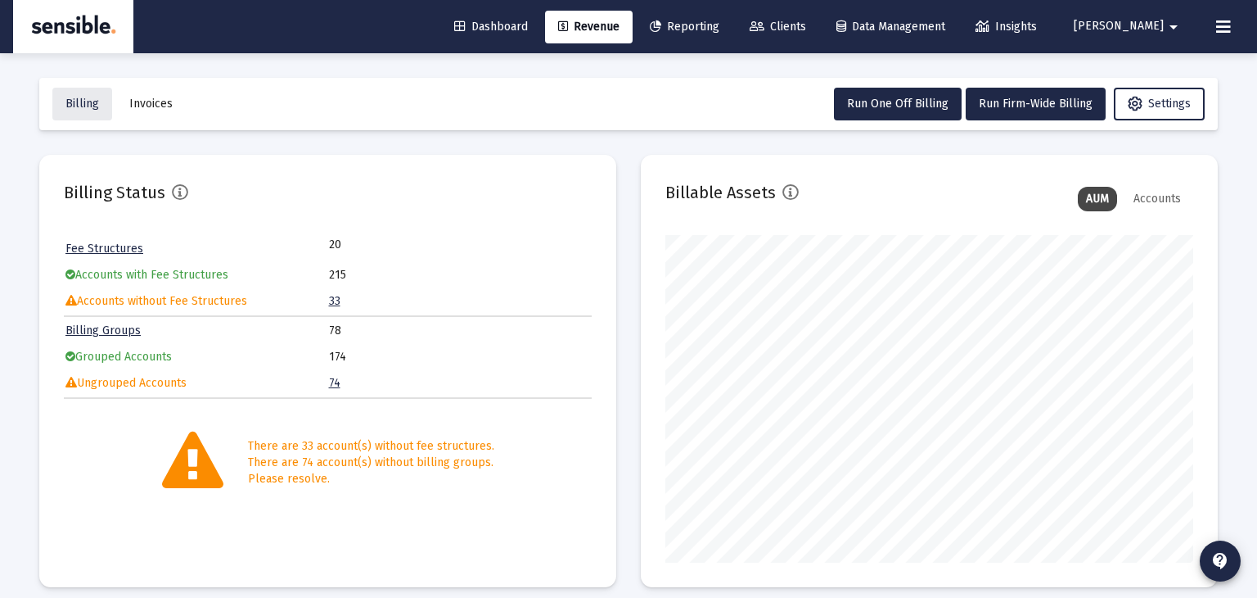
scroll to position [327, 528]
click at [147, 103] on span "Invoices" at bounding box center [150, 104] width 43 height 14
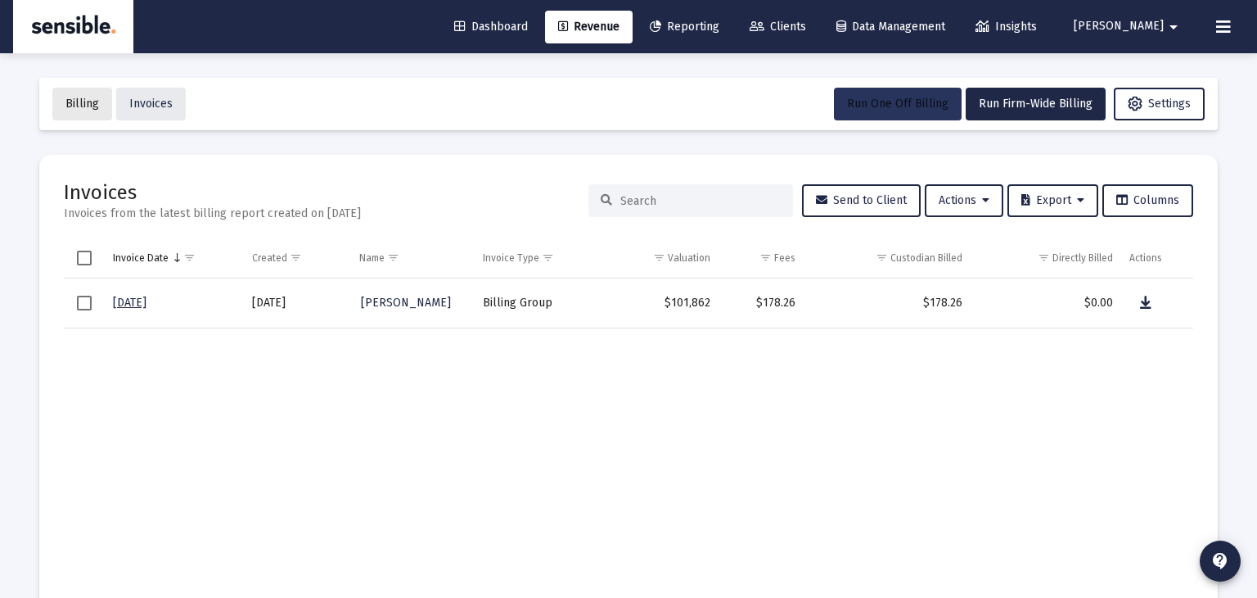
click at [926, 102] on span "Run One Off Billing" at bounding box center [897, 104] width 101 height 14
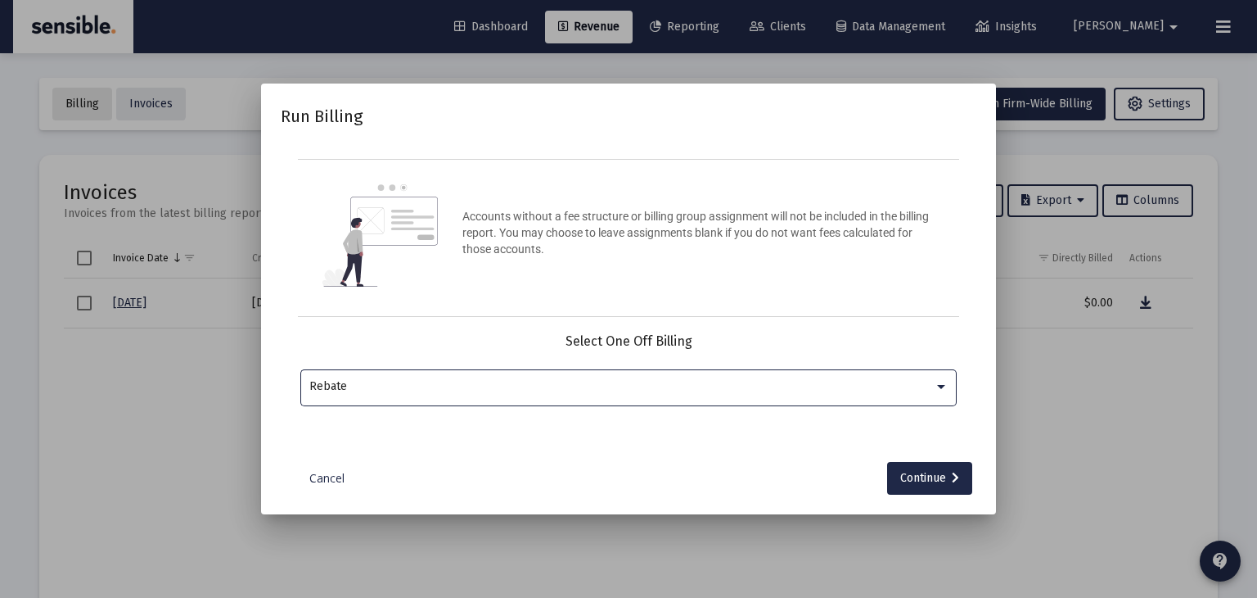
click at [675, 374] on div "Rebate" at bounding box center [628, 386] width 639 height 40
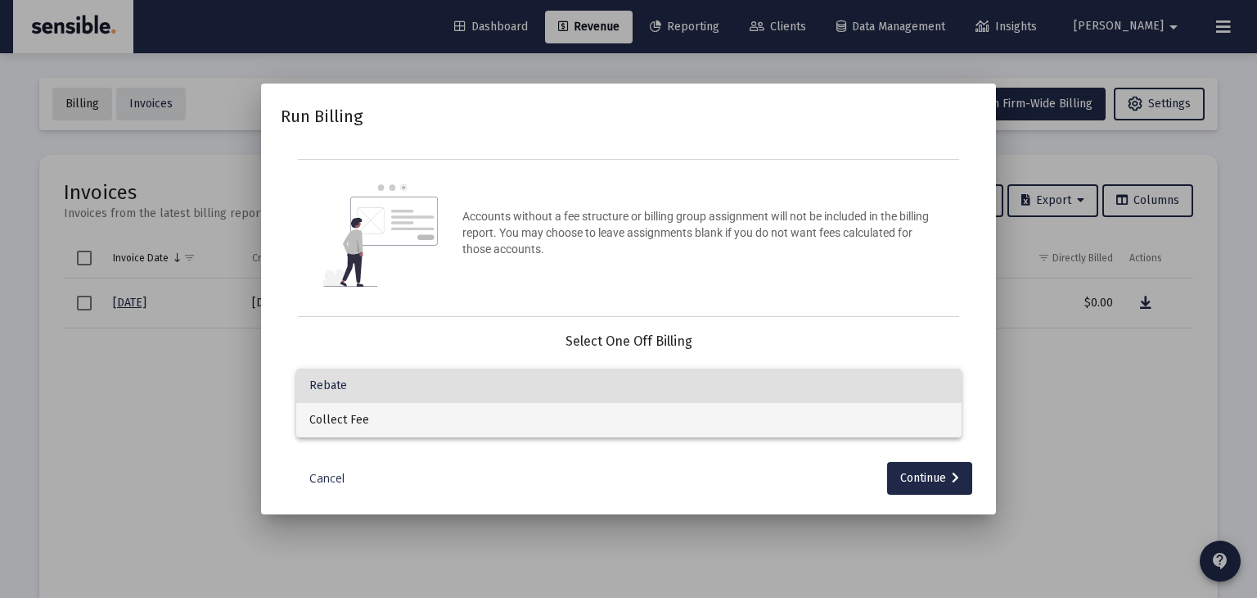
click at [652, 421] on span "Collect Fee" at bounding box center [628, 420] width 639 height 34
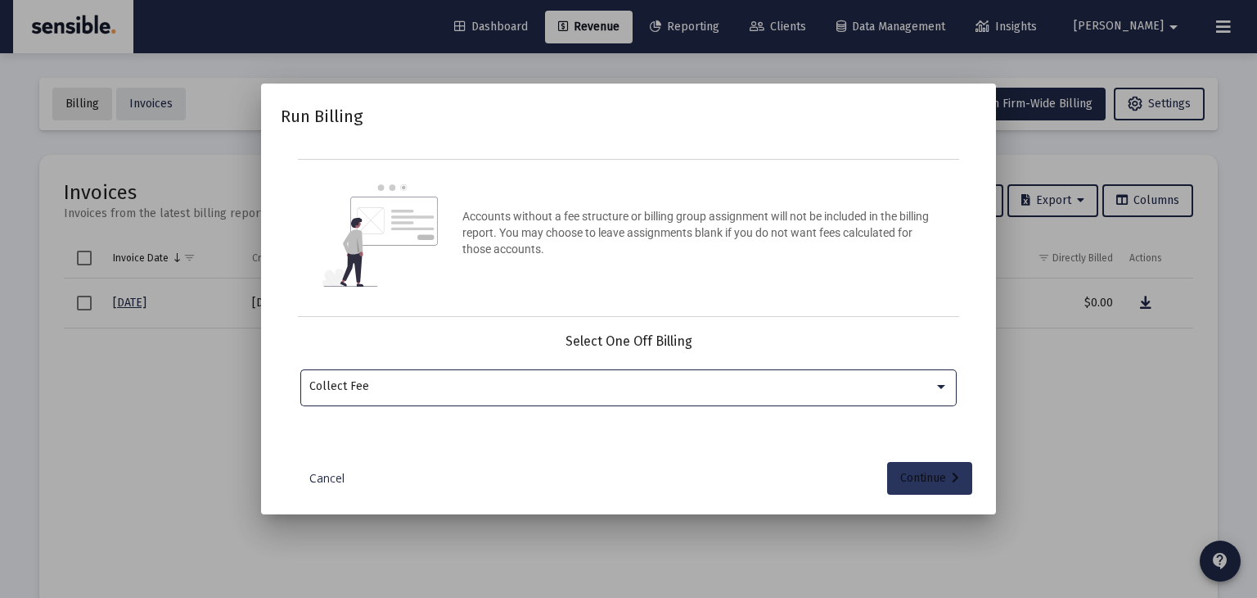
click at [933, 468] on div "Continue" at bounding box center [929, 478] width 59 height 33
click at [701, 382] on input "Selection" at bounding box center [619, 386] width 620 height 13
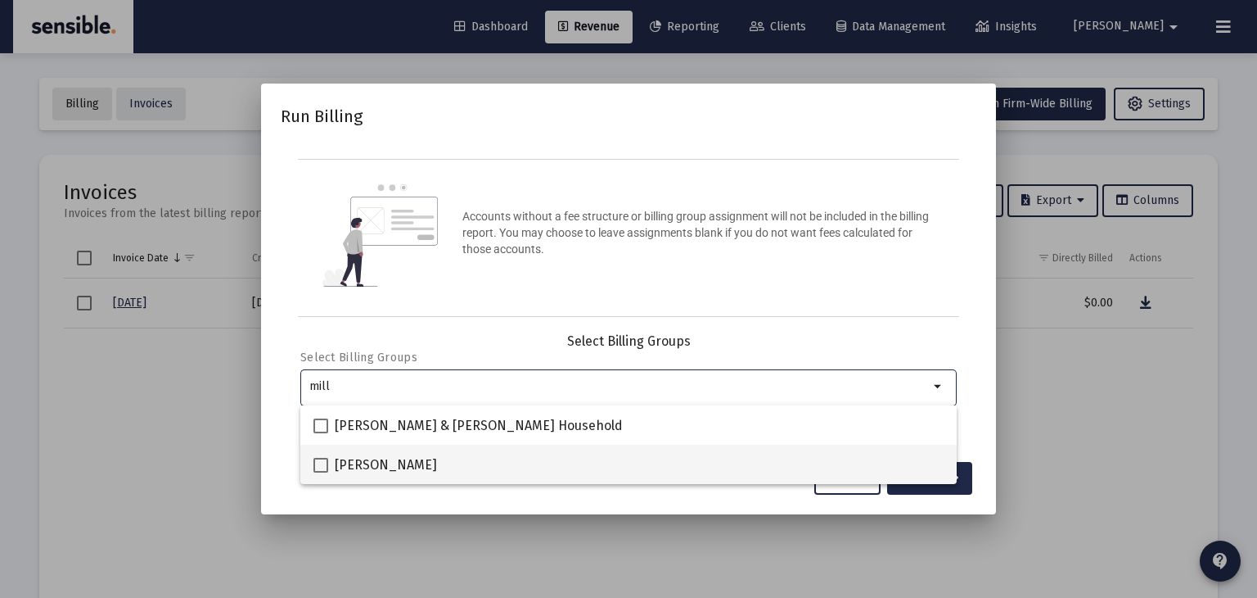
type input "mill"
click at [318, 464] on span at bounding box center [320, 465] width 15 height 15
click at [320, 472] on input "[PERSON_NAME]" at bounding box center [320, 472] width 1 height 1
checkbox input "true"
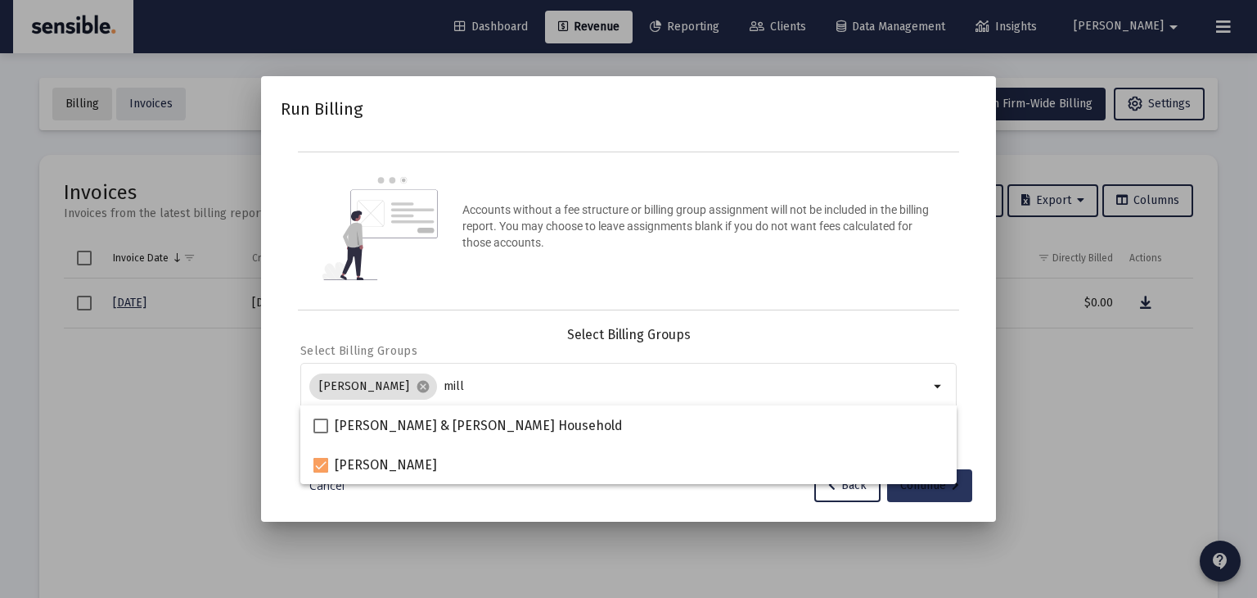
click at [923, 491] on div "Continue" at bounding box center [929, 485] width 59 height 33
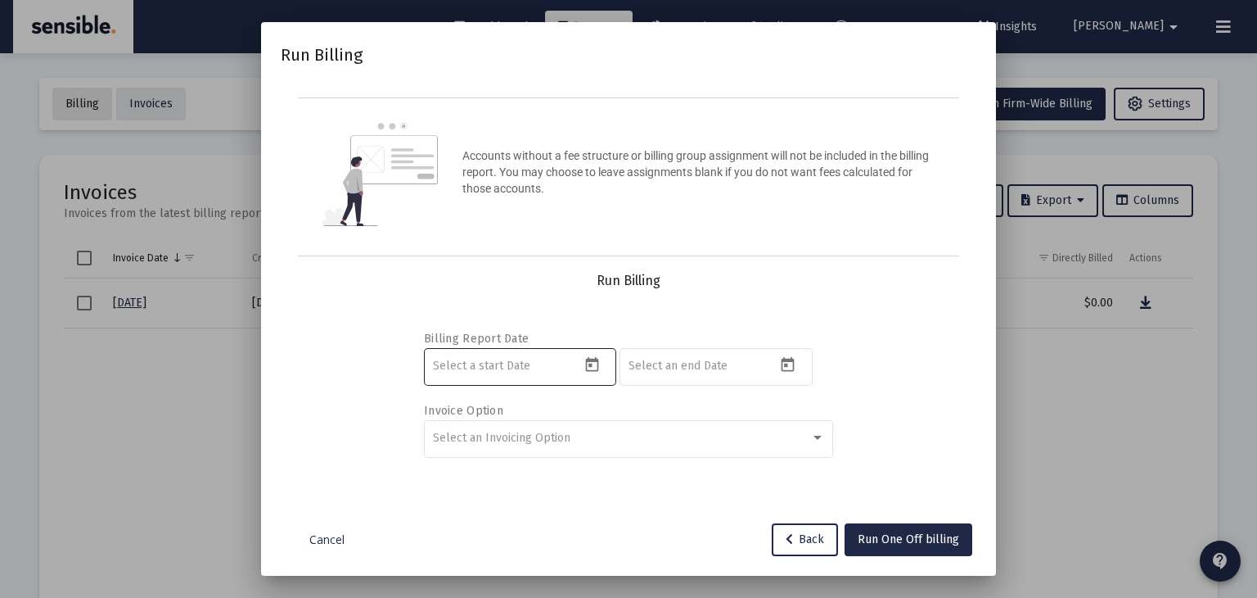
click at [595, 365] on icon "Open calendar" at bounding box center [592, 364] width 17 height 17
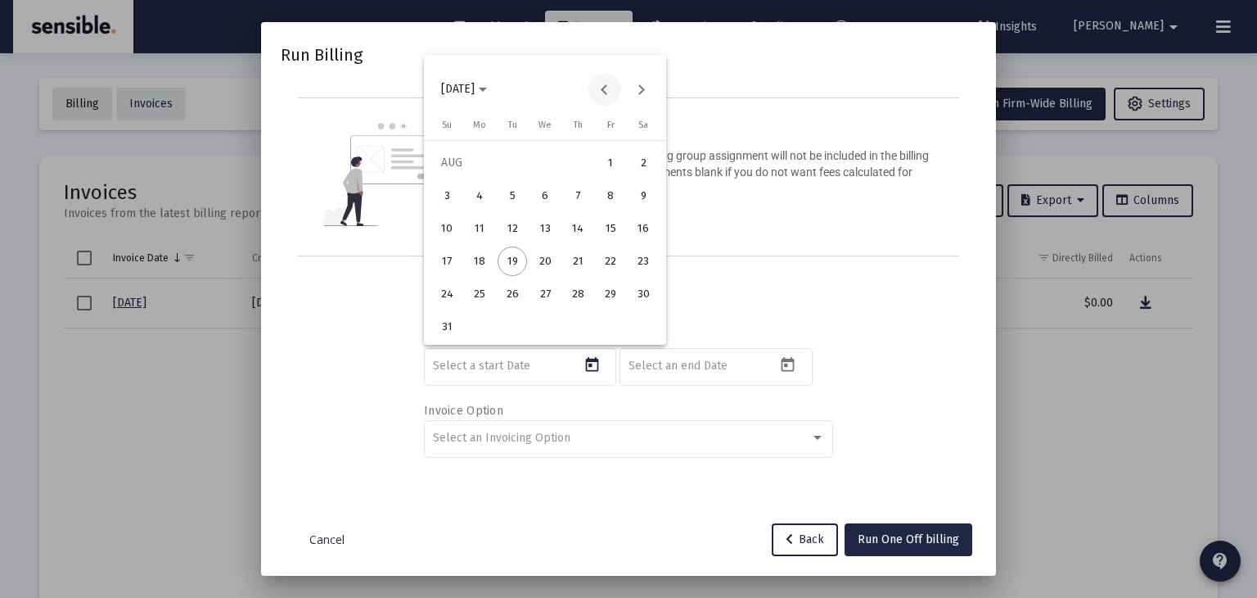
click at [607, 93] on button "Previous month" at bounding box center [605, 89] width 33 height 33
click at [512, 195] on div "1" at bounding box center [512, 195] width 29 height 29
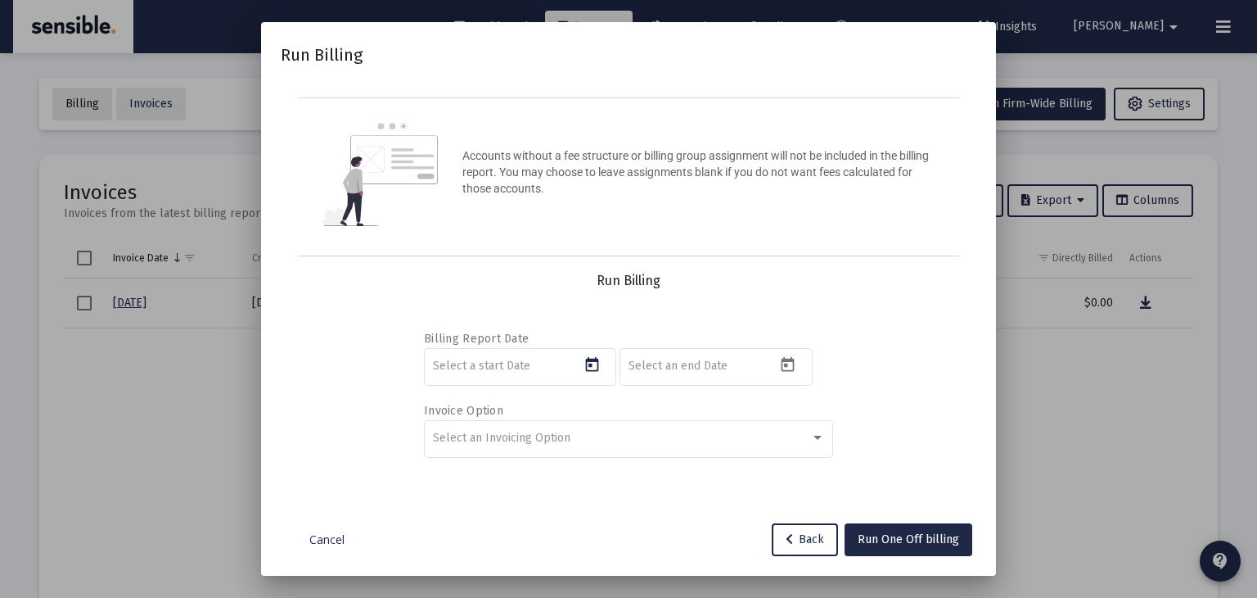
type input "2025-07-01"
click at [787, 371] on icon "Open calendar" at bounding box center [787, 364] width 17 height 17
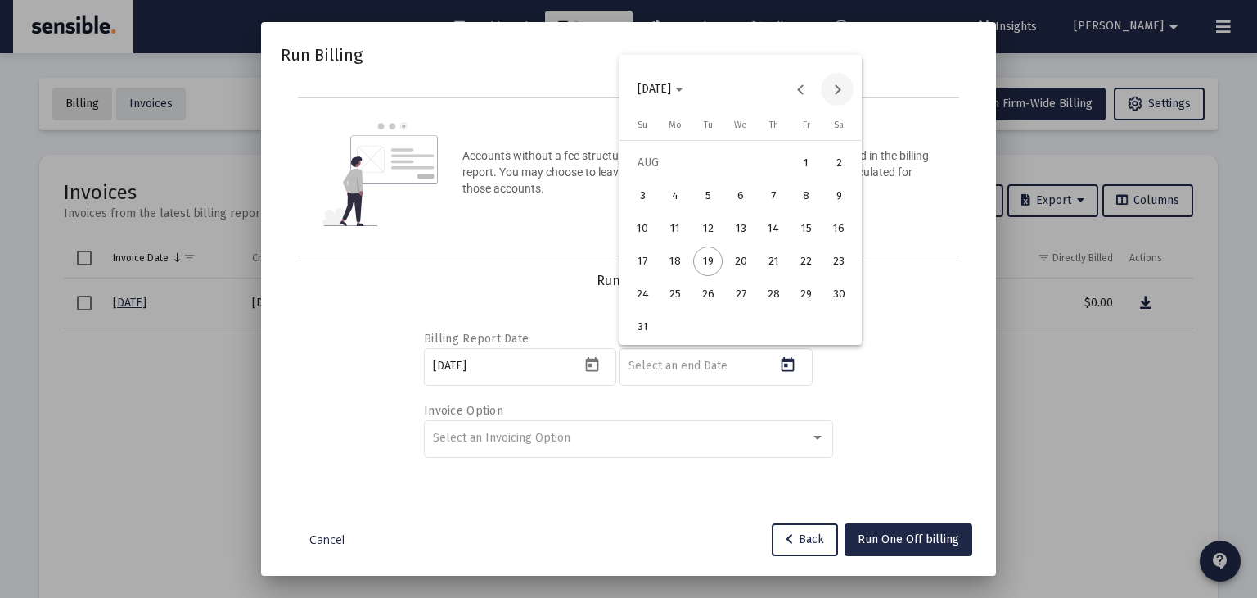
click at [838, 88] on button "Next month" at bounding box center [837, 89] width 33 height 33
click at [701, 324] on div "30" at bounding box center [707, 326] width 29 height 29
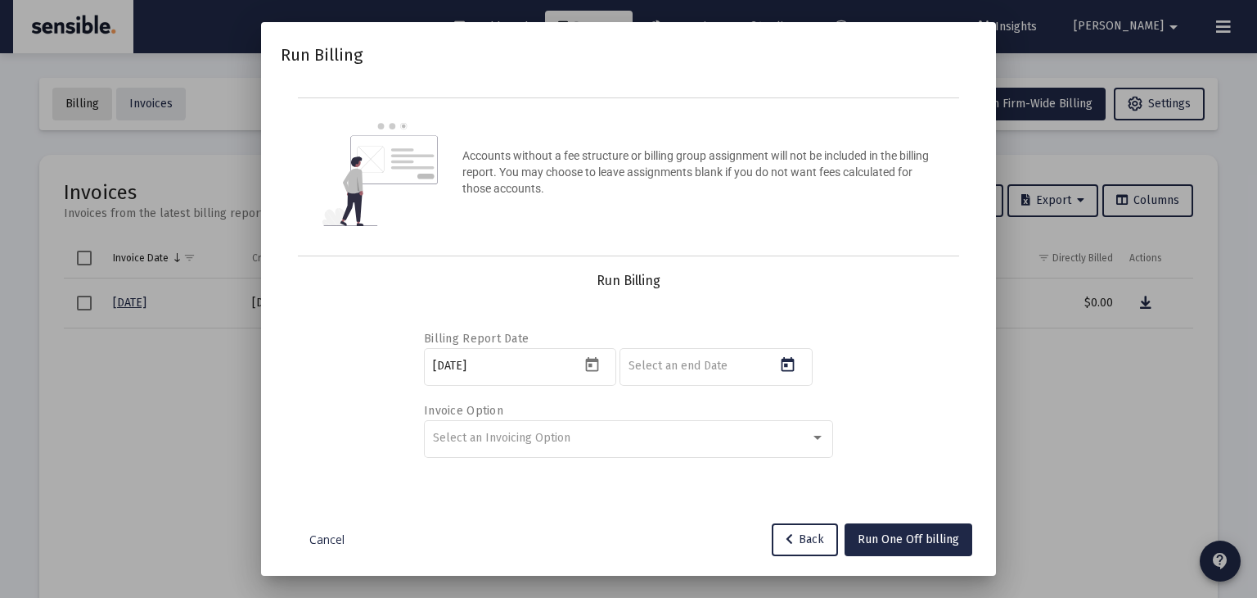
type input "2025-09-30"
click at [503, 436] on span "Select an Invoicing Option" at bounding box center [502, 438] width 138 height 14
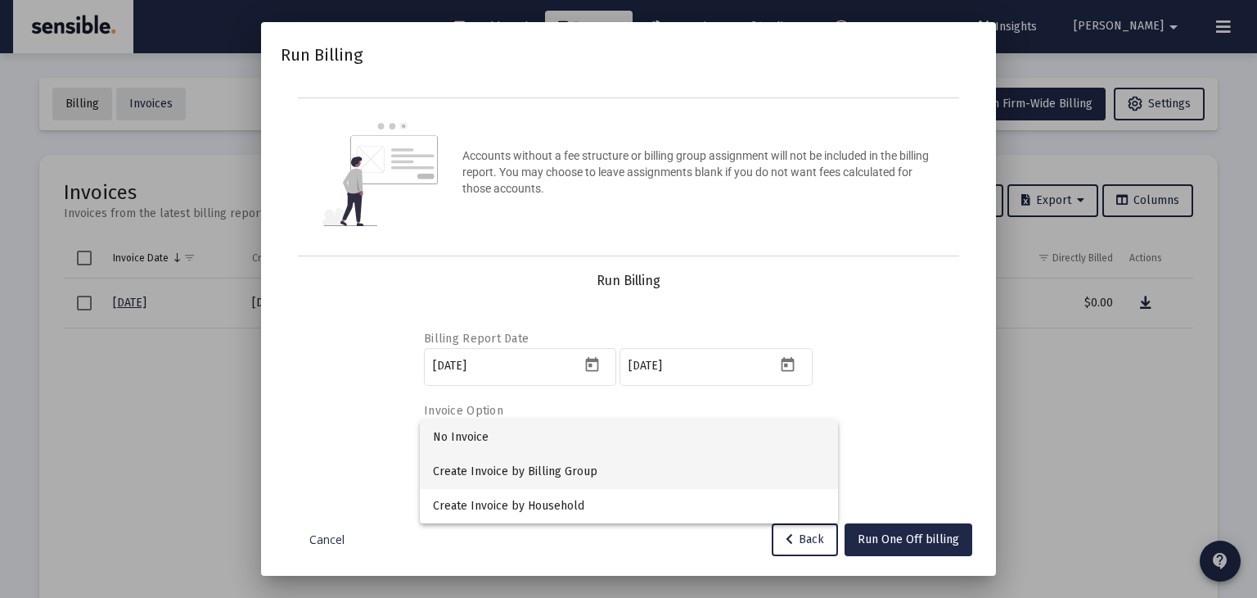
click at [508, 472] on span "Create Invoice by Billing Group" at bounding box center [629, 471] width 392 height 34
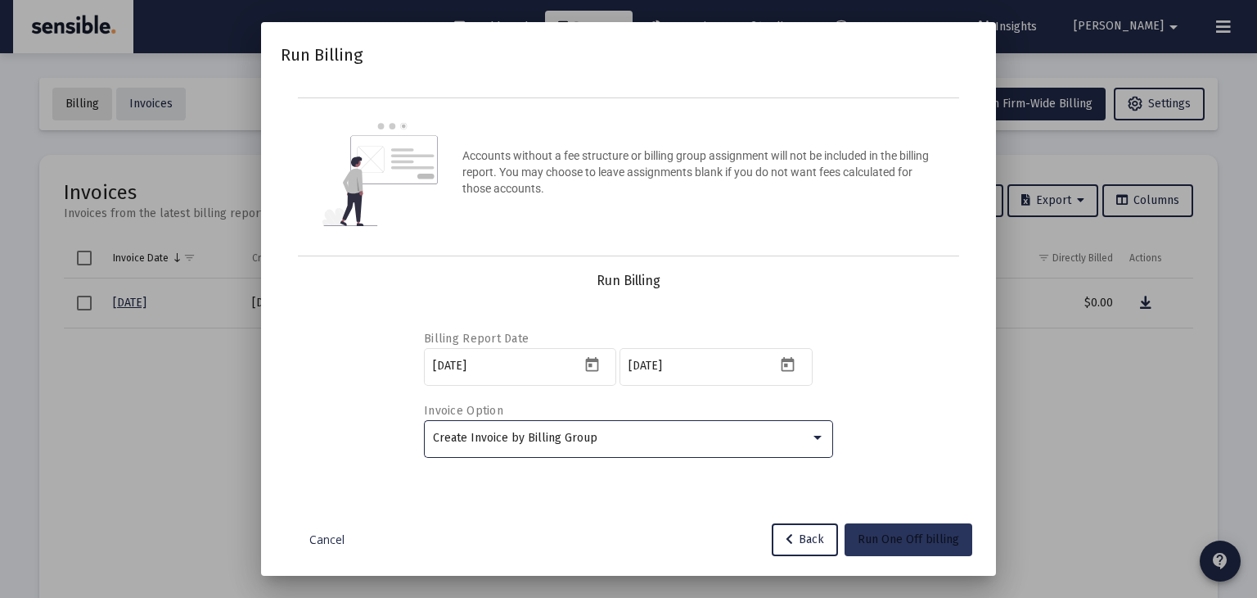
click at [903, 536] on span "Run One Off billing" at bounding box center [908, 539] width 101 height 14
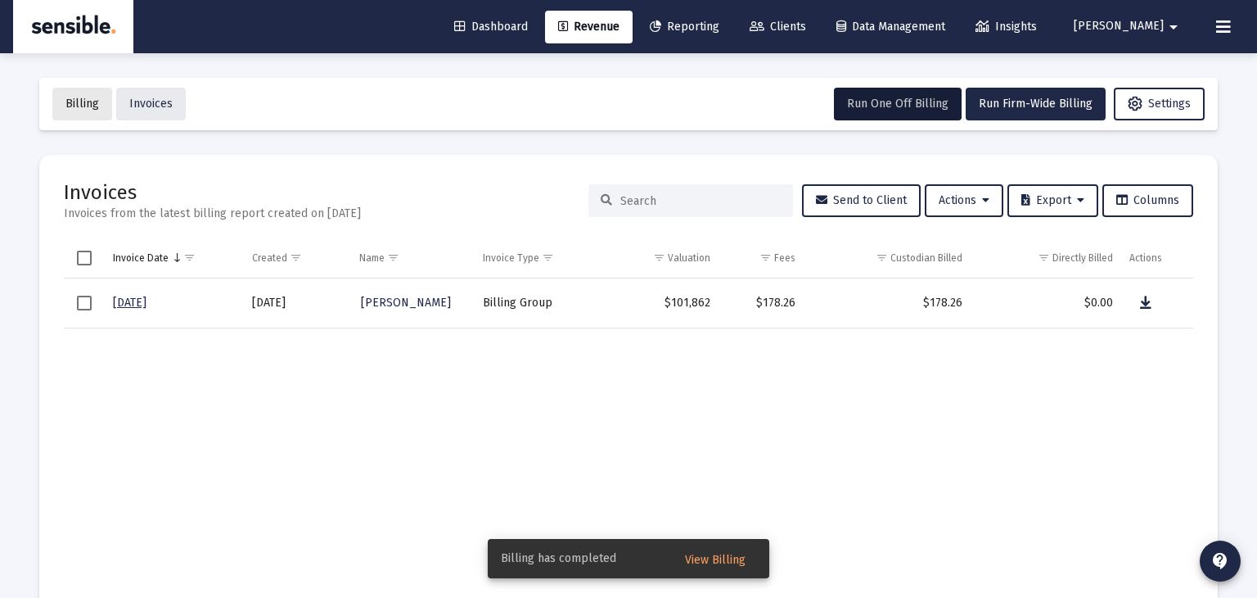
click at [89, 109] on span "Billing" at bounding box center [82, 104] width 34 height 14
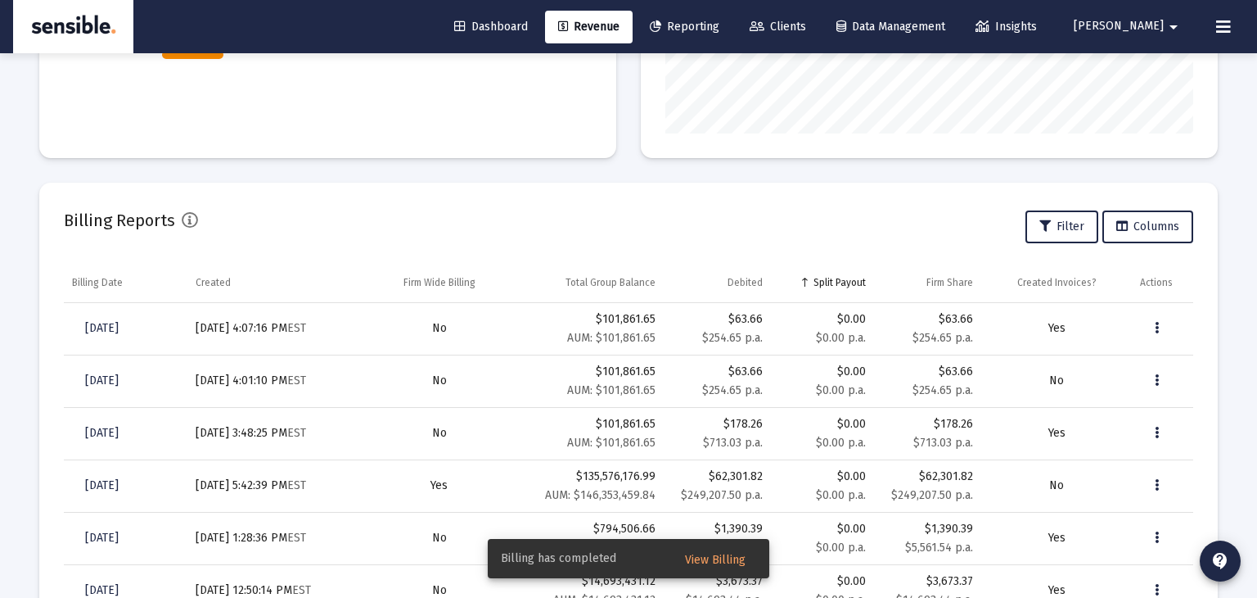
scroll to position [431, 0]
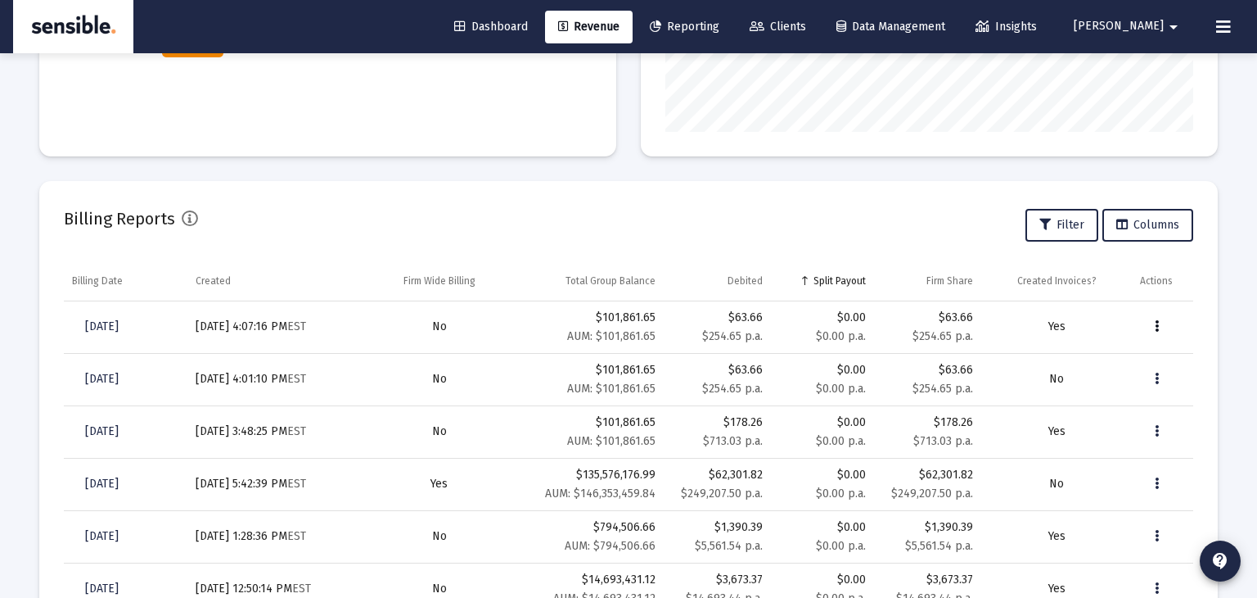
click at [1161, 323] on button "Data grid" at bounding box center [1156, 326] width 33 height 33
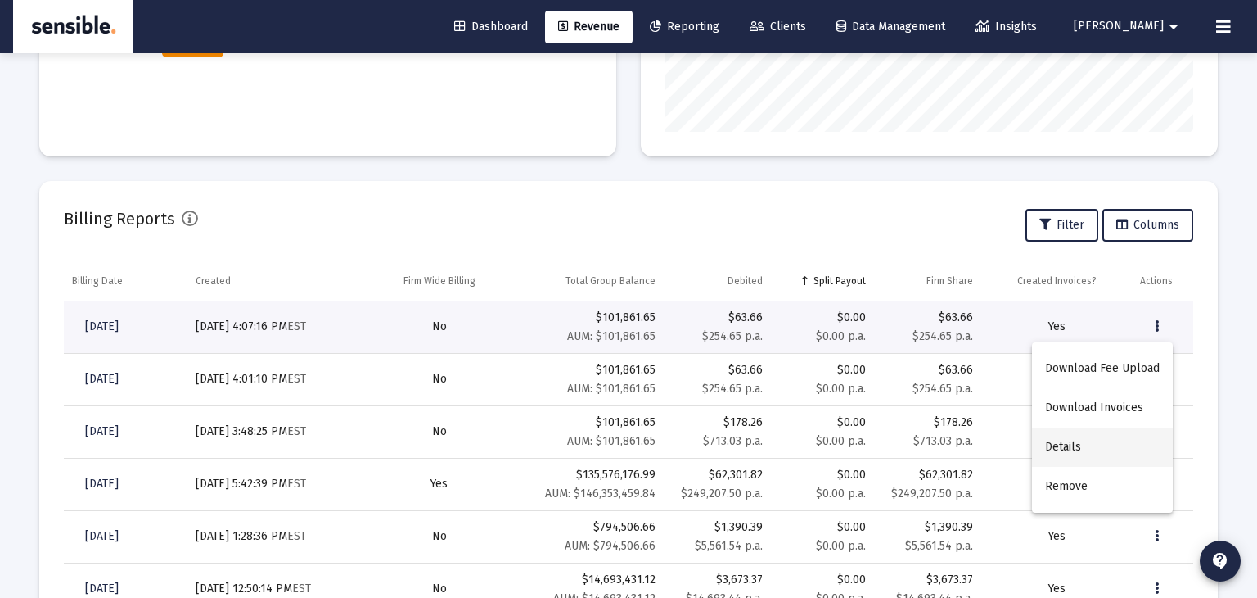
click at [1056, 449] on button "Details" at bounding box center [1102, 446] width 141 height 39
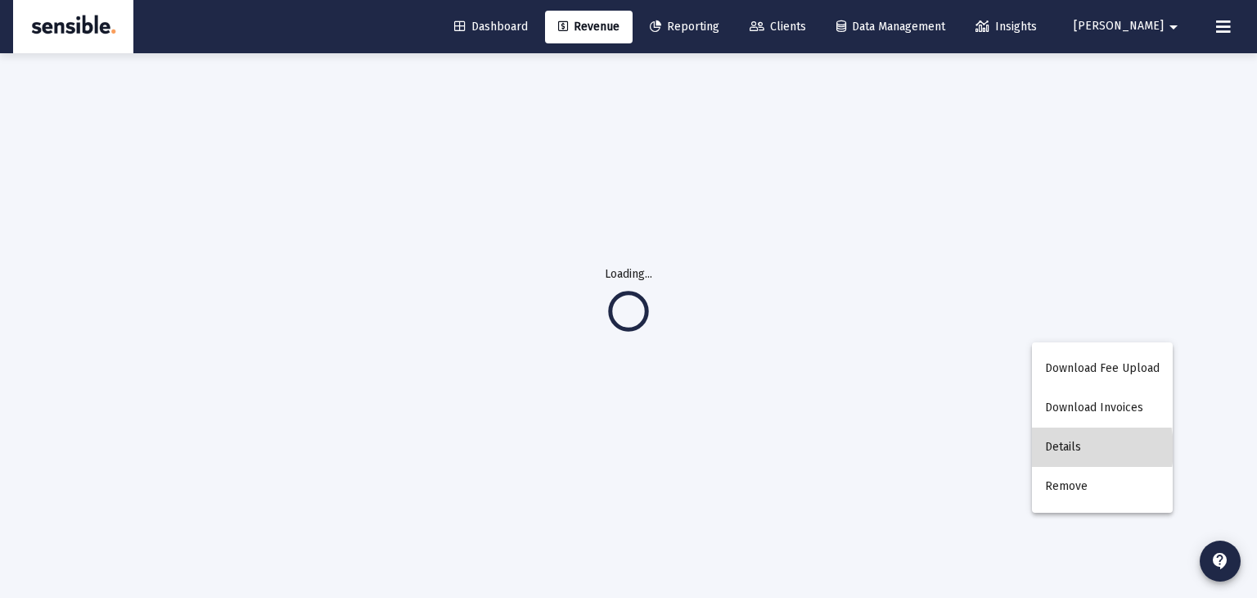
scroll to position [52, 0]
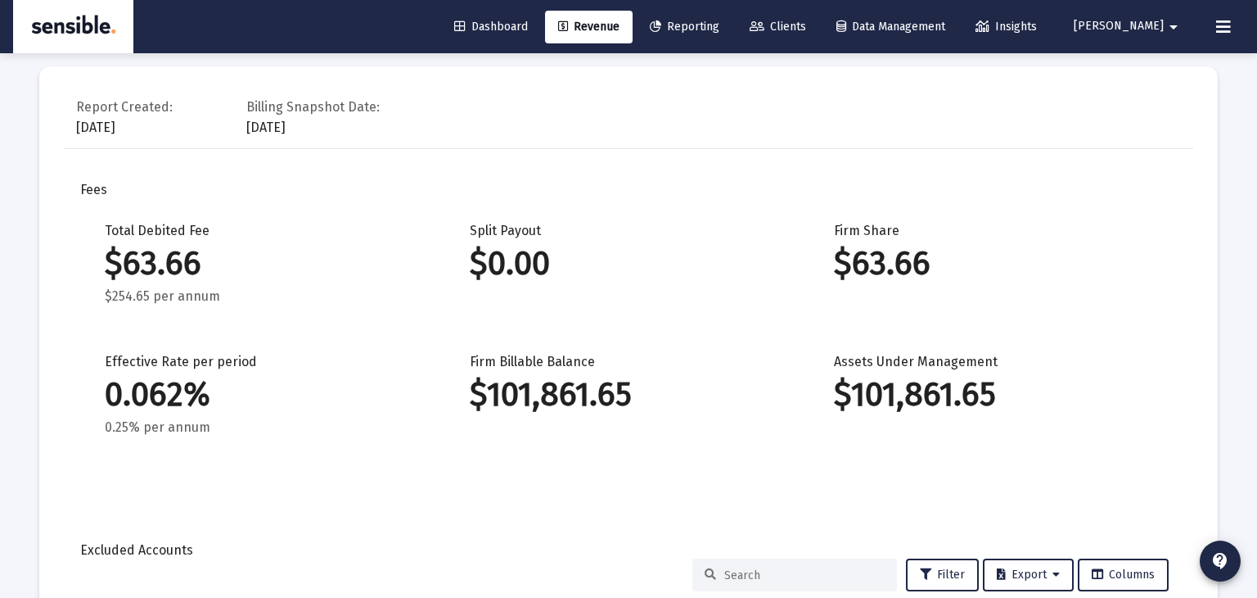
scroll to position [765, 0]
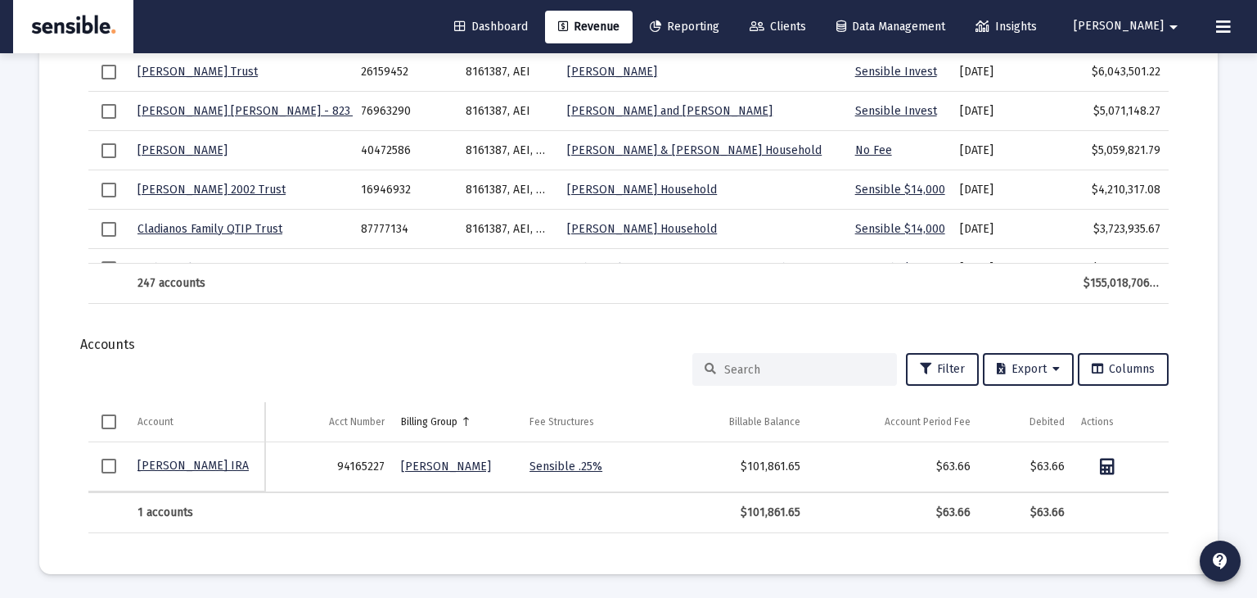
click at [769, 476] on td "$101,861.65" at bounding box center [734, 467] width 150 height 50
click at [775, 368] on input at bounding box center [804, 370] width 160 height 14
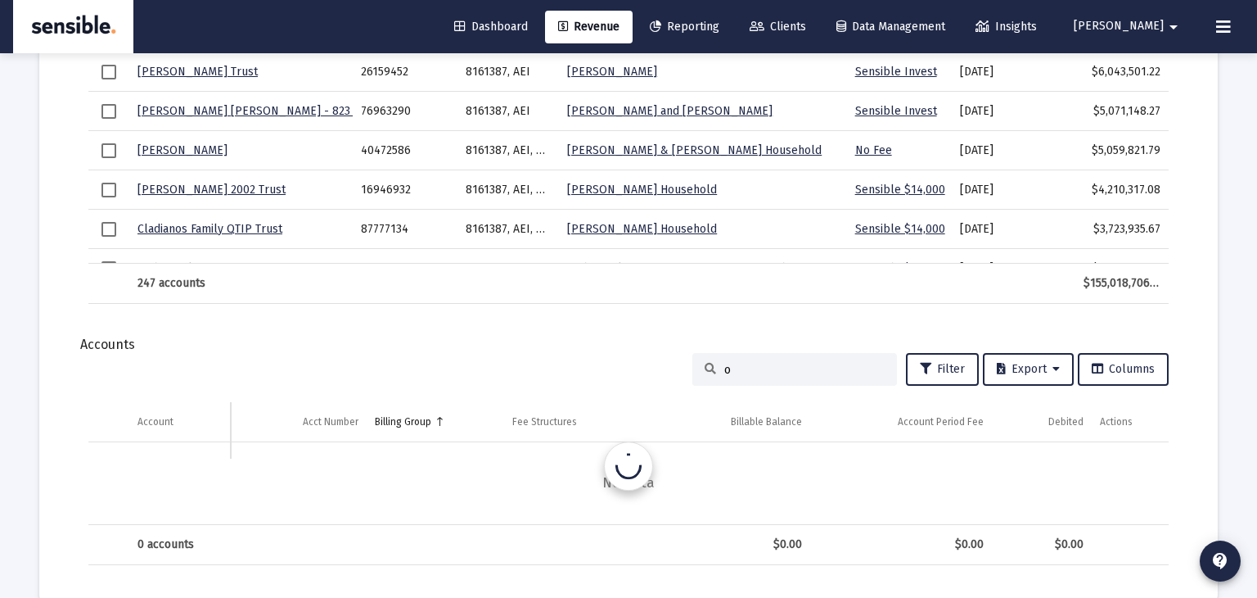
scroll to position [719, 0]
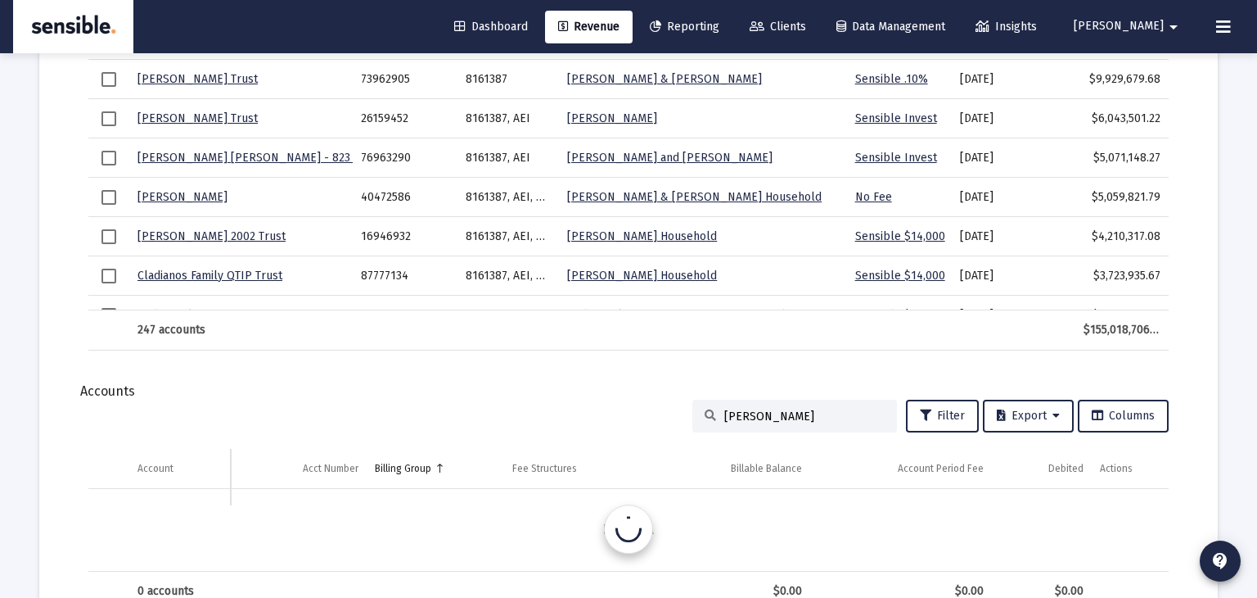
type input "ochoa"
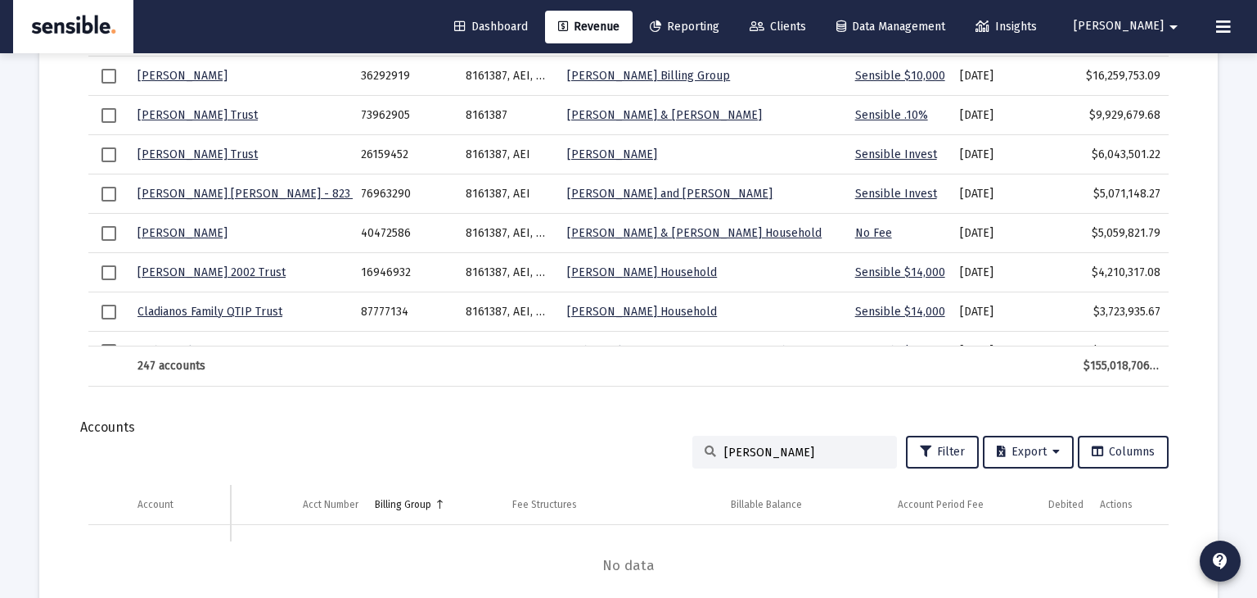
scroll to position [0, 0]
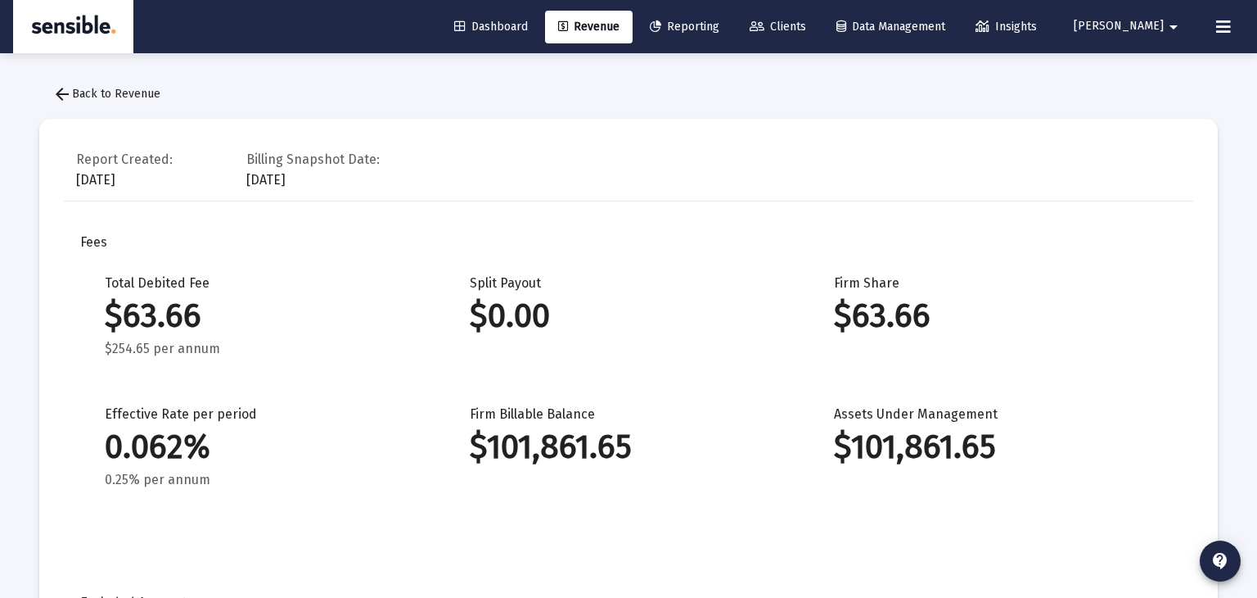
click at [88, 93] on span "arrow_back Back to Revenue" at bounding box center [106, 94] width 108 height 14
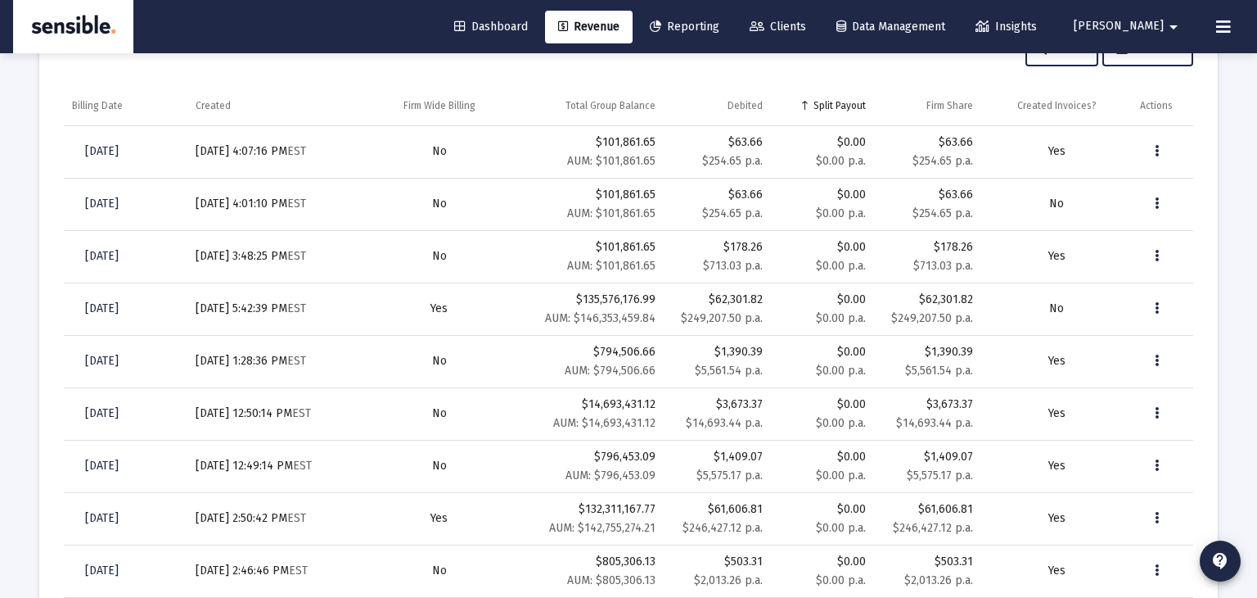
scroll to position [603, 0]
click at [1157, 149] on icon "Data grid" at bounding box center [1157, 154] width 4 height 20
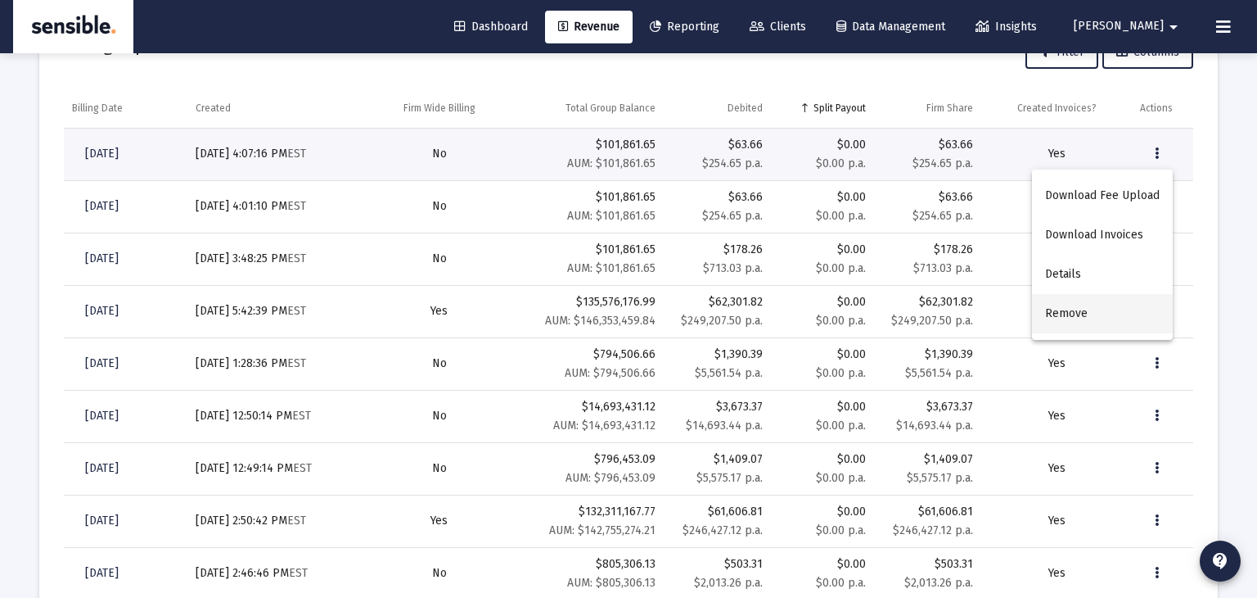
click at [1072, 309] on button "Remove" at bounding box center [1102, 313] width 141 height 39
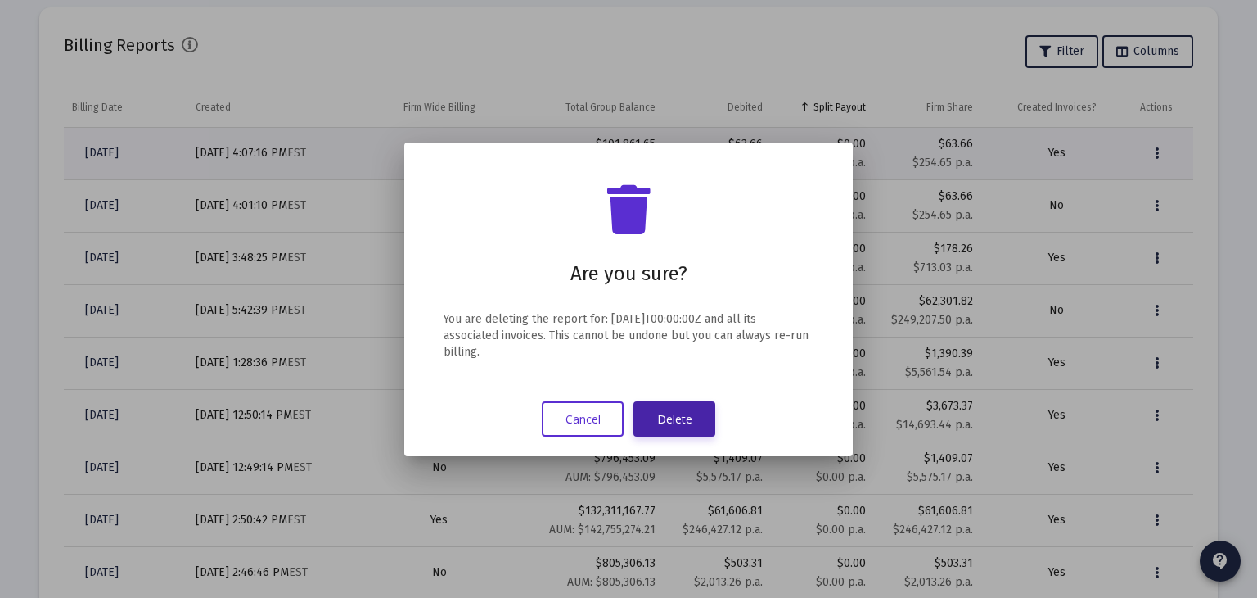
click at [680, 422] on button "Delete" at bounding box center [675, 418] width 82 height 35
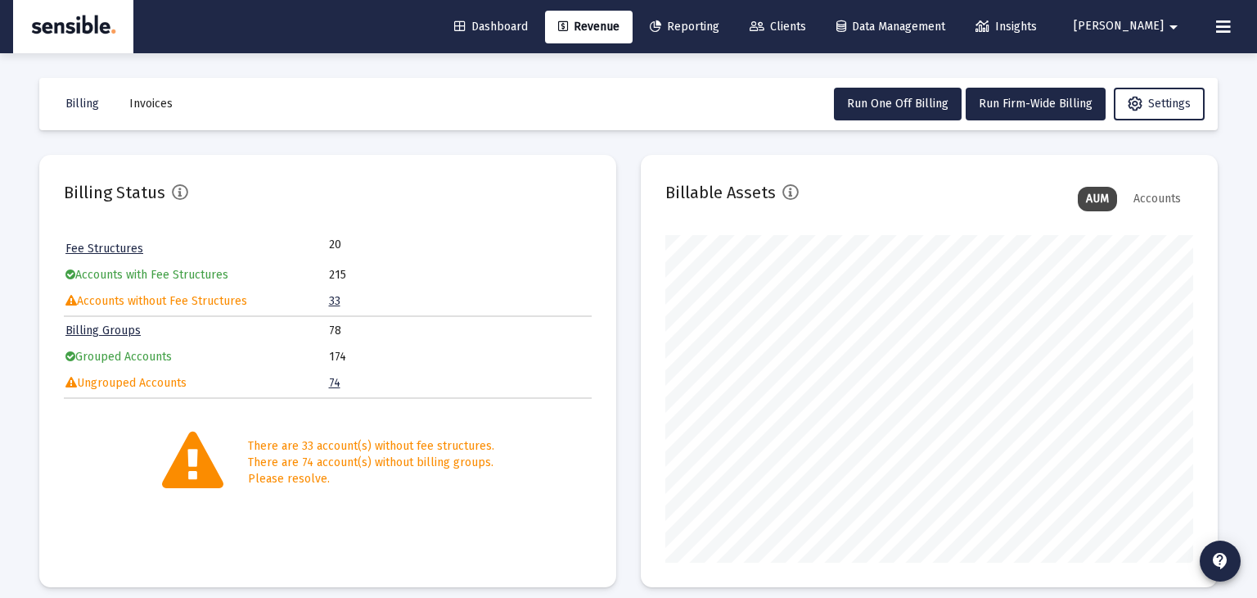
scroll to position [603, 0]
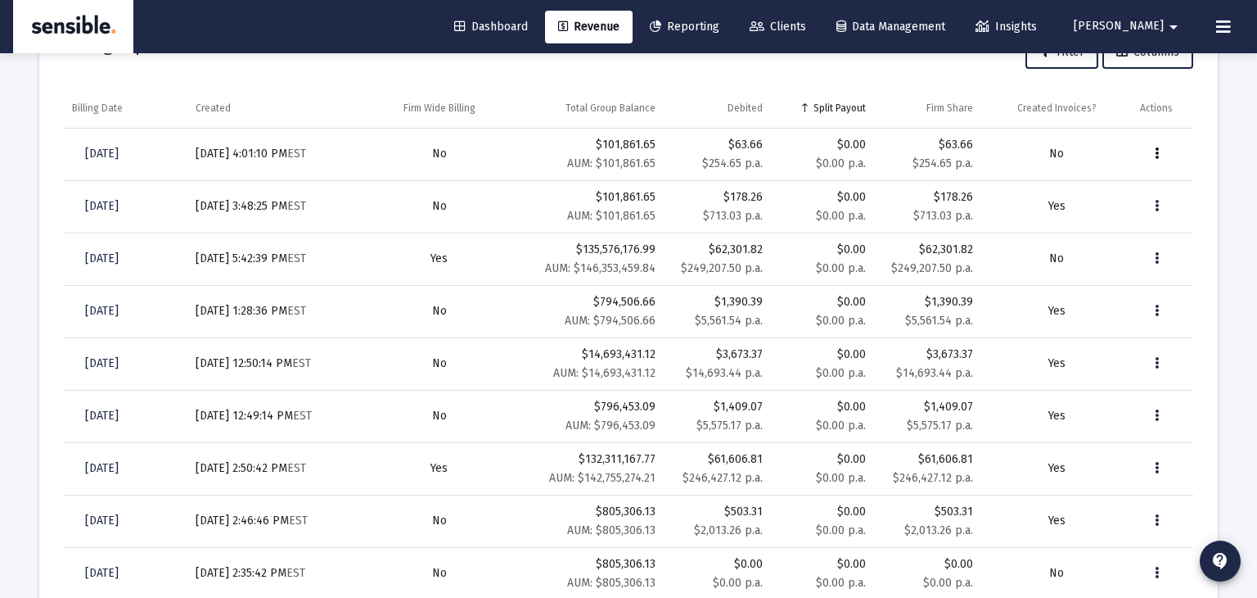
click at [1157, 154] on icon "Data grid" at bounding box center [1157, 154] width 4 height 20
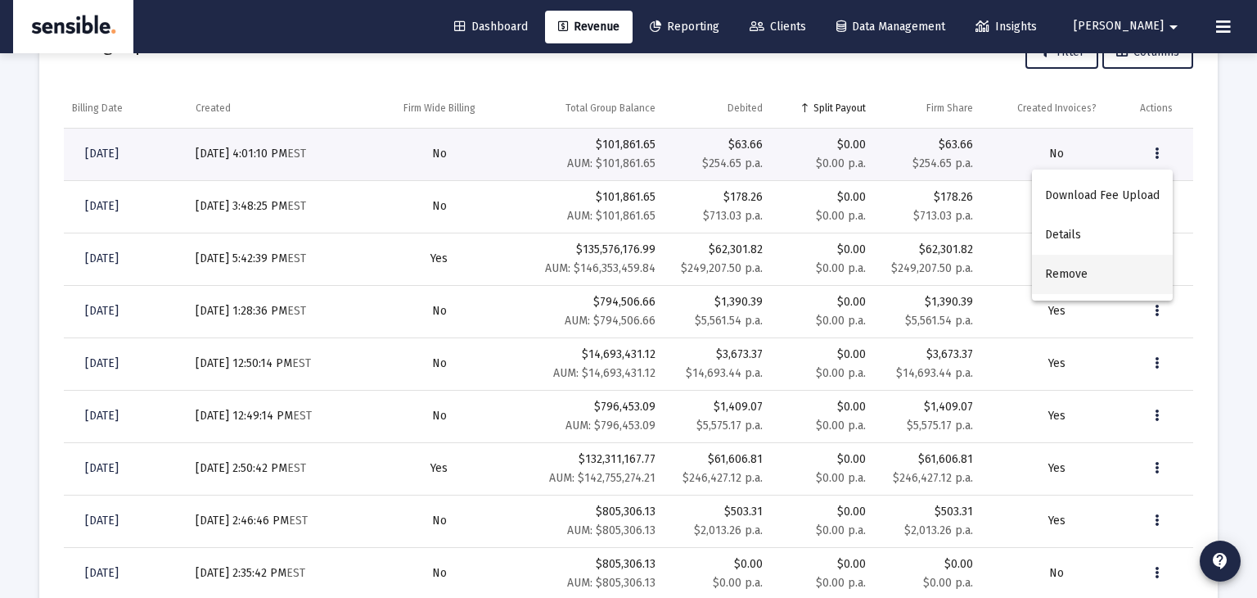
click at [1063, 273] on button "Remove" at bounding box center [1102, 274] width 141 height 39
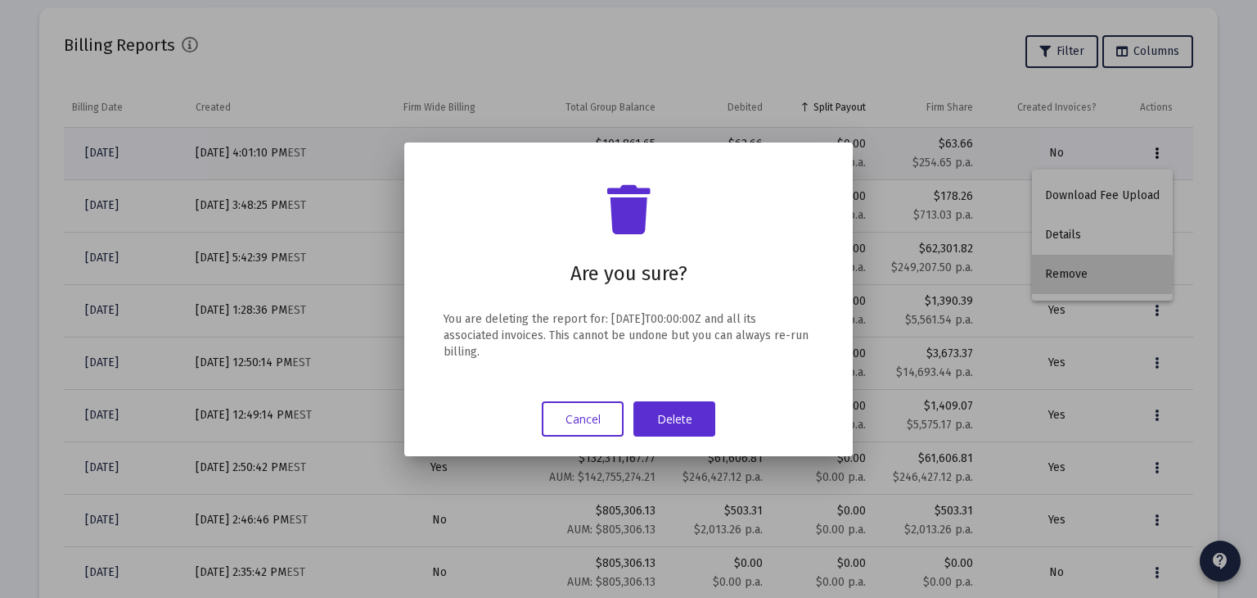
scroll to position [0, 0]
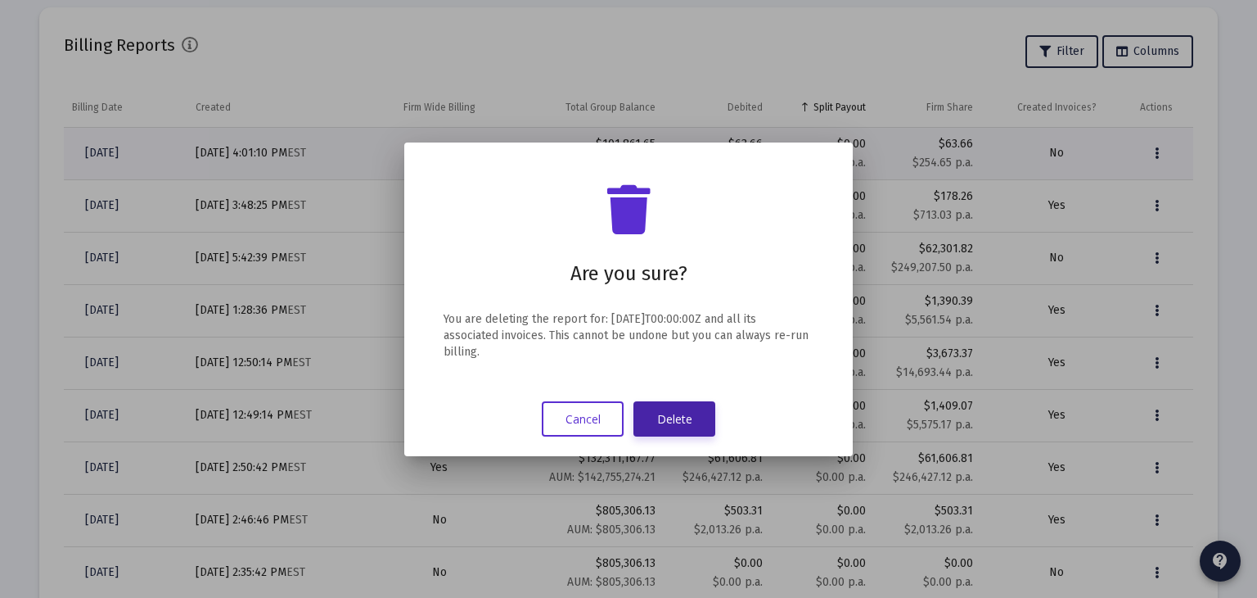
click at [701, 414] on button "Delete" at bounding box center [675, 418] width 82 height 35
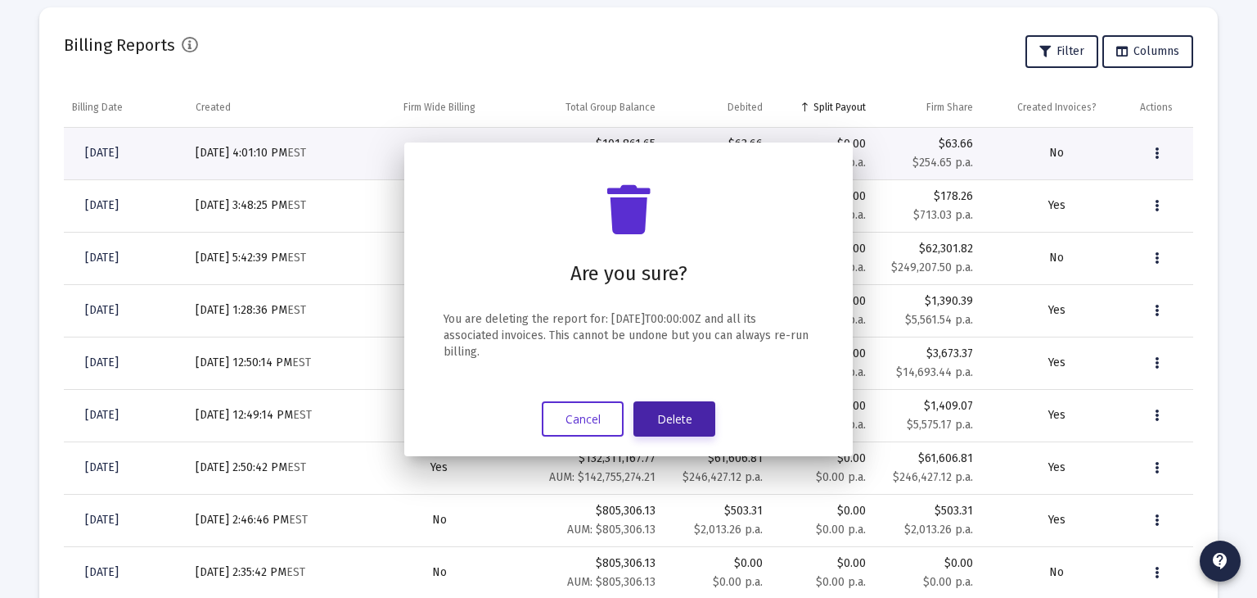
scroll to position [603, 0]
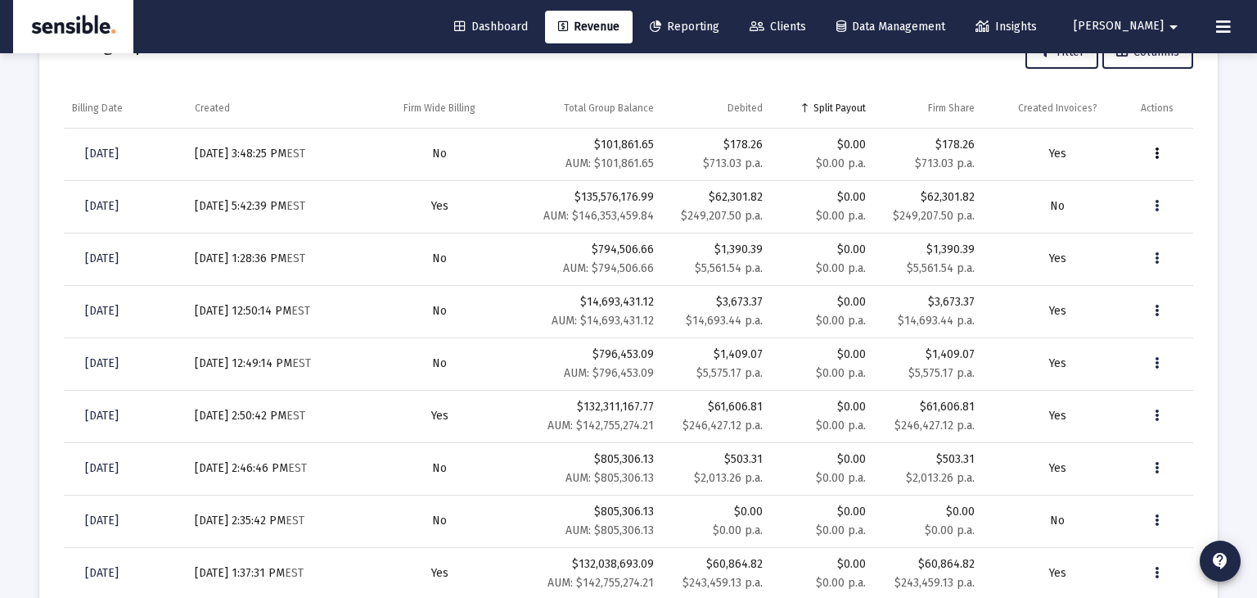
click at [1158, 153] on icon "Data grid" at bounding box center [1157, 154] width 4 height 20
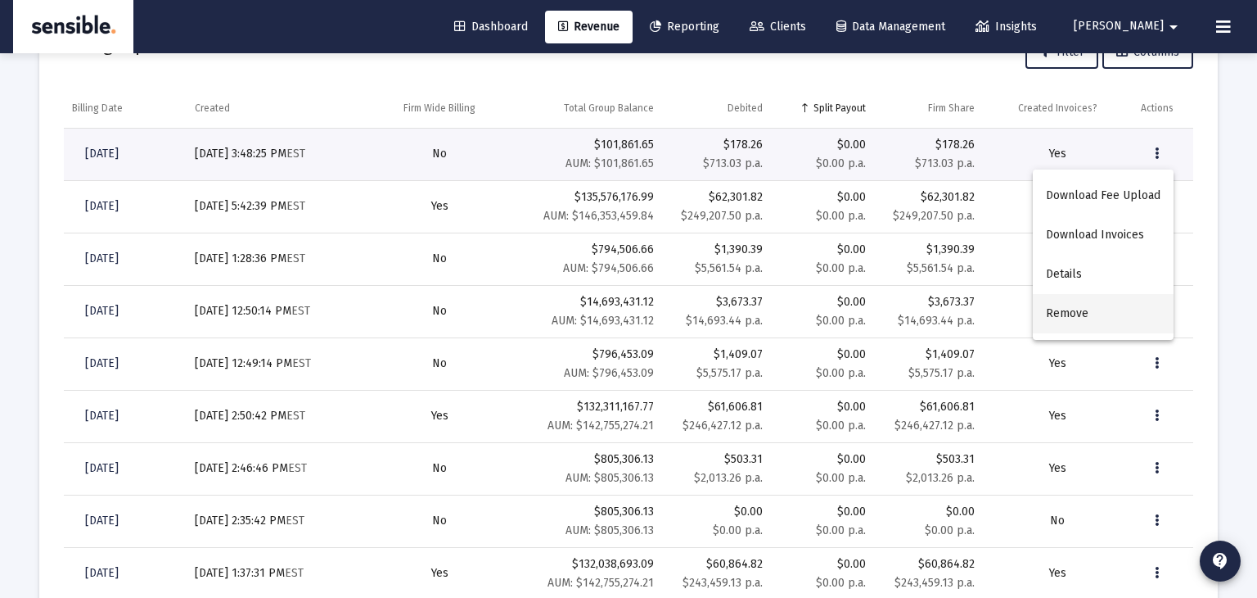
click at [1076, 312] on button "Remove" at bounding box center [1103, 313] width 141 height 39
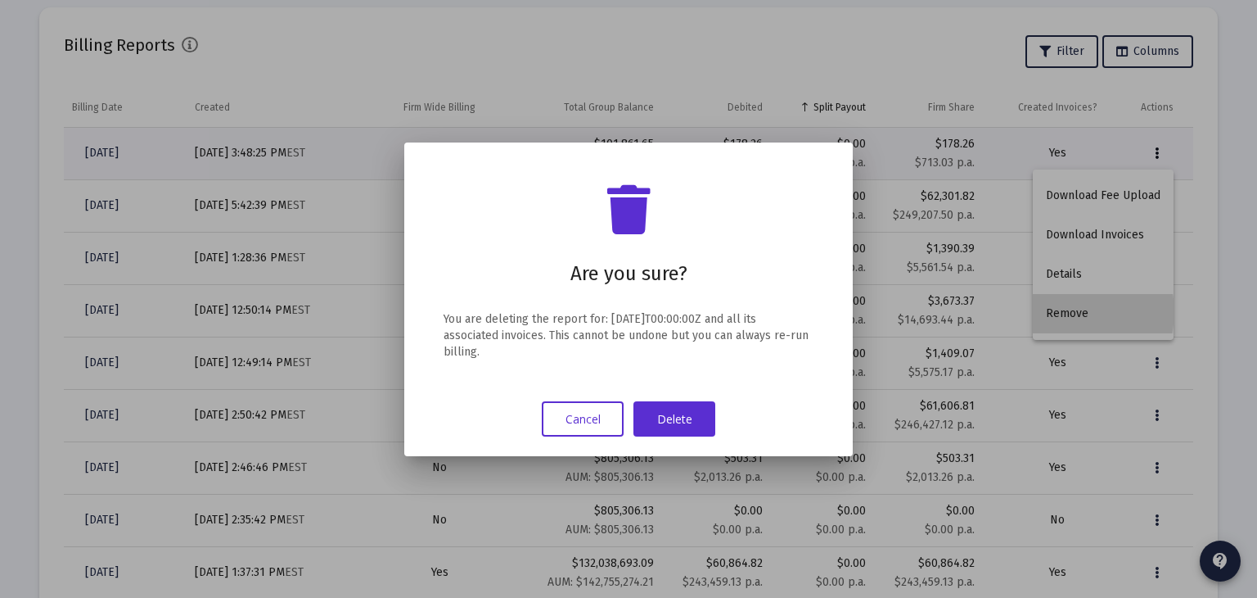
scroll to position [0, 0]
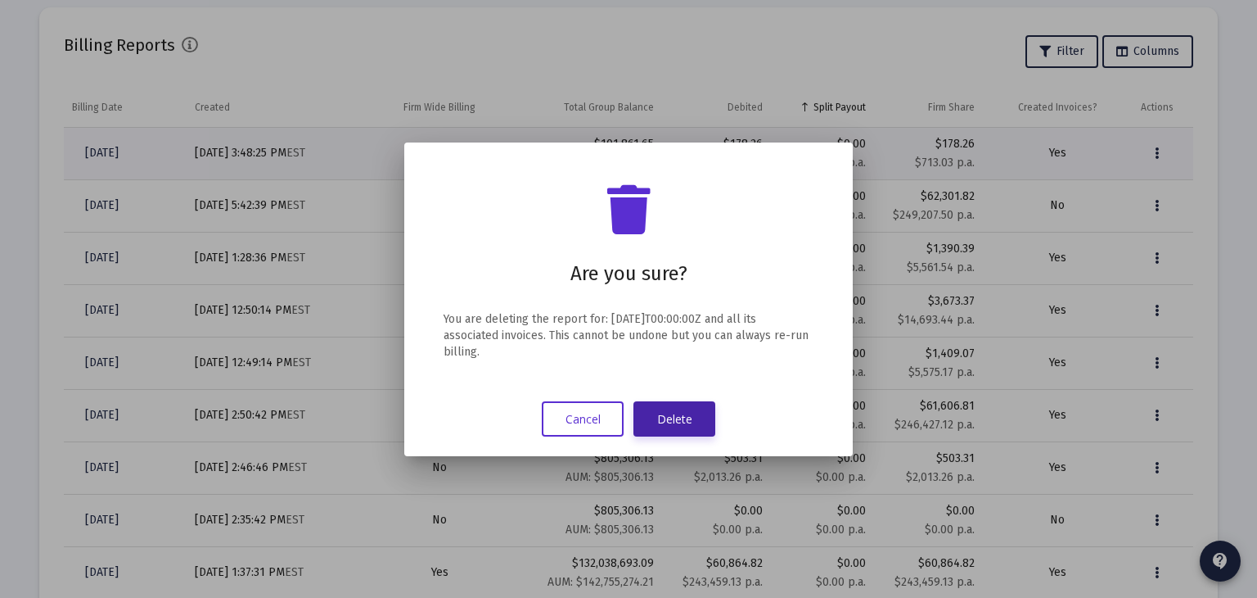
click at [692, 410] on button "Delete" at bounding box center [675, 418] width 82 height 35
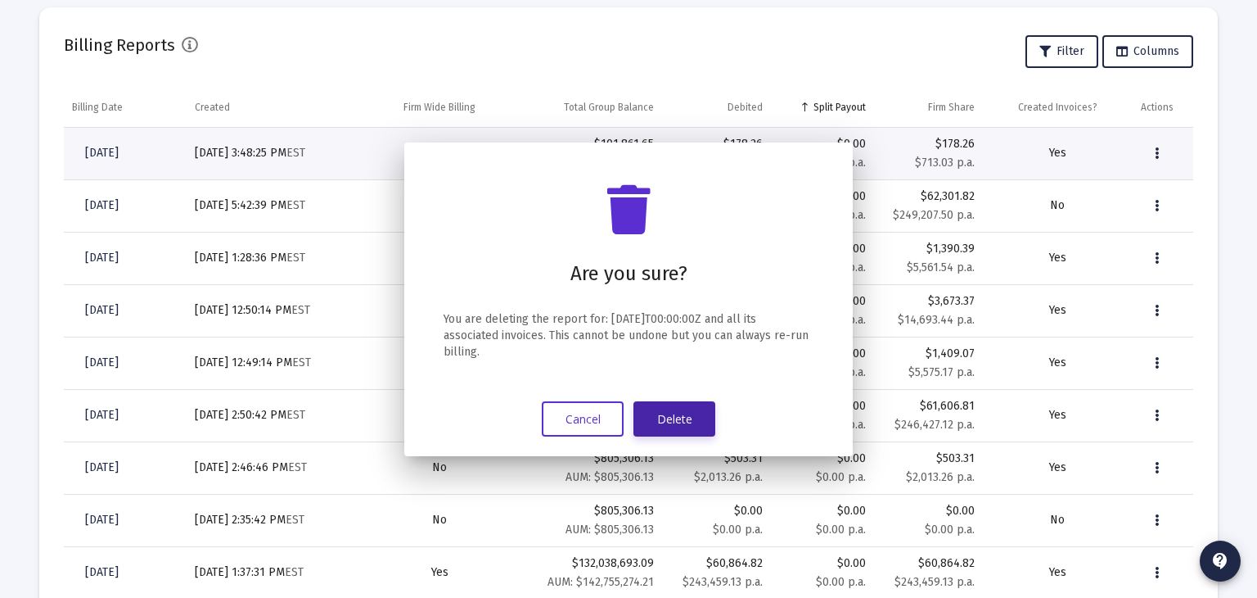
scroll to position [603, 0]
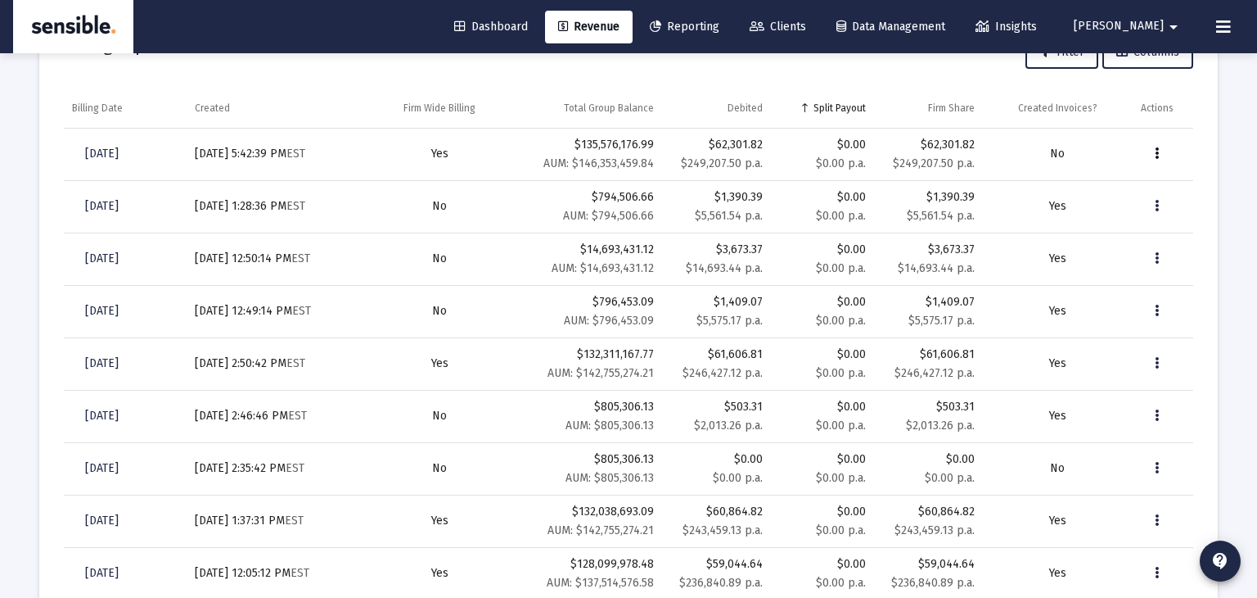
click at [1157, 153] on icon "Data grid" at bounding box center [1157, 154] width 4 height 20
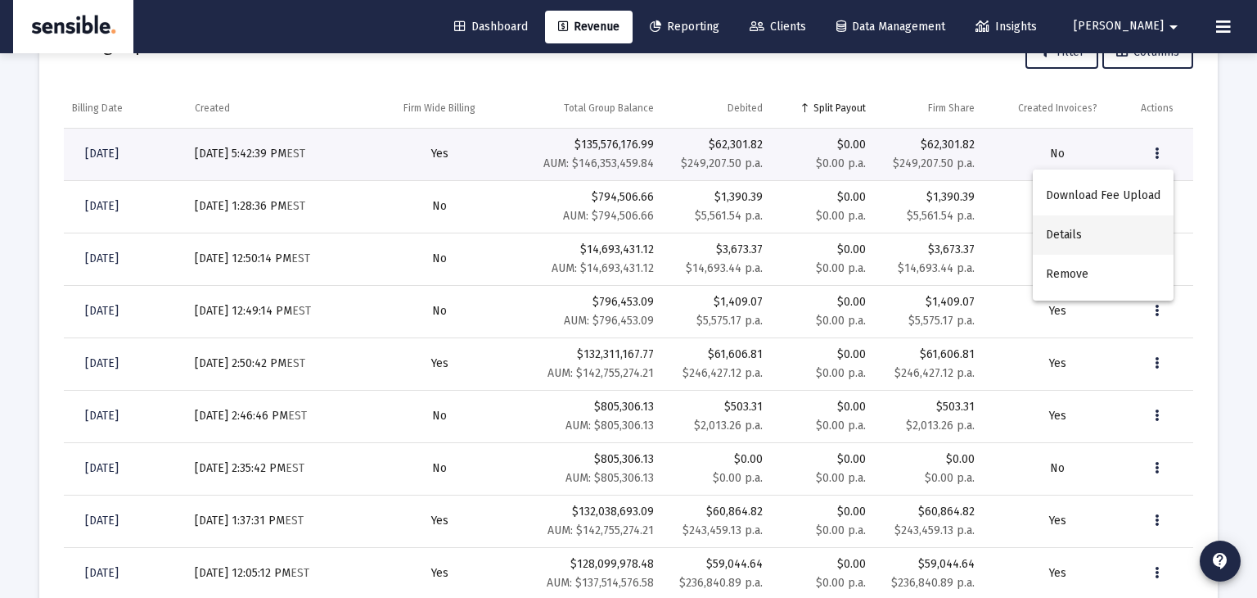
click at [1074, 232] on button "Details" at bounding box center [1103, 234] width 141 height 39
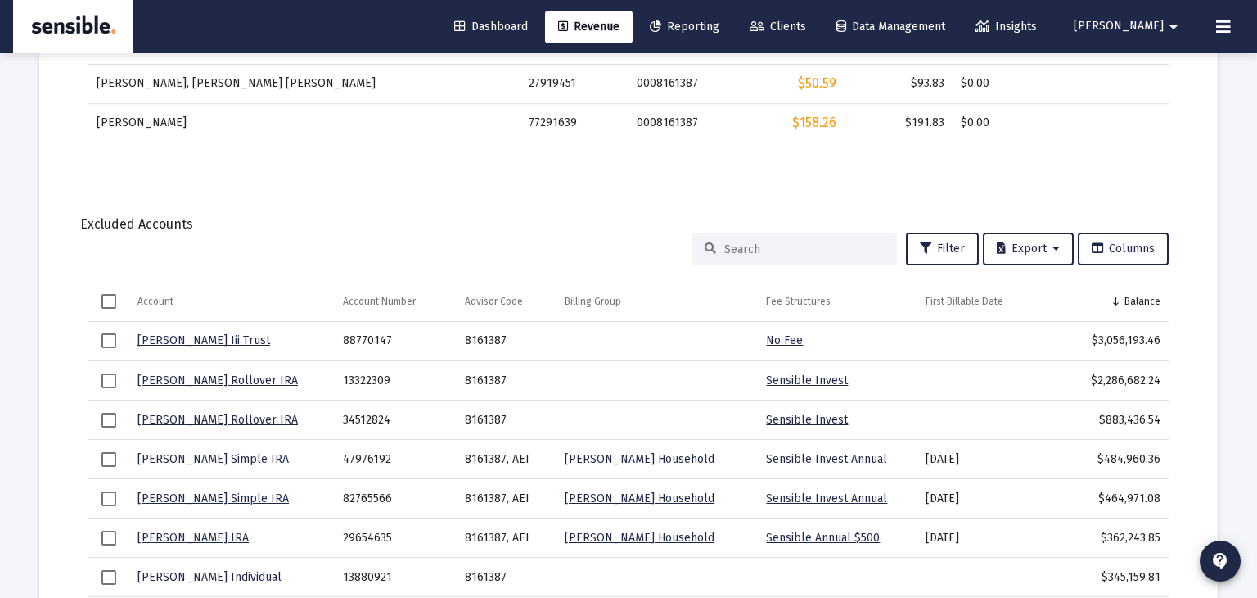
scroll to position [1450, 0]
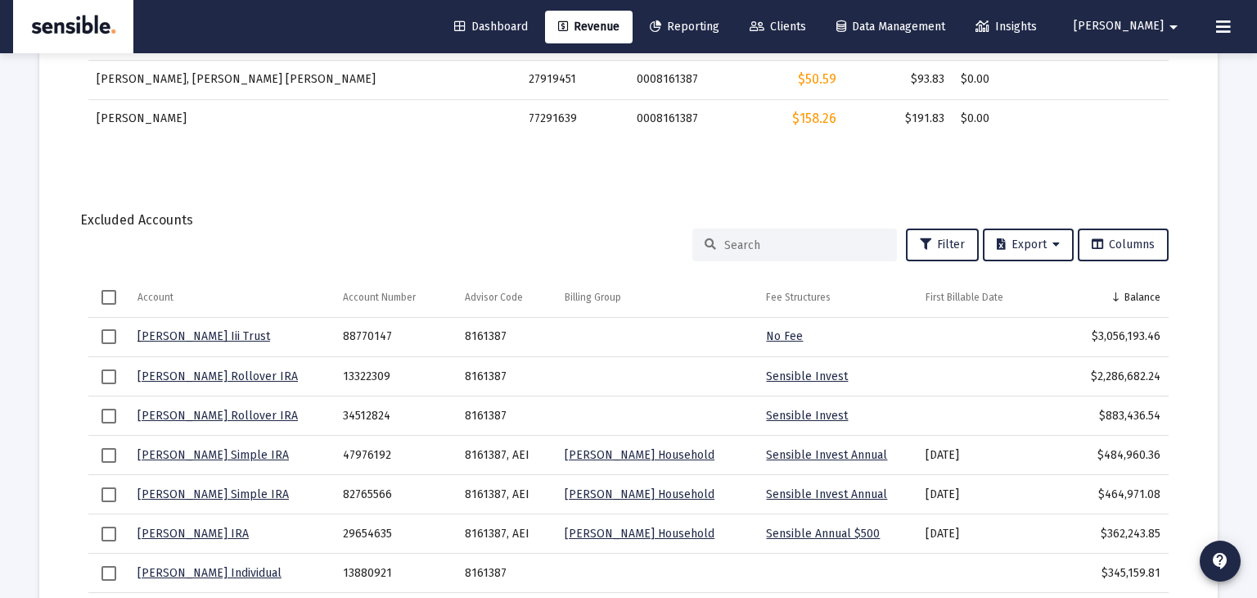
click at [790, 241] on input at bounding box center [804, 245] width 160 height 14
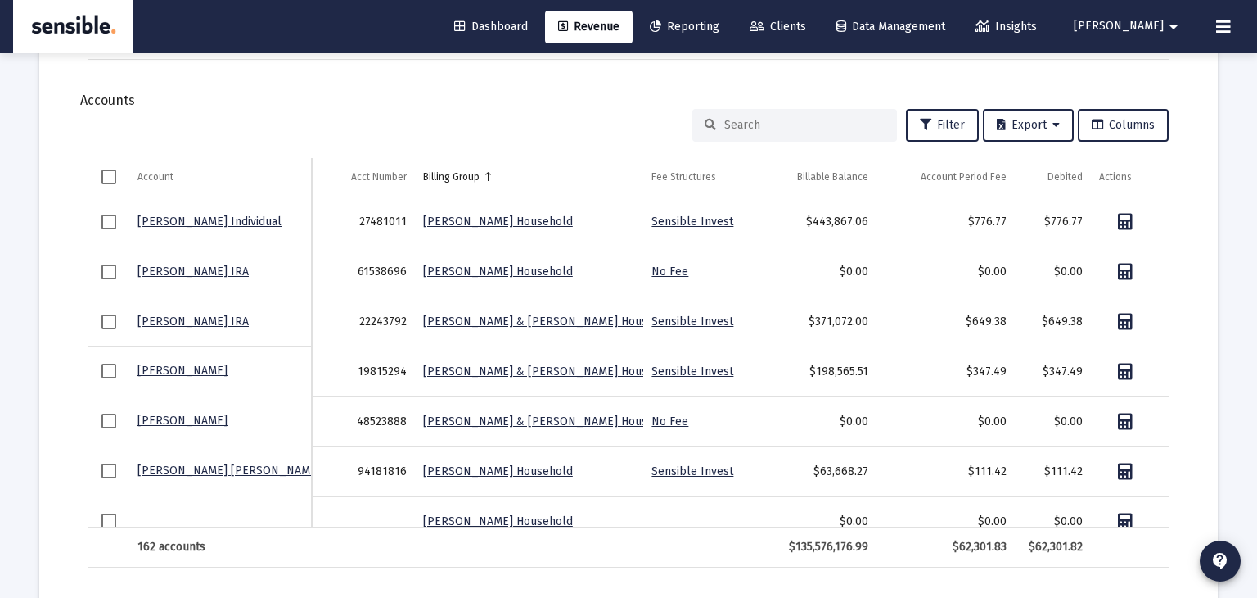
scroll to position [1863, 0]
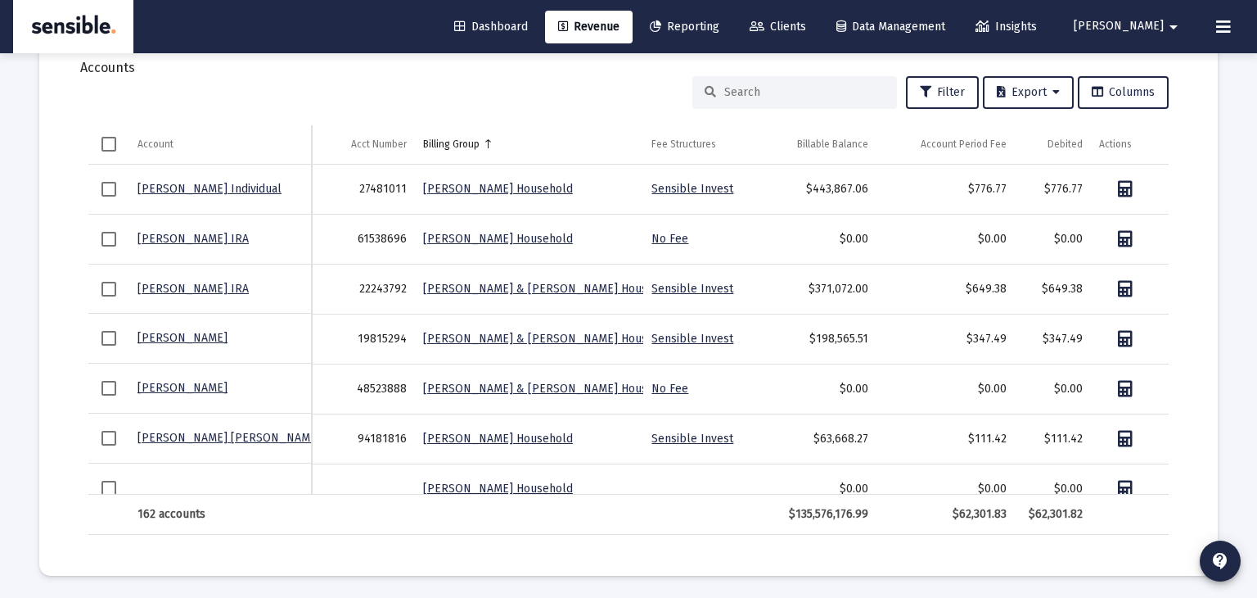
type input "ochoa"
click at [769, 76] on div at bounding box center [794, 92] width 205 height 33
click at [764, 88] on input at bounding box center [804, 92] width 160 height 14
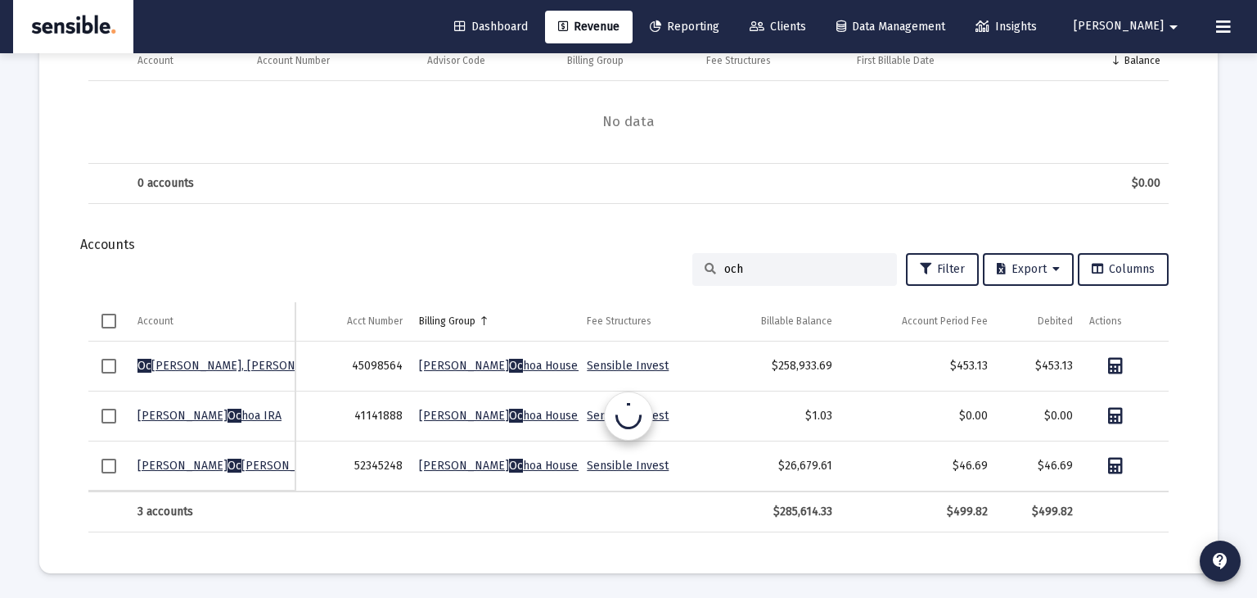
scroll to position [1683, 0]
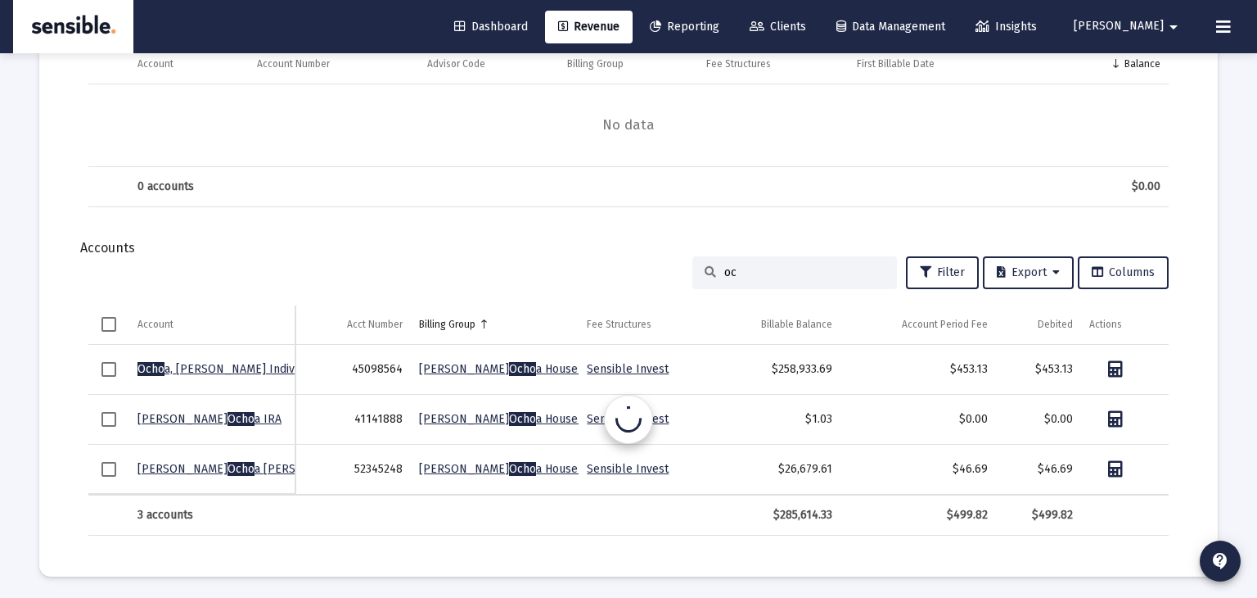
type input "o"
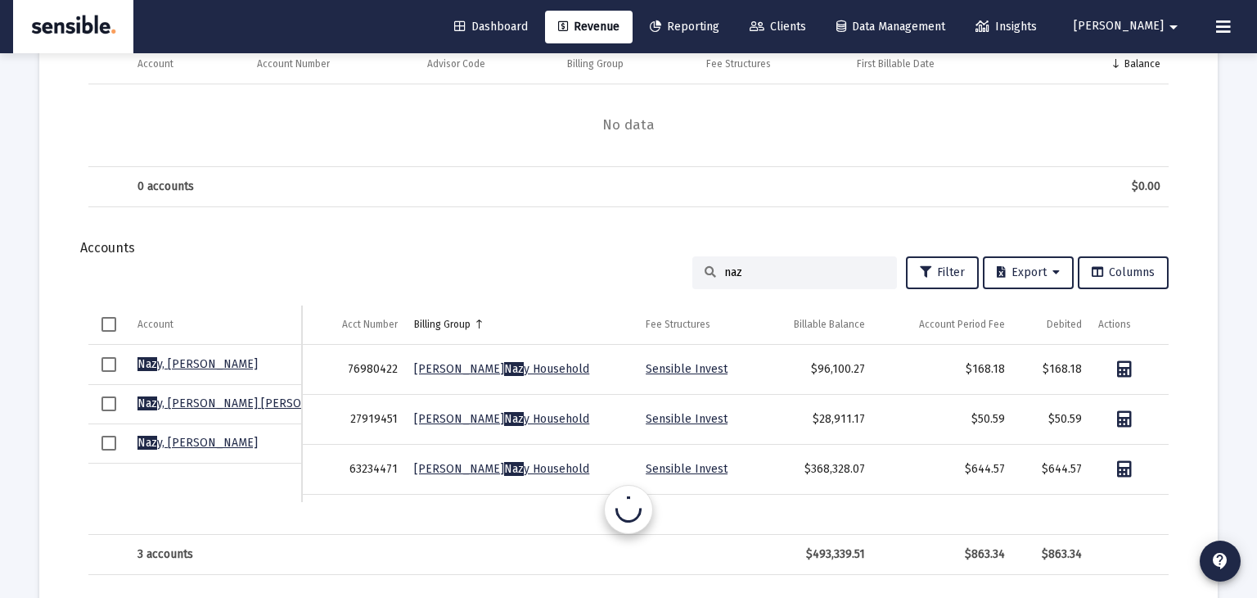
type input "nazy"
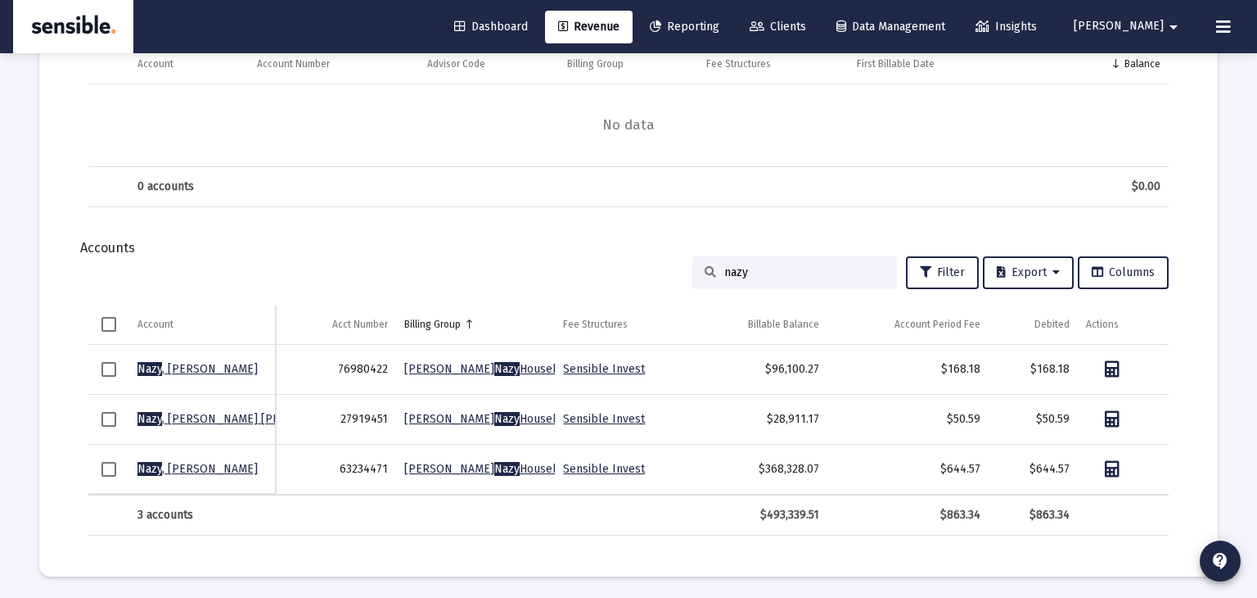
click at [806, 27] on span "Clients" at bounding box center [778, 27] width 56 height 14
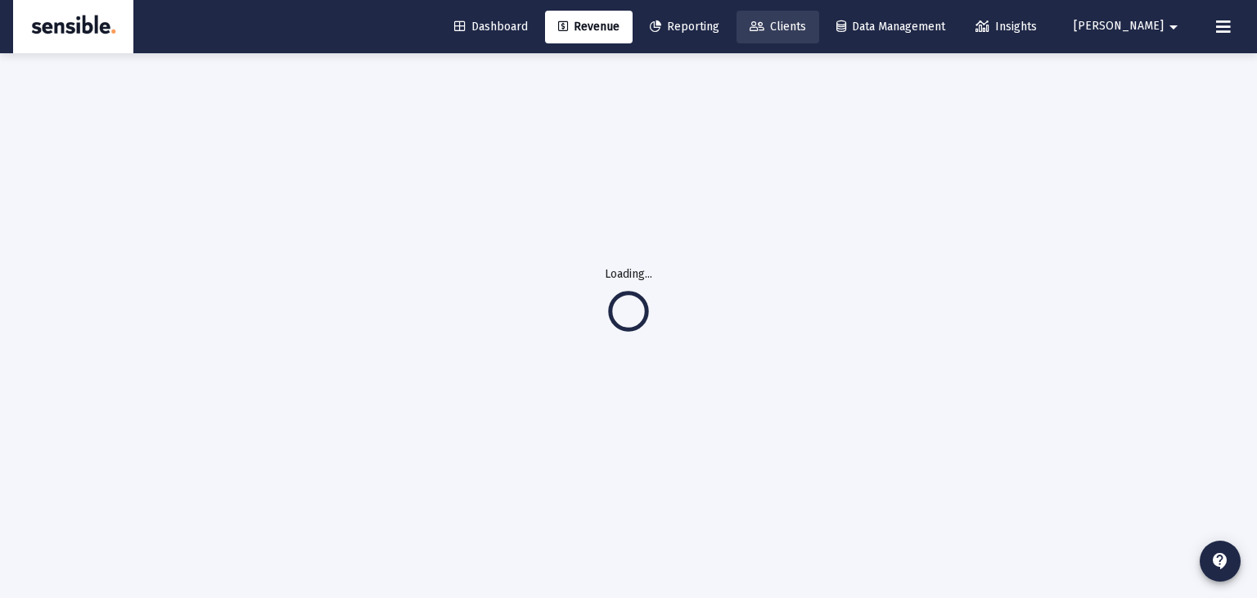
scroll to position [52, 0]
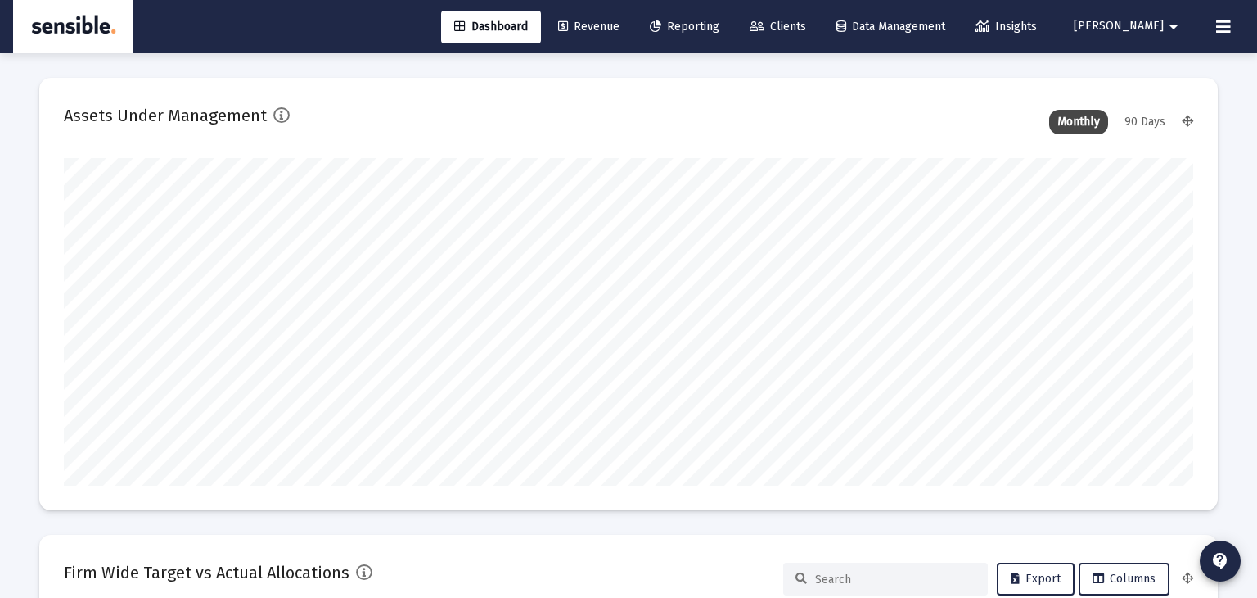
scroll to position [327, 1130]
type input "[DATE]"
type input "[PERSON_NAME][EMAIL_ADDRESS][DOMAIN_NAME]"
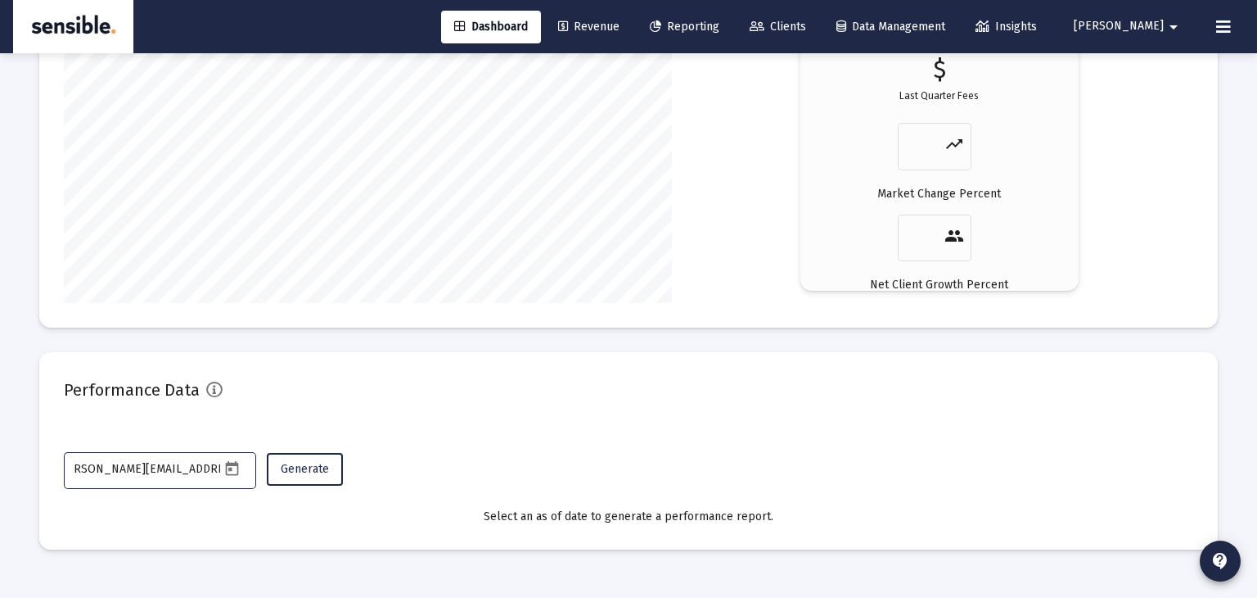
scroll to position [0, 17]
click at [620, 26] on span "Revenue" at bounding box center [588, 27] width 61 height 14
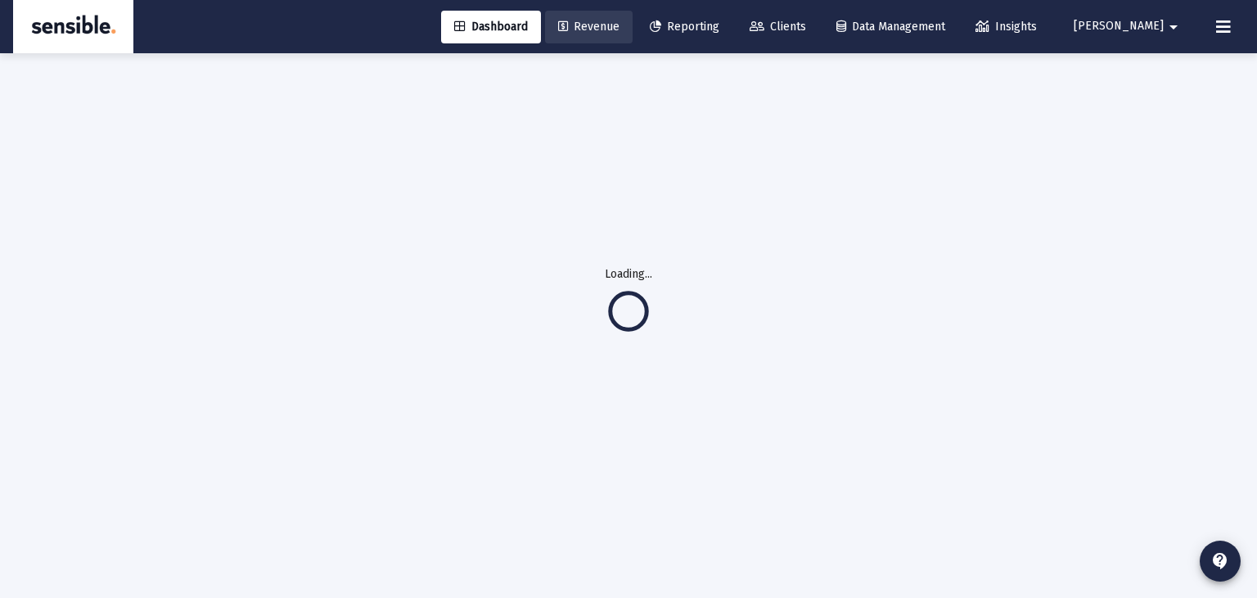
scroll to position [0, 0]
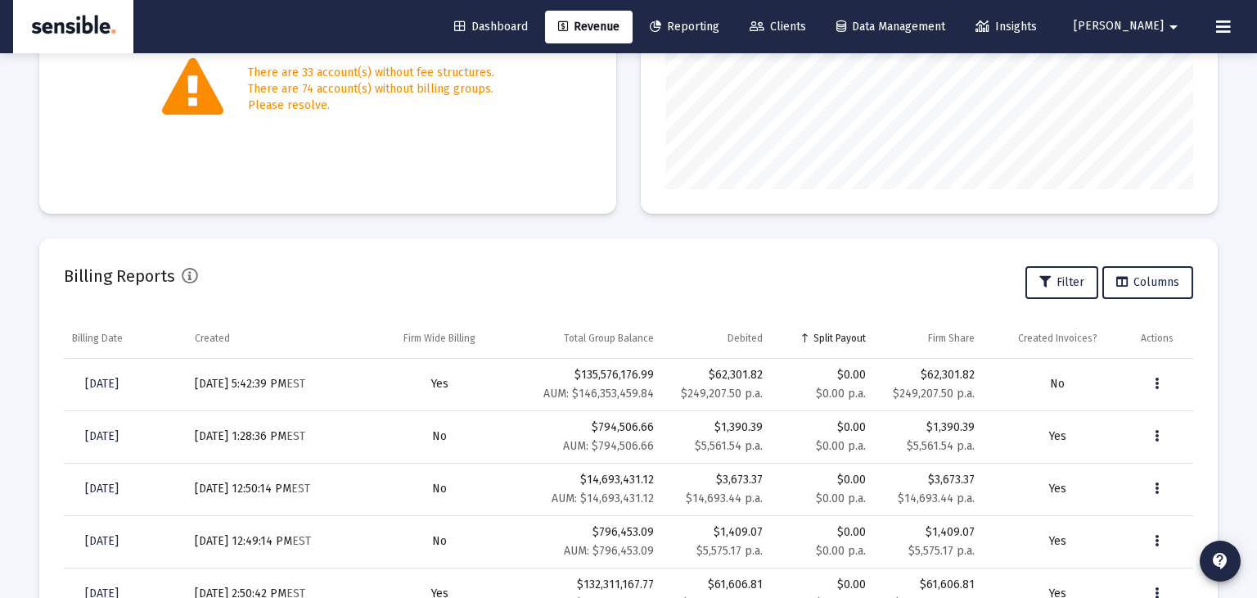
scroll to position [386, 0]
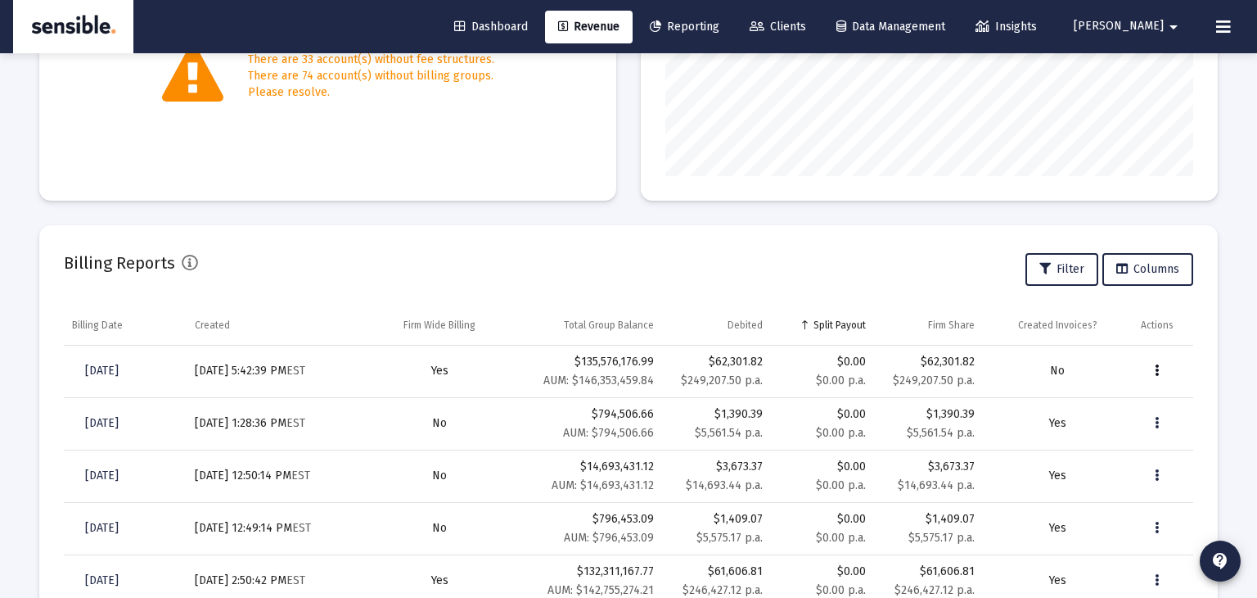
click at [1158, 370] on icon "Data grid" at bounding box center [1157, 371] width 4 height 20
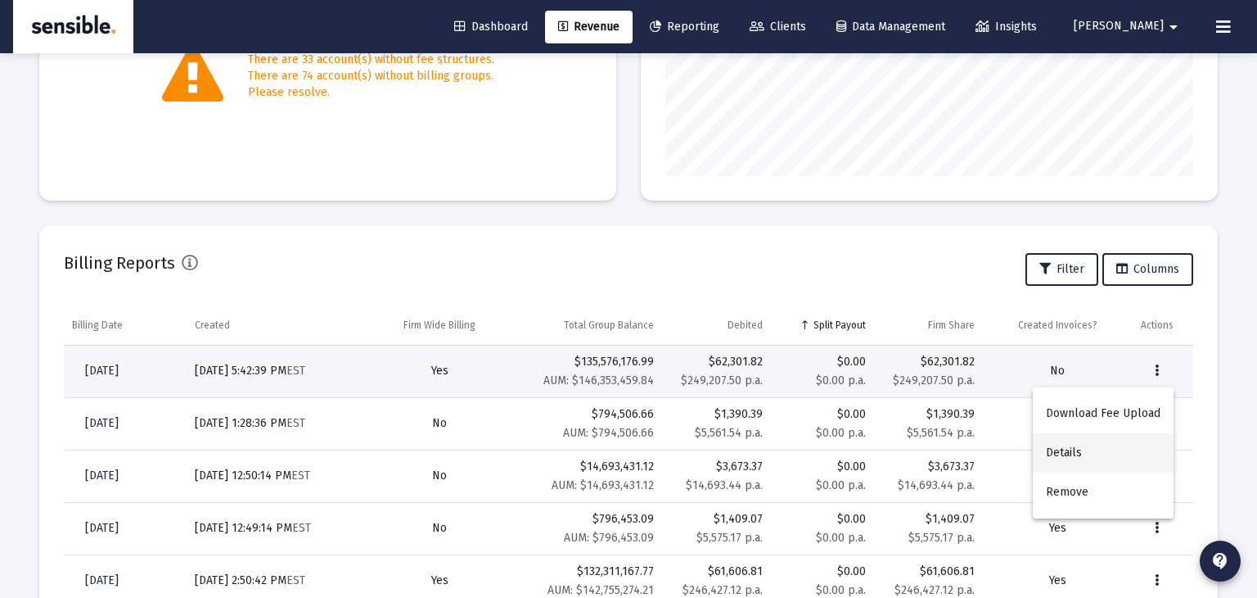
click at [1073, 454] on button "Details" at bounding box center [1103, 452] width 141 height 39
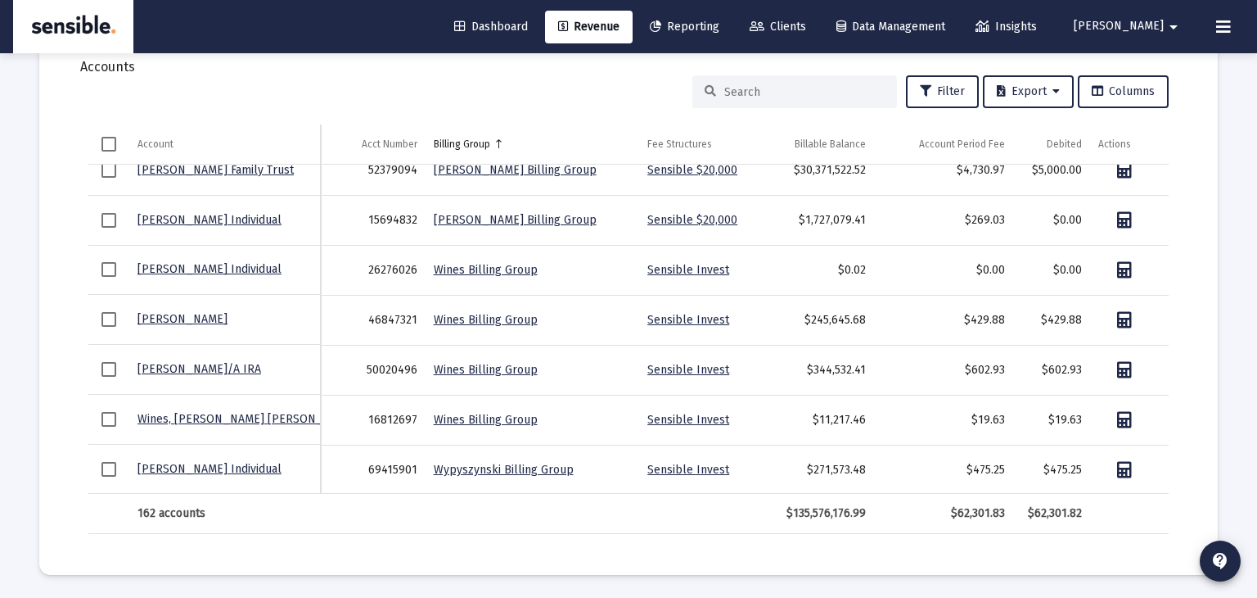
click at [730, 95] on input at bounding box center [804, 92] width 160 height 14
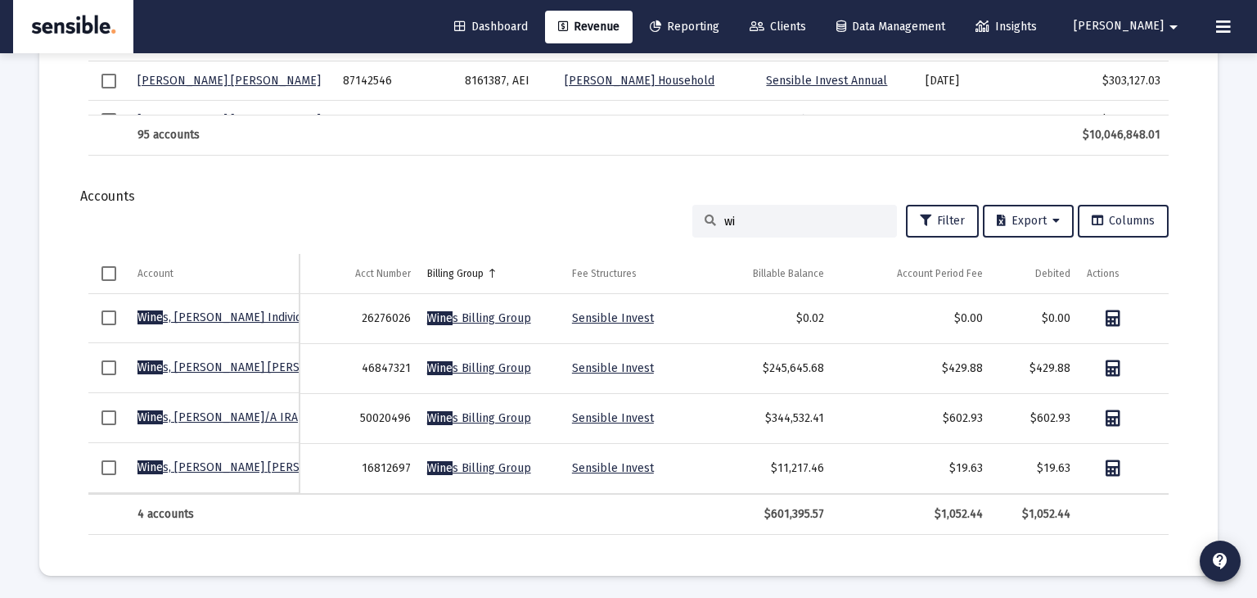
type input "w"
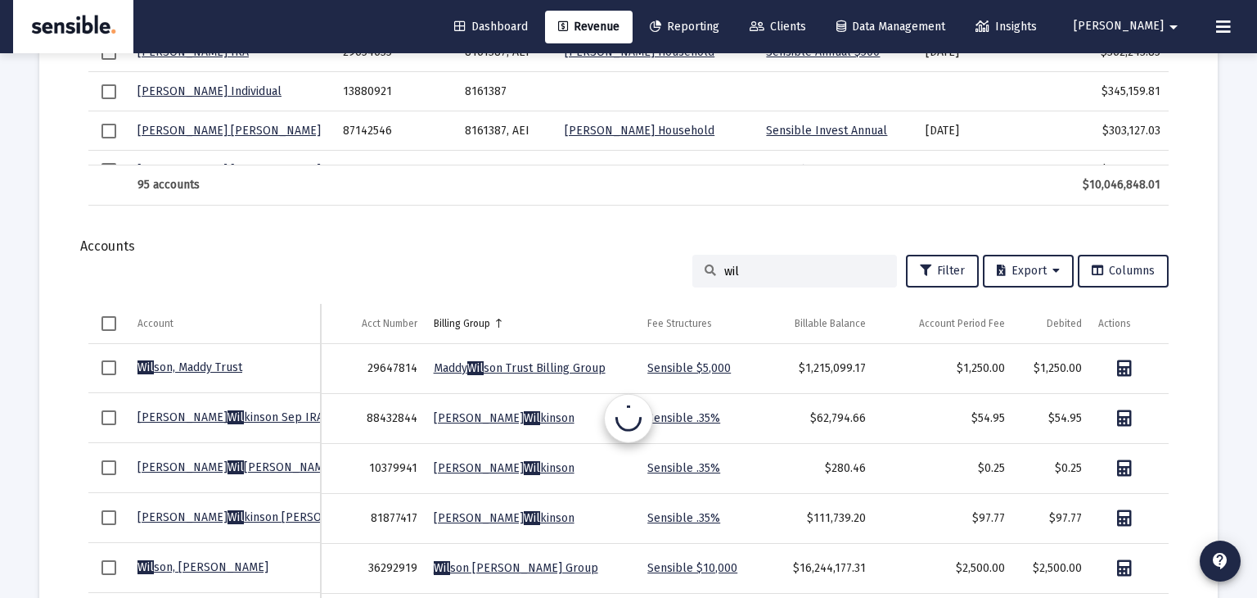
scroll to position [2110, 0]
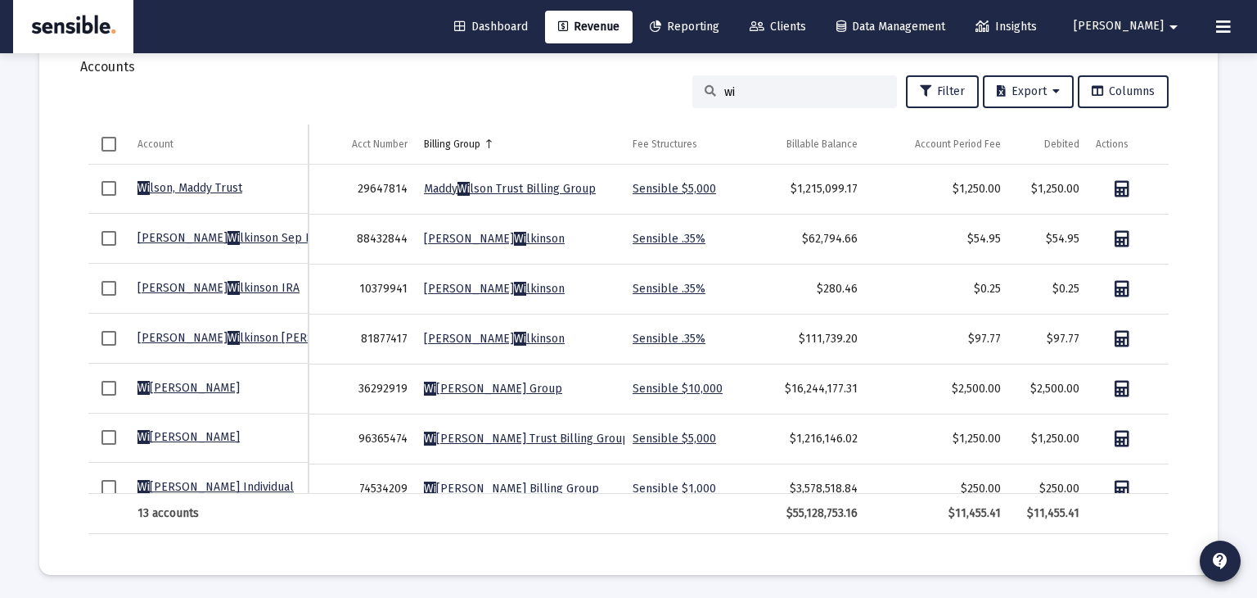
type input "w"
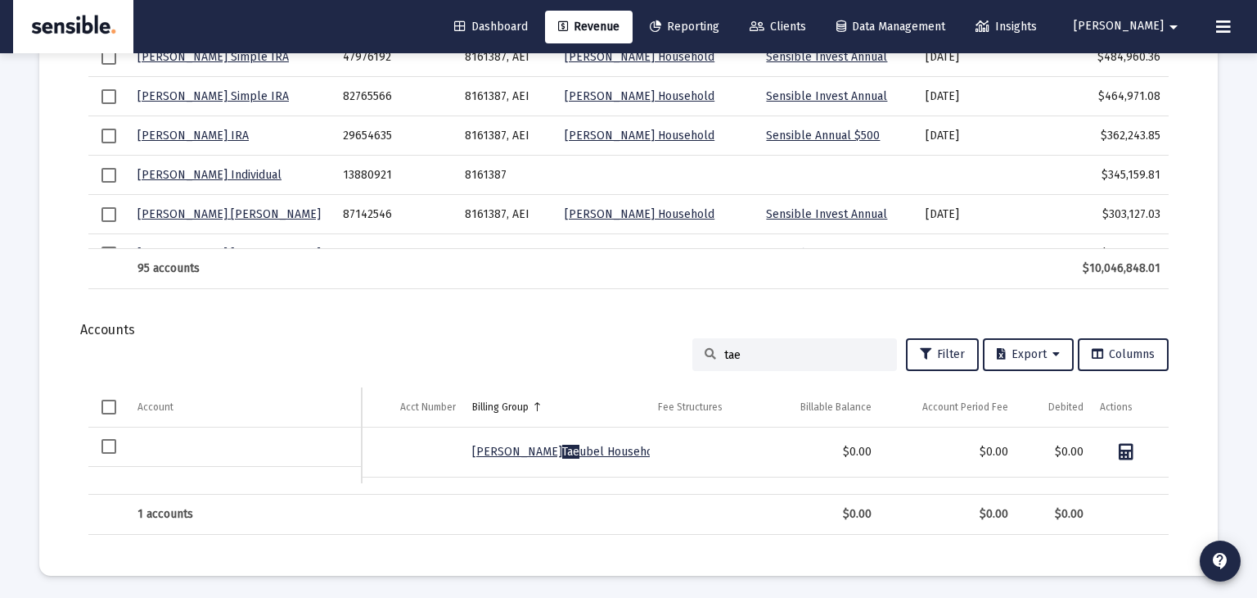
scroll to position [1831, 0]
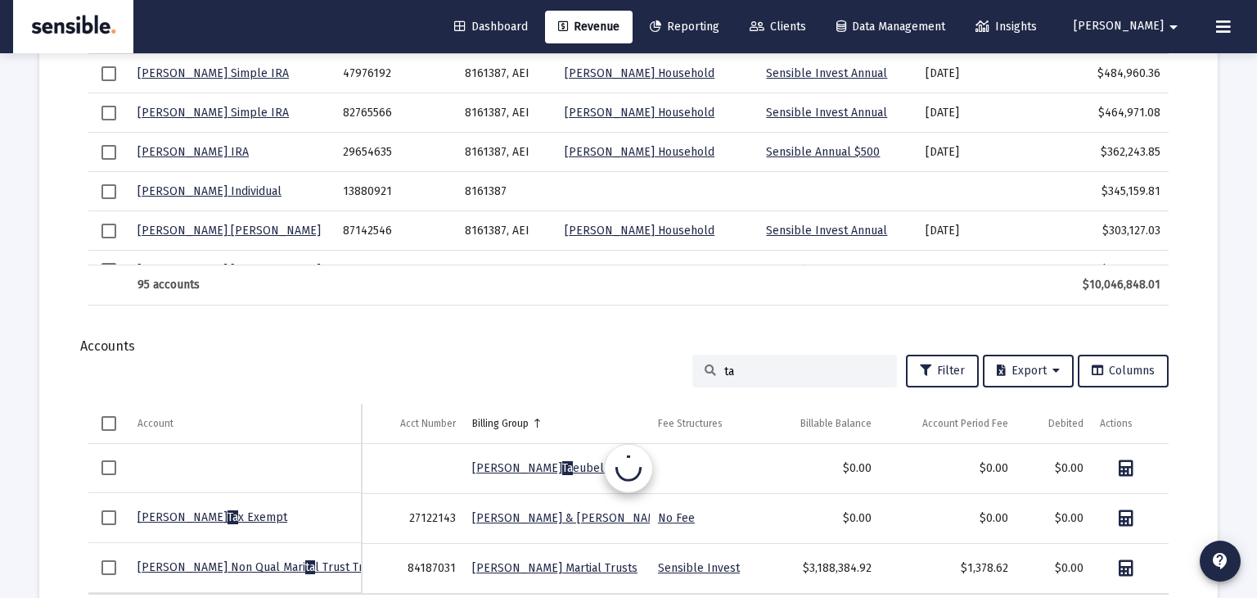
type input "t"
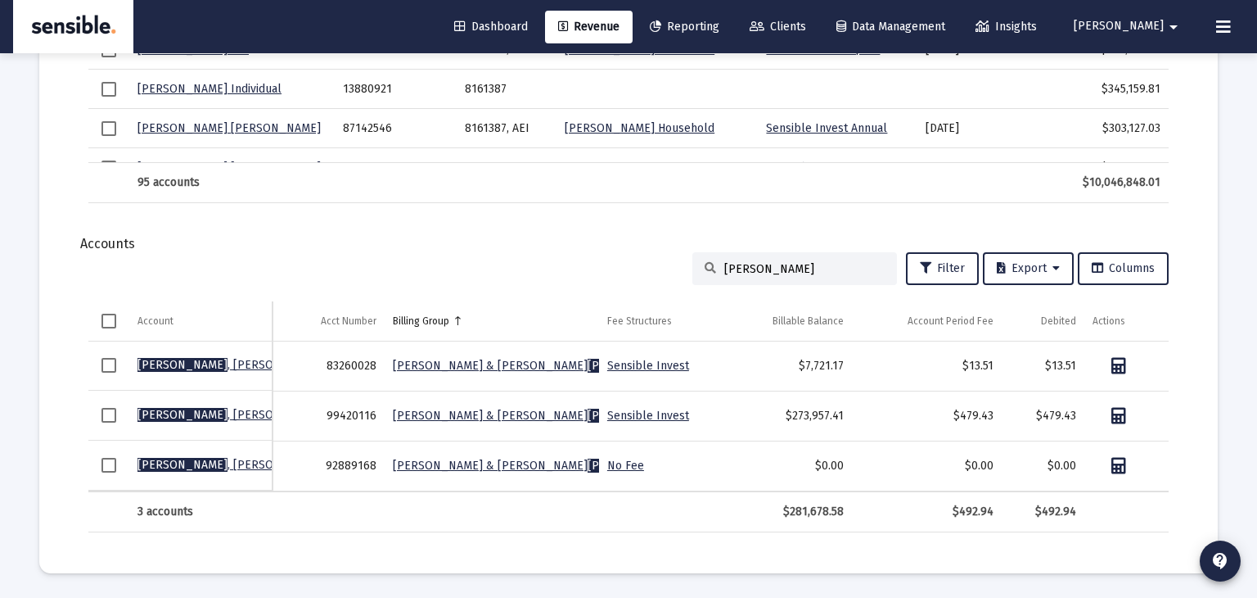
scroll to position [1931, 0]
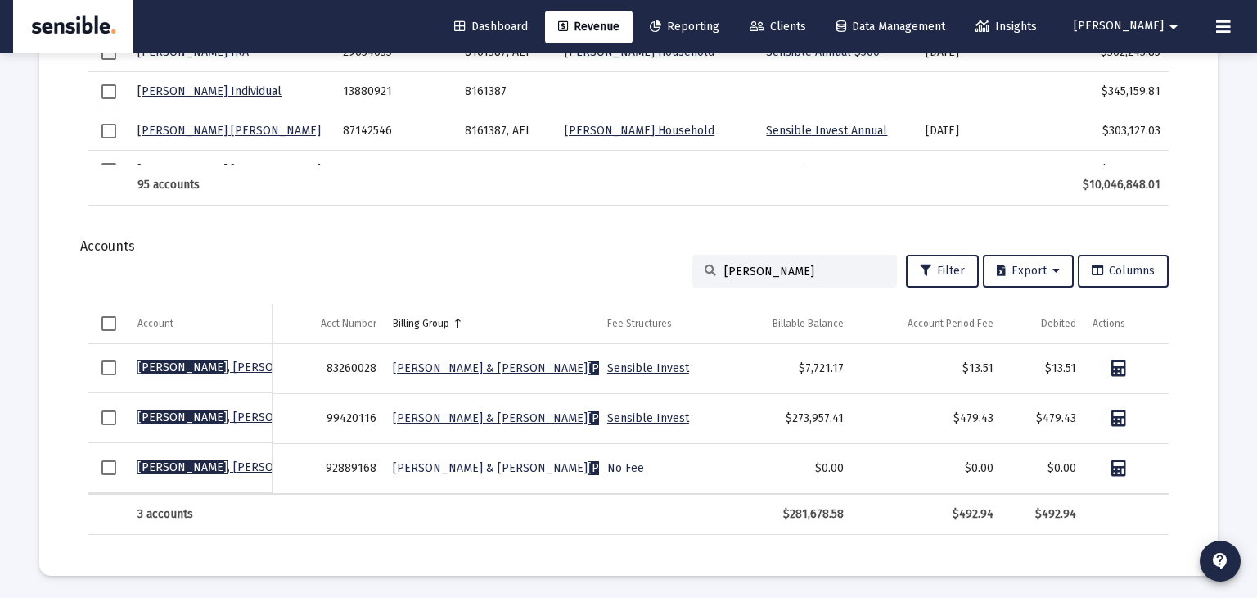
type input "[PERSON_NAME]"
click at [806, 22] on span "Clients" at bounding box center [778, 27] width 56 height 14
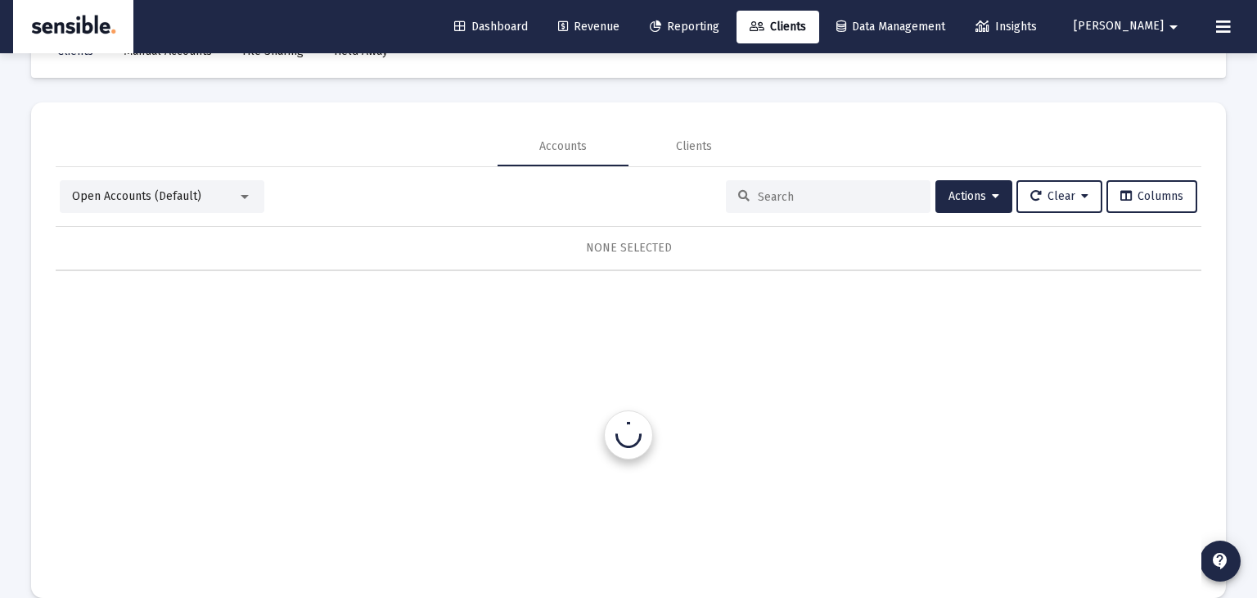
scroll to position [77, 0]
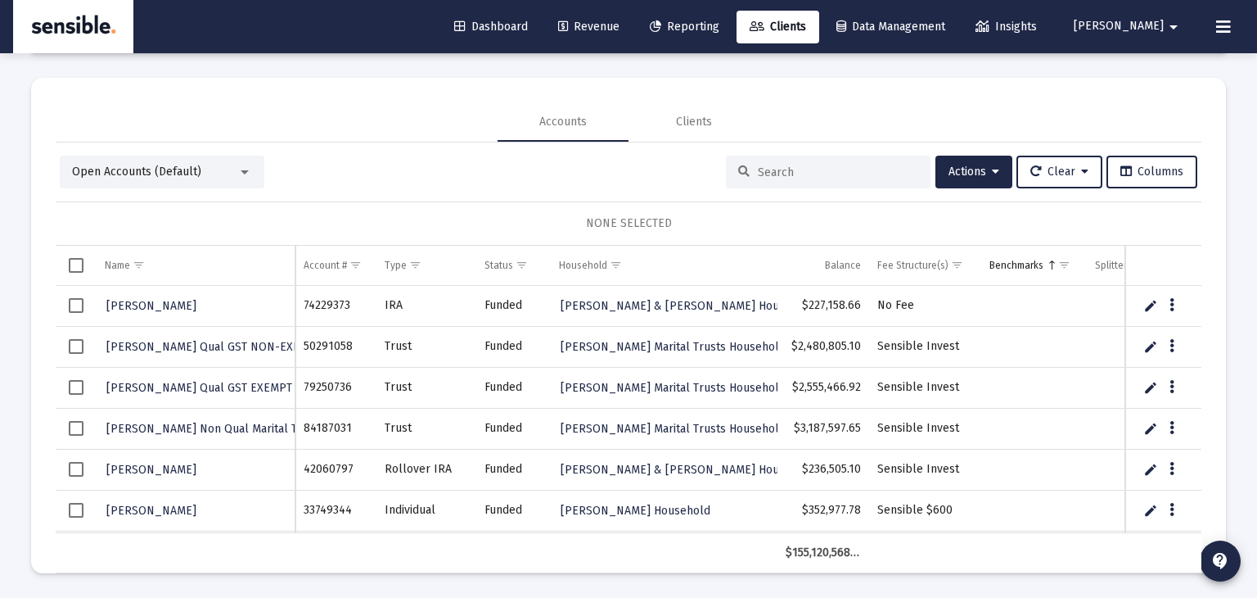
click at [773, 162] on div at bounding box center [828, 172] width 205 height 33
click at [772, 169] on input at bounding box center [838, 172] width 160 height 14
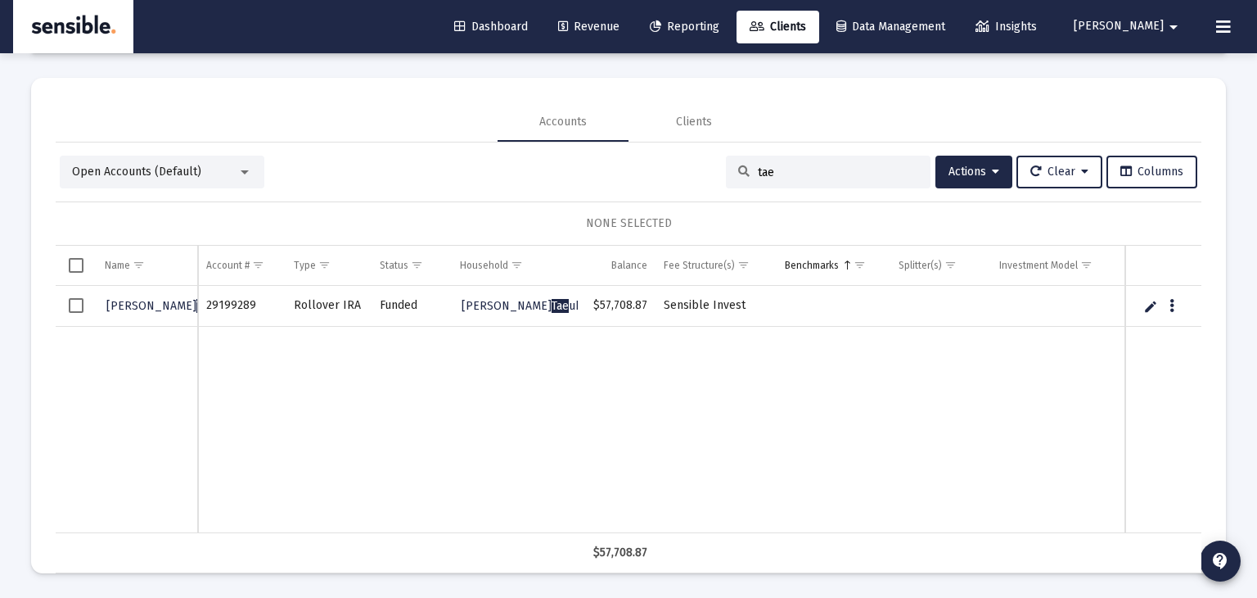
type input "tae"
click at [78, 305] on span "Select row" at bounding box center [76, 305] width 15 height 15
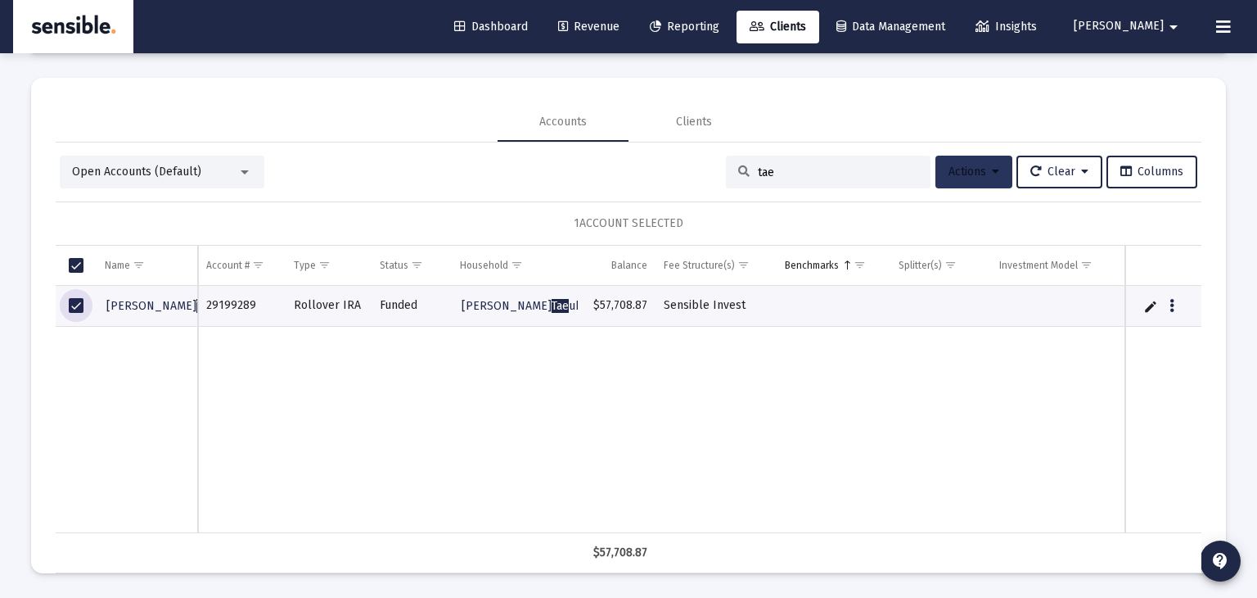
click at [952, 178] on span "Actions" at bounding box center [974, 172] width 51 height 14
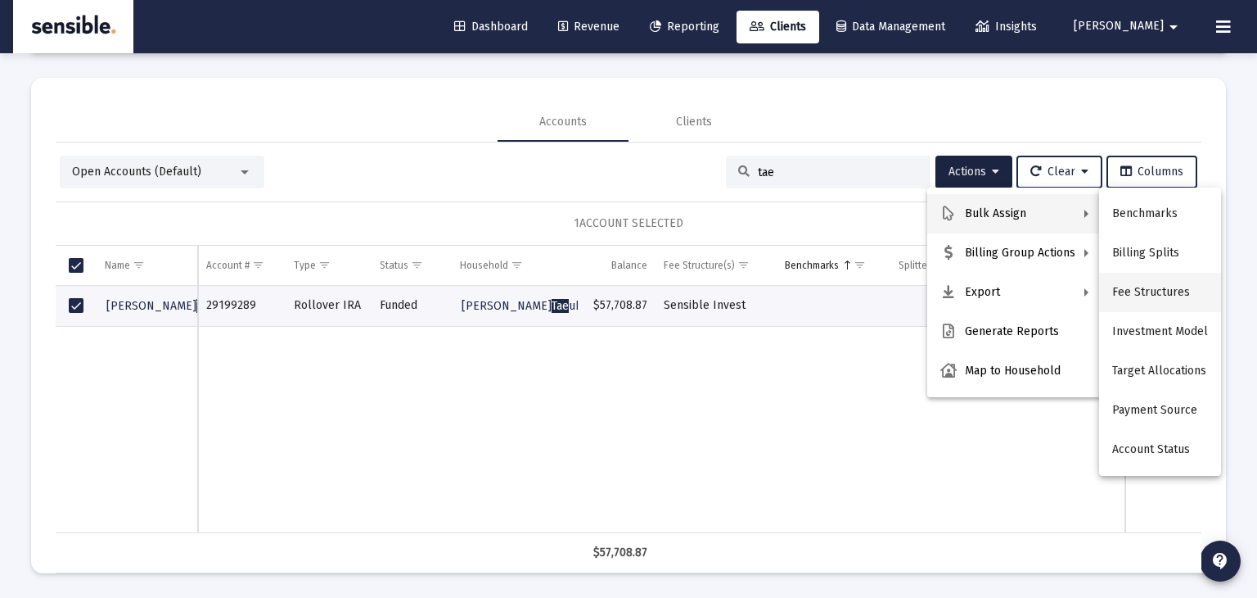
click at [1148, 292] on button "Fee Structures" at bounding box center [1160, 292] width 122 height 39
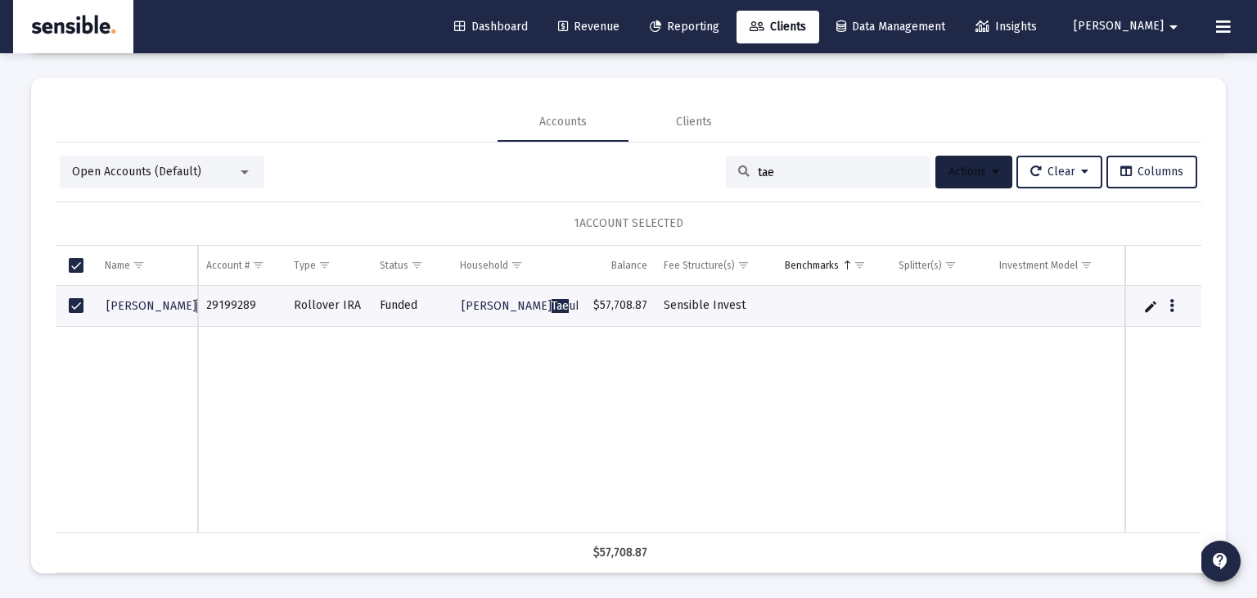
scroll to position [0, 0]
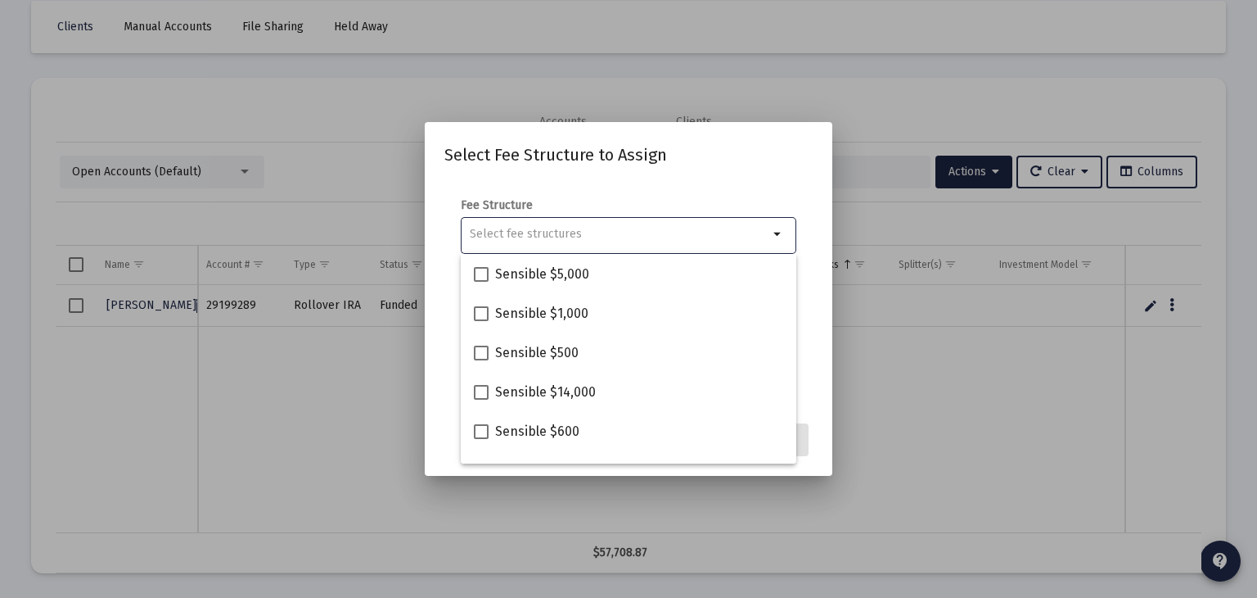
click at [697, 237] on input "Selection" at bounding box center [619, 234] width 299 height 13
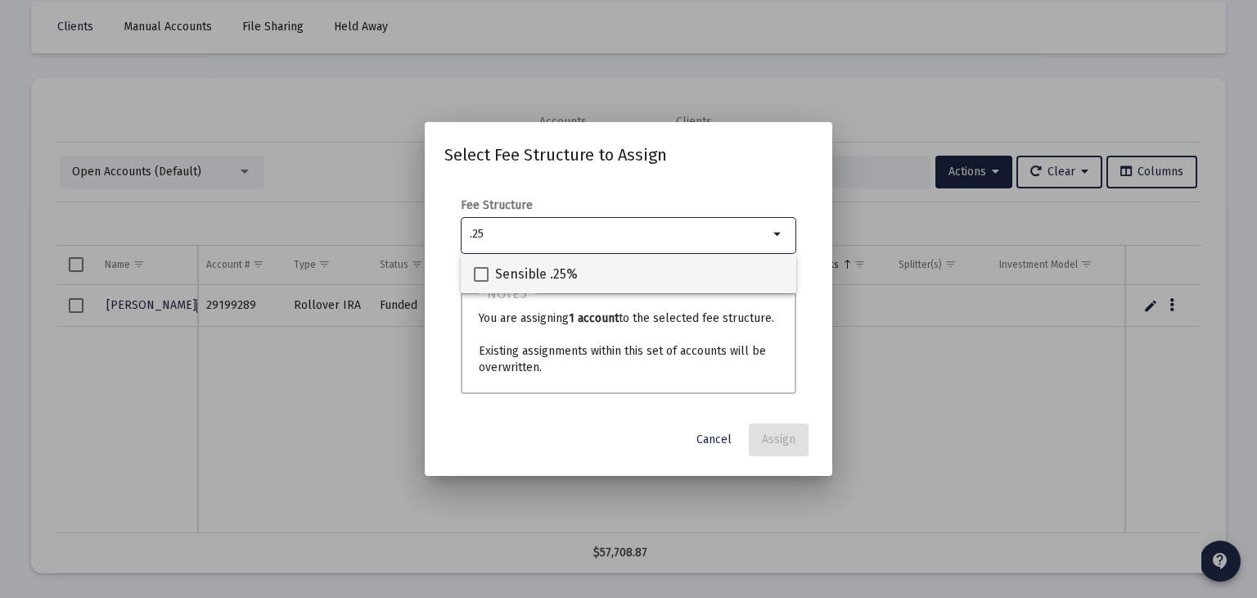
type input ".25"
click at [549, 276] on span "Sensible .25%" at bounding box center [536, 274] width 83 height 20
click at [481, 282] on input "Sensible .25%" at bounding box center [480, 282] width 1 height 1
checkbox input "true"
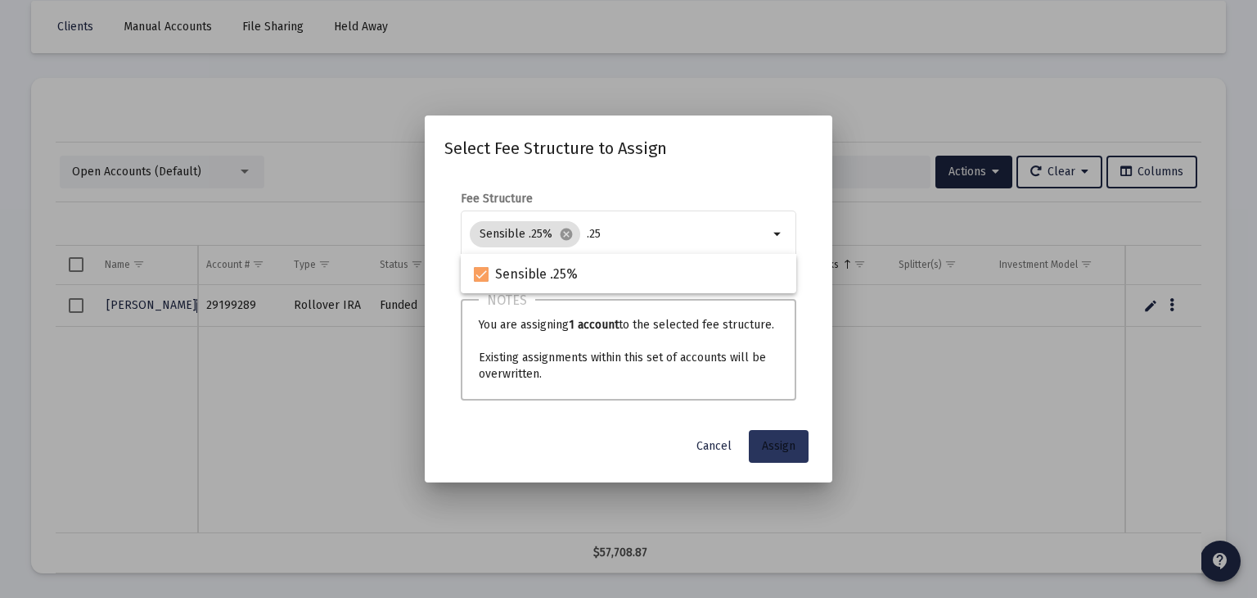
click at [787, 439] on span "Assign" at bounding box center [779, 446] width 34 height 14
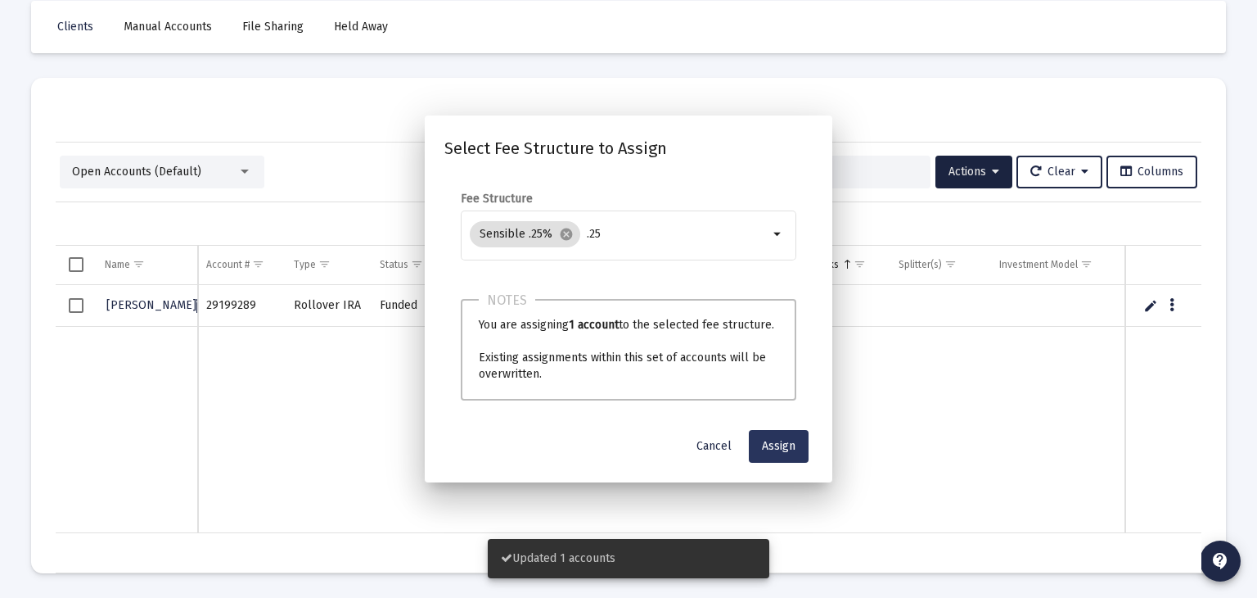
scroll to position [77, 0]
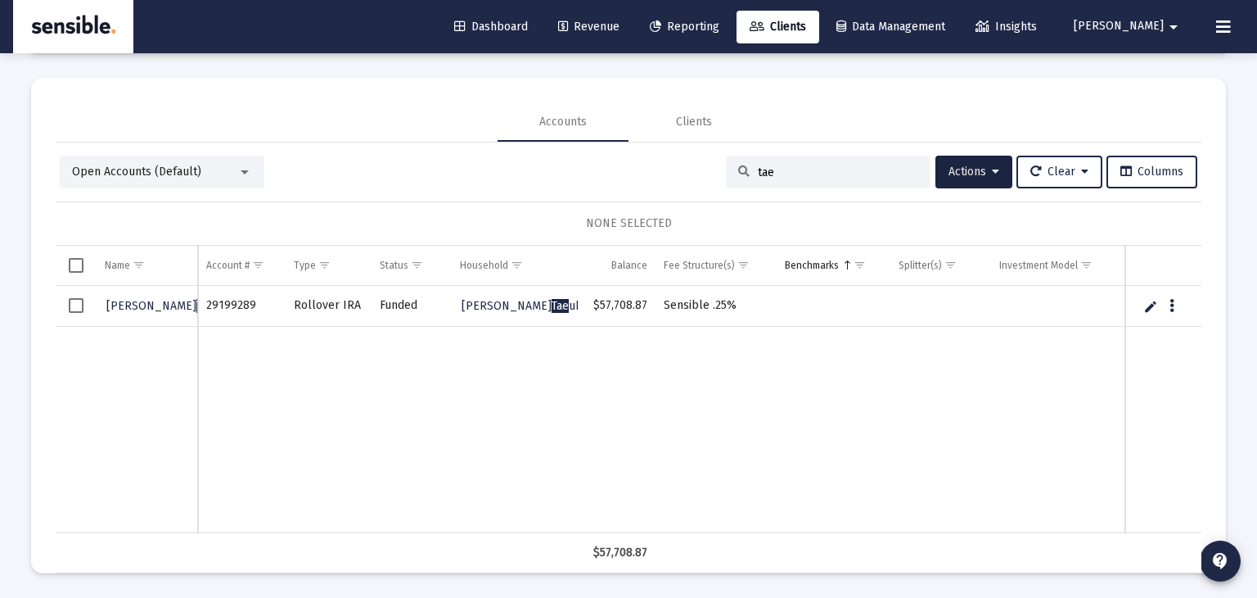
click at [788, 166] on input "tae" at bounding box center [838, 172] width 160 height 14
type input "t"
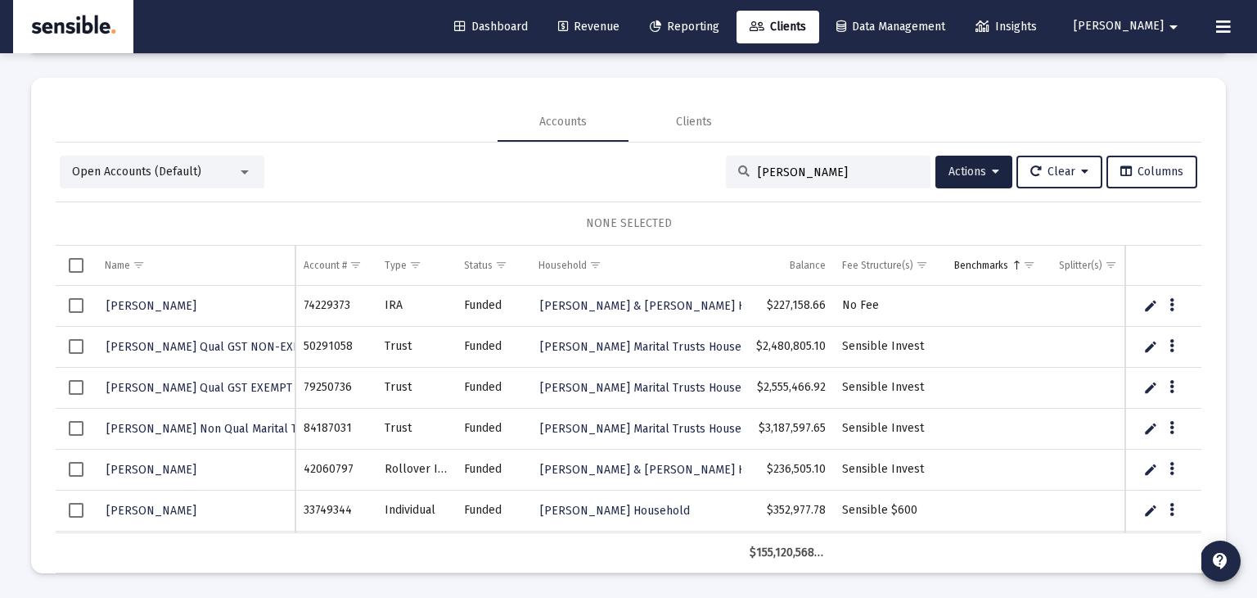
type input "[PERSON_NAME]"
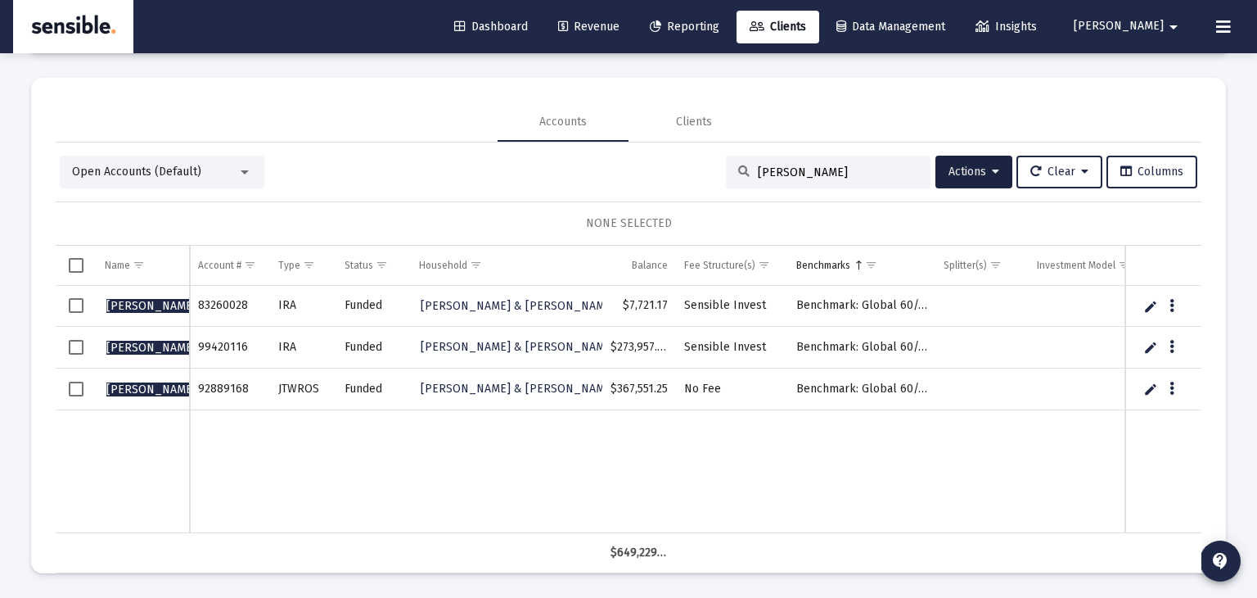
click at [620, 27] on span "Revenue" at bounding box center [588, 27] width 61 height 14
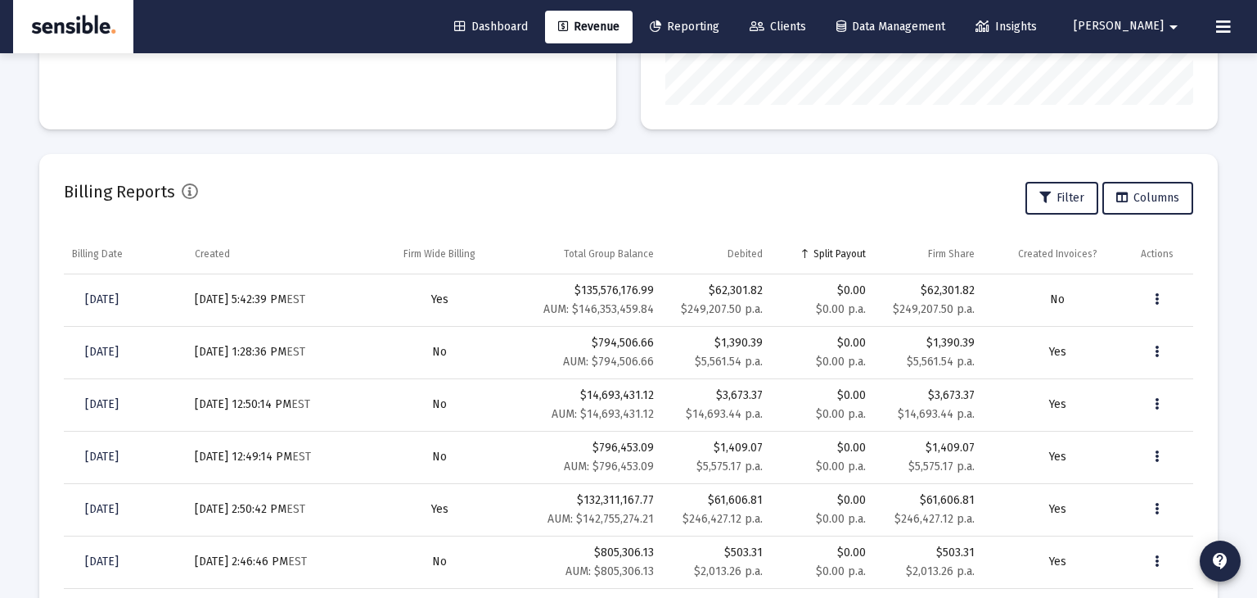
scroll to position [481, 0]
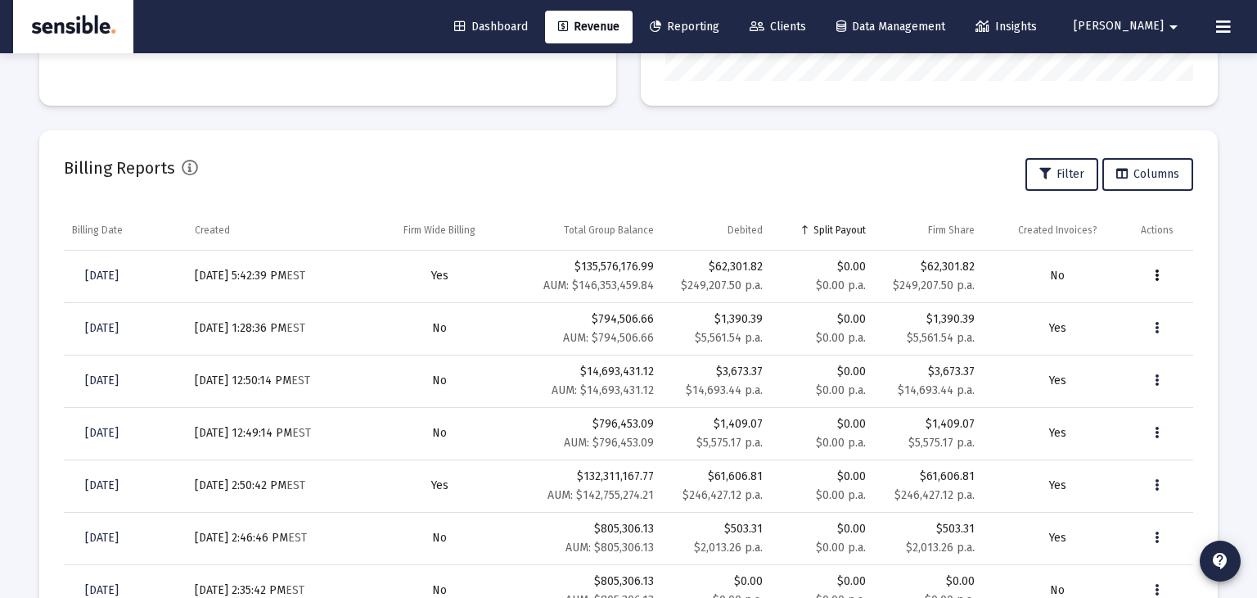
click at [1153, 277] on button "Data grid" at bounding box center [1157, 275] width 33 height 33
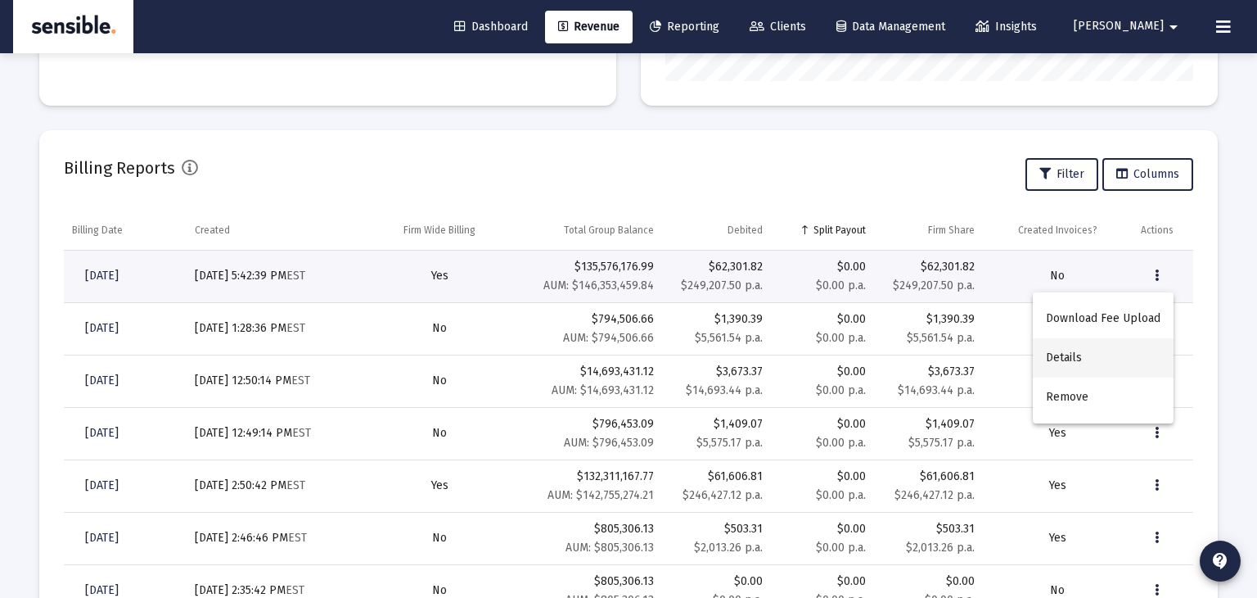
click at [1079, 363] on button "Details" at bounding box center [1103, 357] width 141 height 39
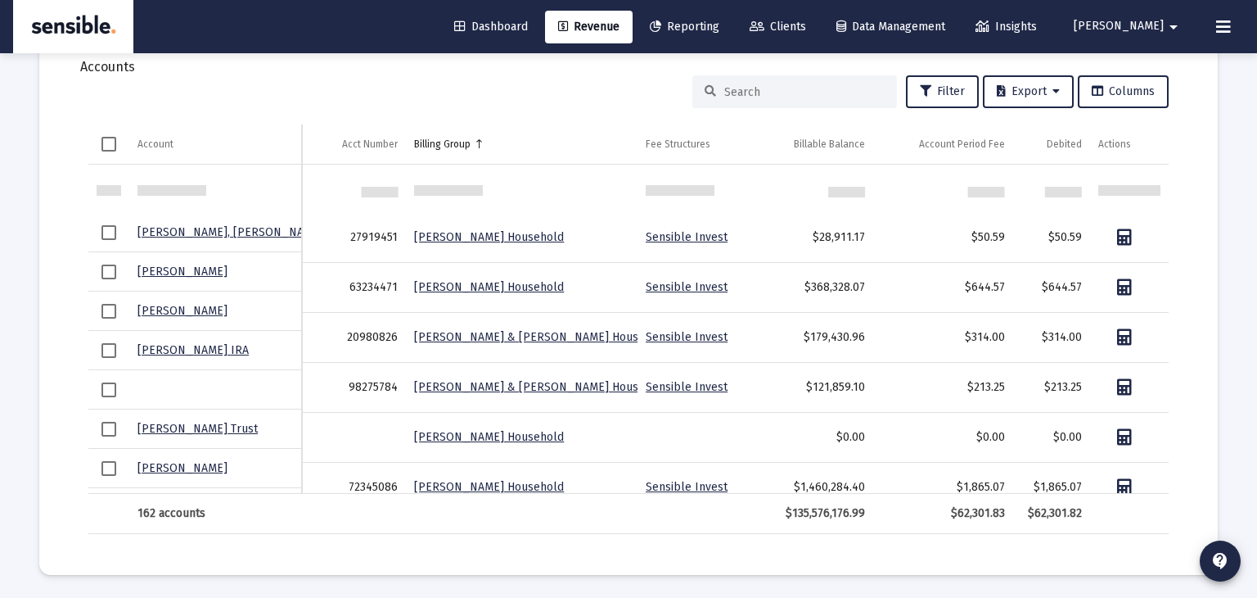
scroll to position [3389, 0]
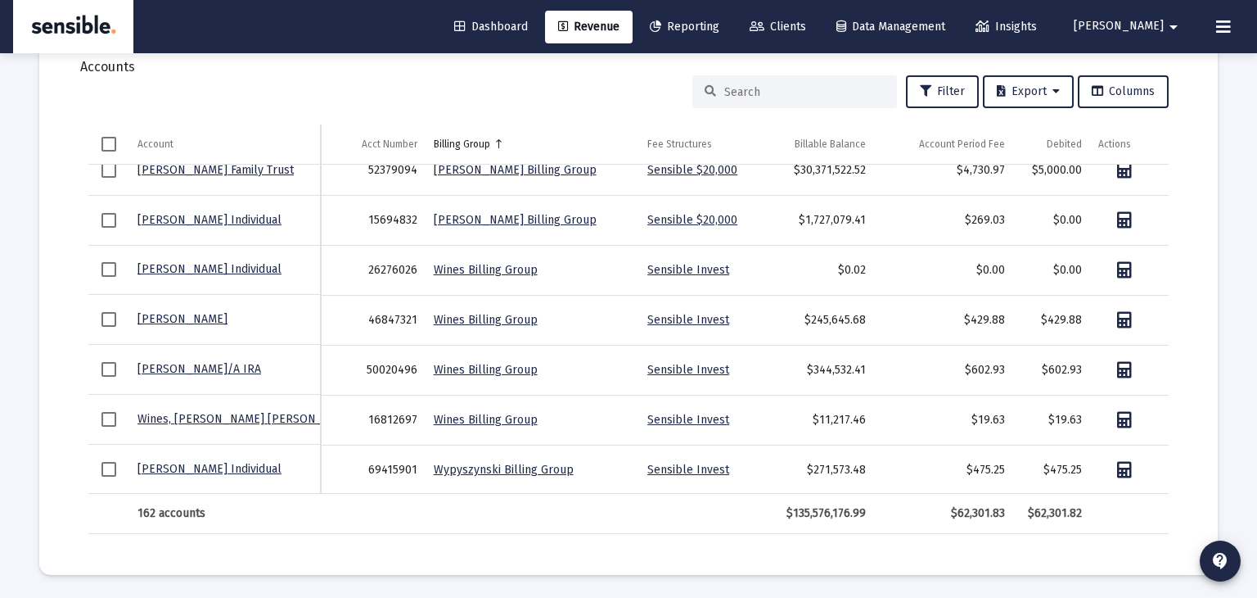
click at [750, 91] on input at bounding box center [804, 92] width 160 height 14
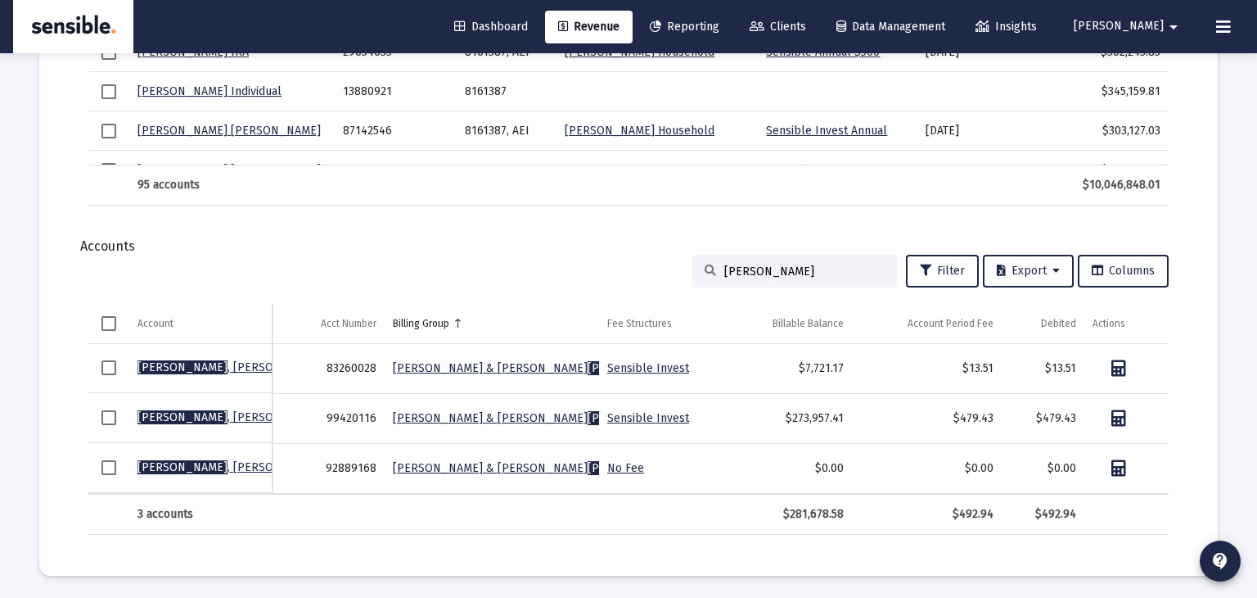
type input "[PERSON_NAME]"
